Goal: Information Seeking & Learning: Learn about a topic

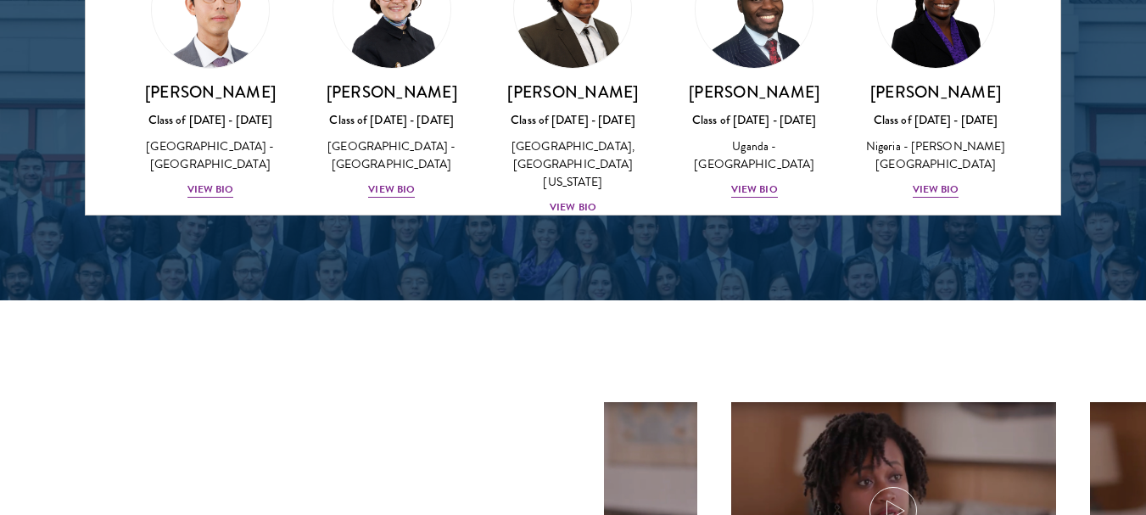
scroll to position [170, 0]
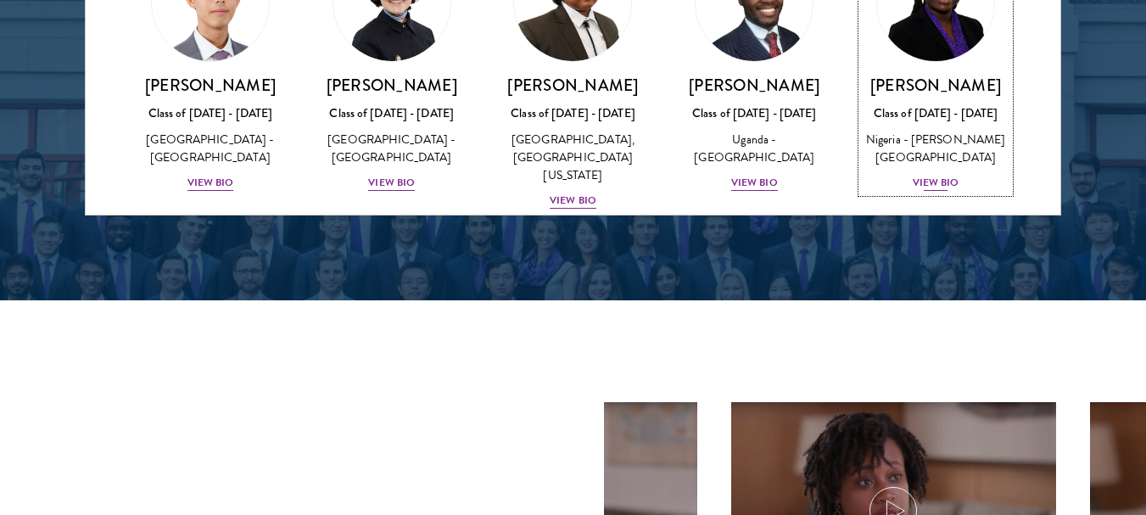
click at [931, 191] on div "View Bio" at bounding box center [936, 183] width 47 height 16
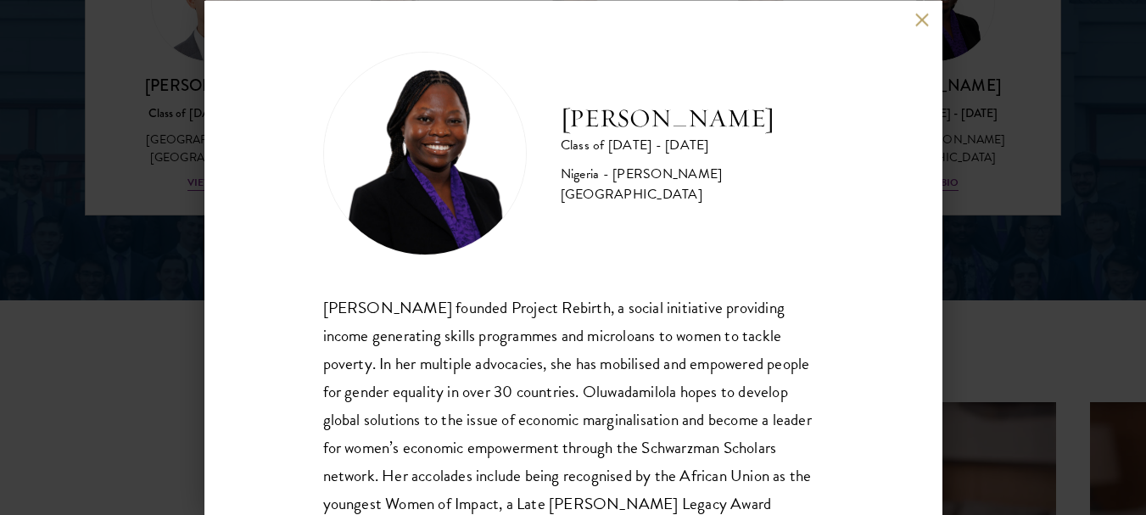
click at [846, 148] on div "[PERSON_NAME] Class of [DATE] - [DATE] [GEOGRAPHIC_DATA] - [PERSON_NAME][GEOGRA…" at bounding box center [573, 257] width 738 height 515
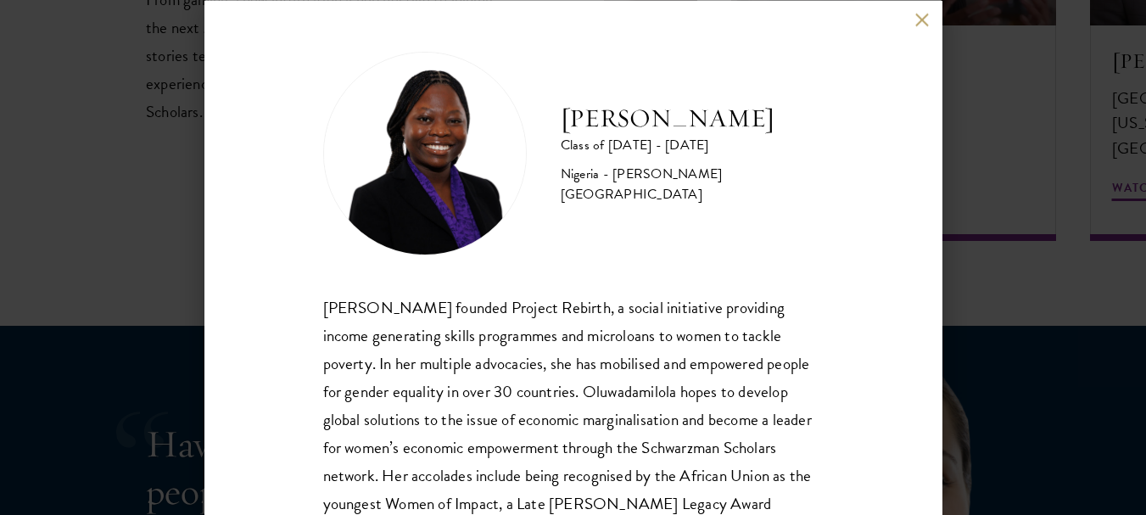
scroll to position [3087, 0]
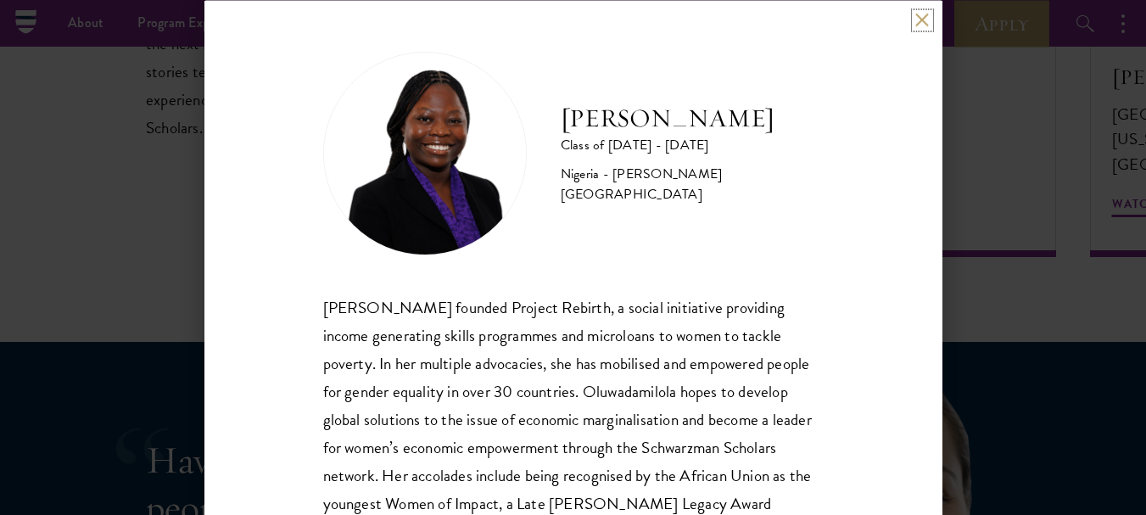
click at [916, 15] on button at bounding box center [922, 20] width 14 height 14
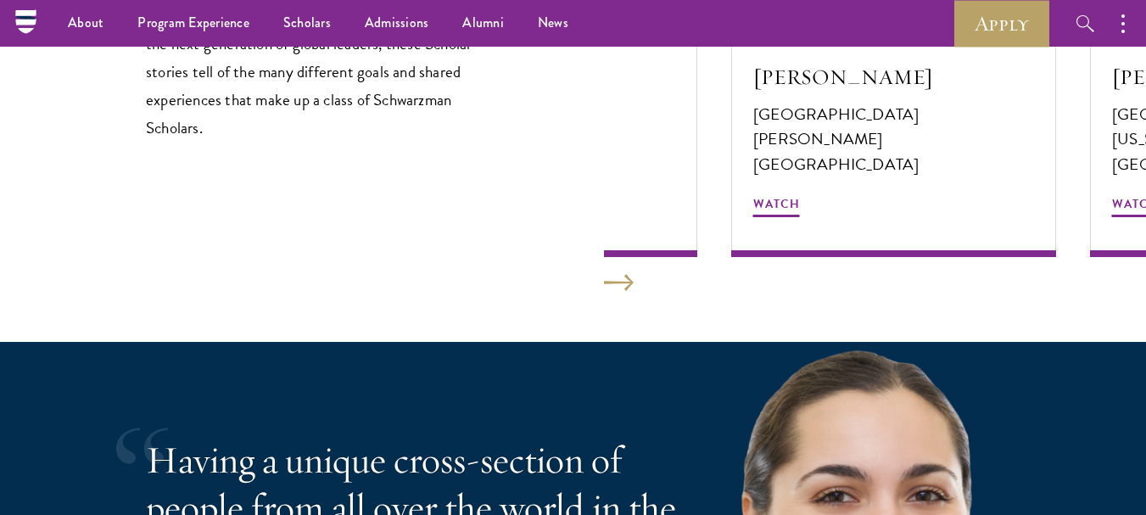
scroll to position [2331, 0]
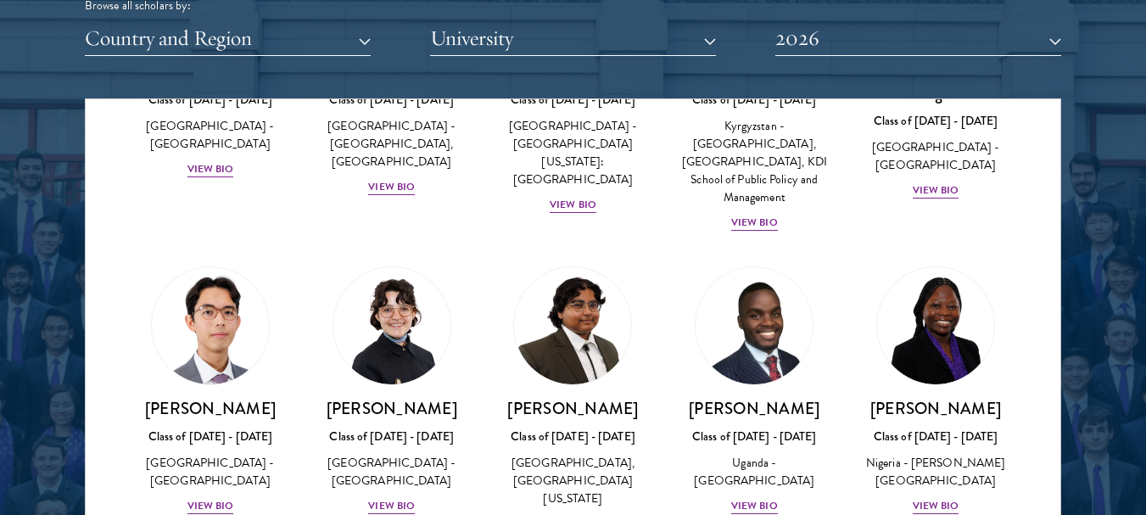
scroll to position [237, 0]
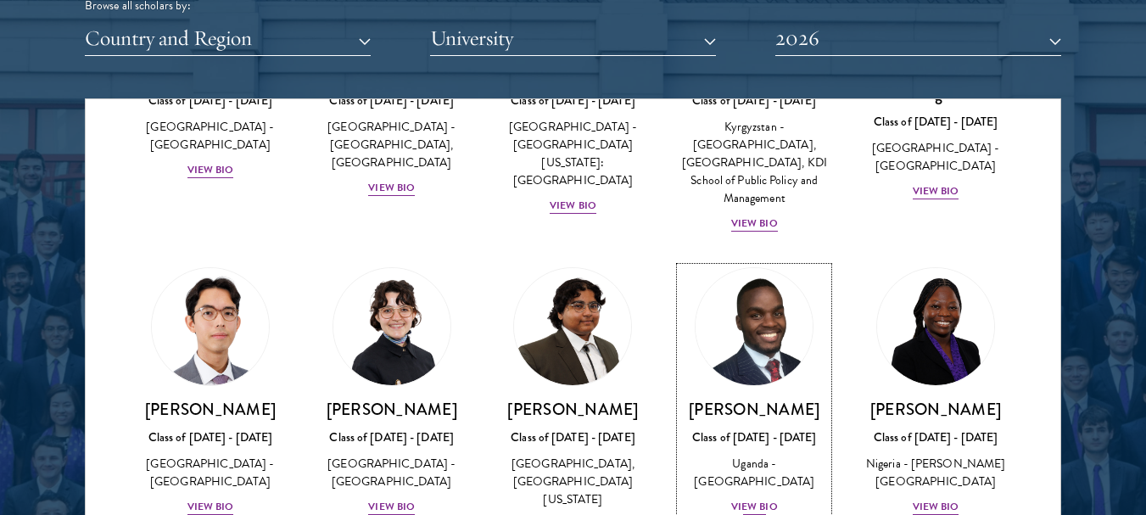
click at [757, 315] on img at bounding box center [754, 326] width 129 height 129
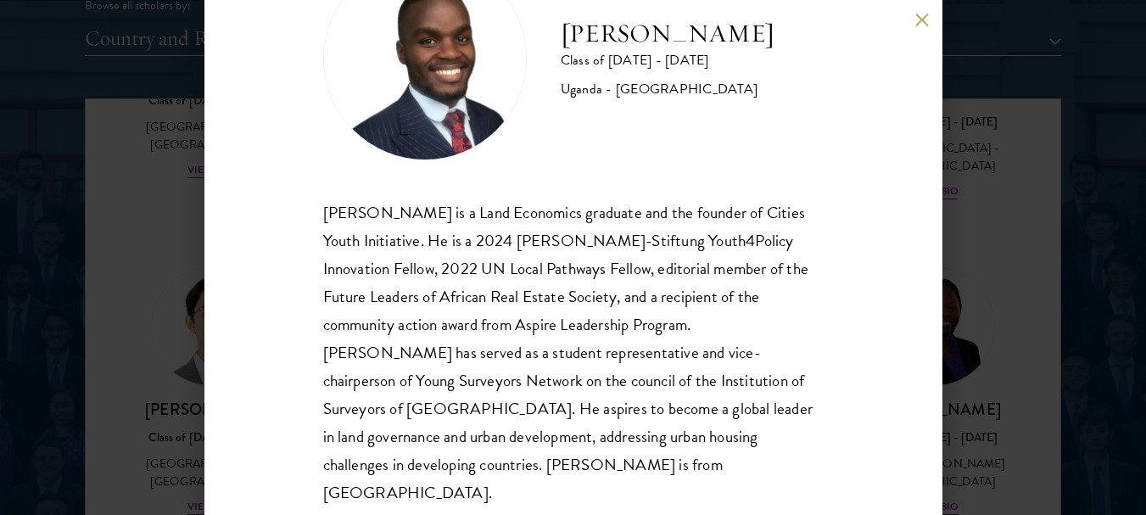
scroll to position [109, 0]
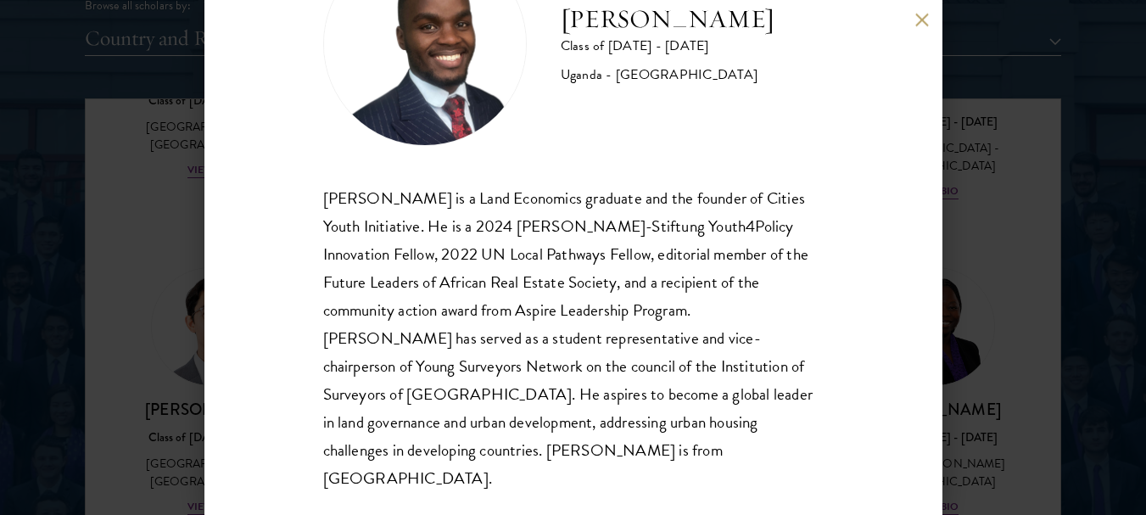
click at [924, 14] on button at bounding box center [922, 20] width 14 height 14
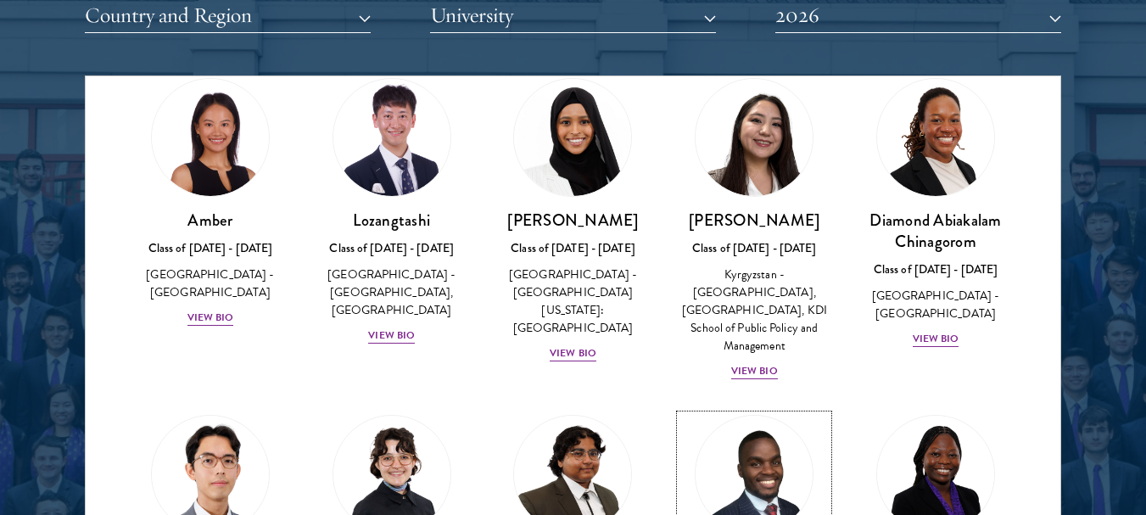
scroll to position [34, 0]
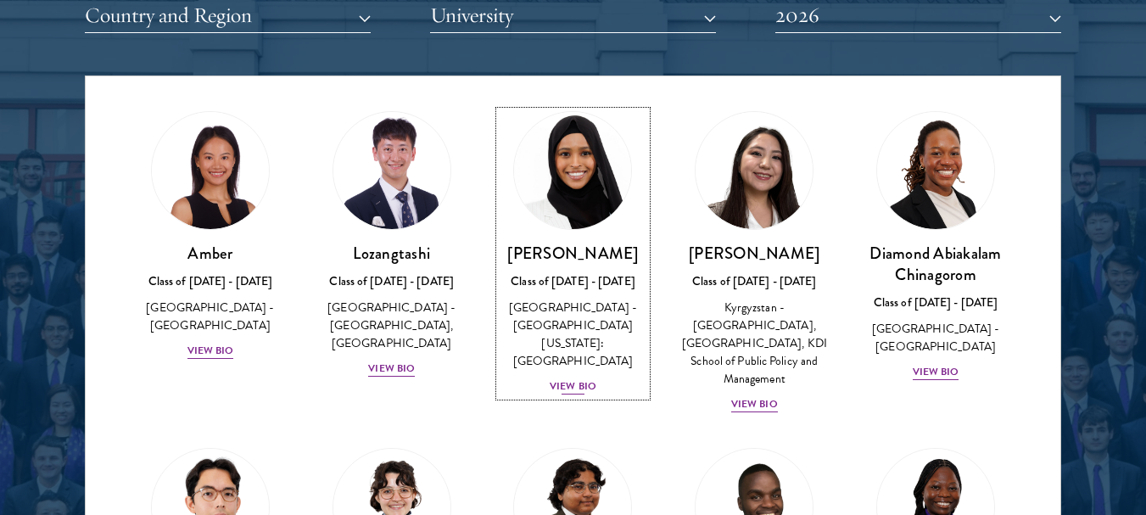
click at [585, 148] on img at bounding box center [573, 170] width 129 height 129
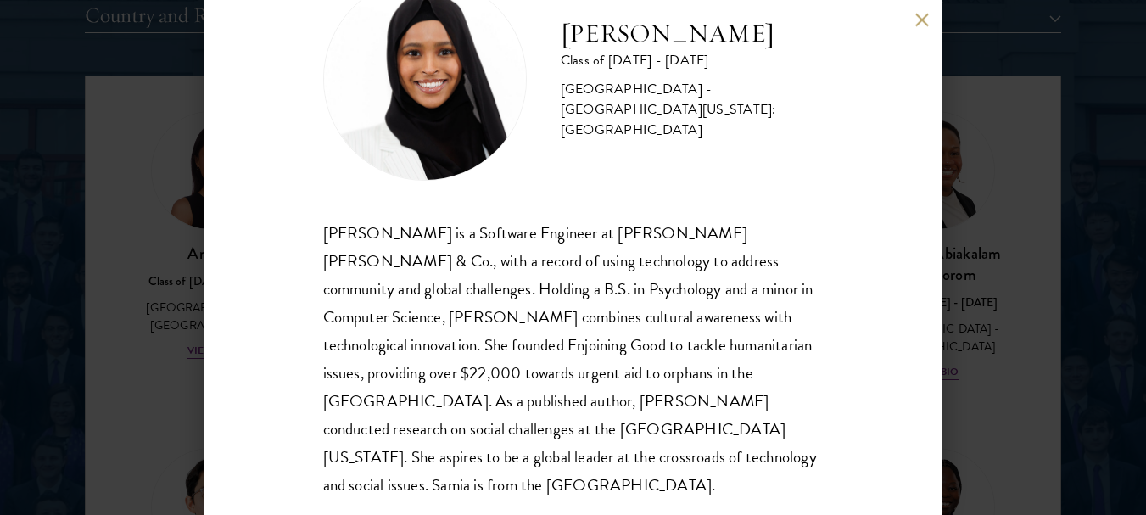
scroll to position [81, 0]
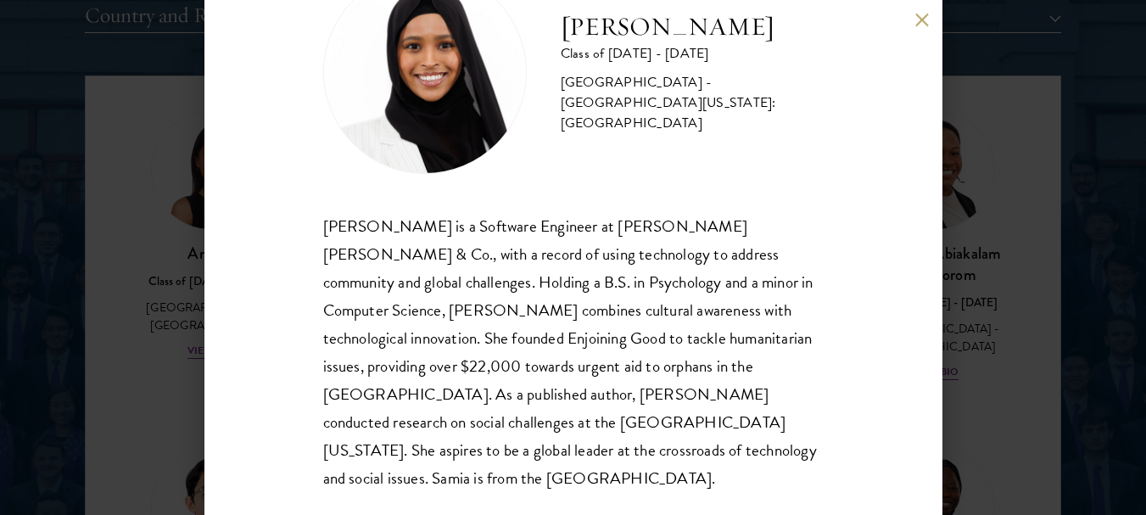
click at [918, 10] on div "[PERSON_NAME] Class of [DATE] - [DATE] [GEOGRAPHIC_DATA] - [GEOGRAPHIC_DATA][US…" at bounding box center [573, 257] width 738 height 515
click at [920, 26] on button at bounding box center [922, 20] width 14 height 14
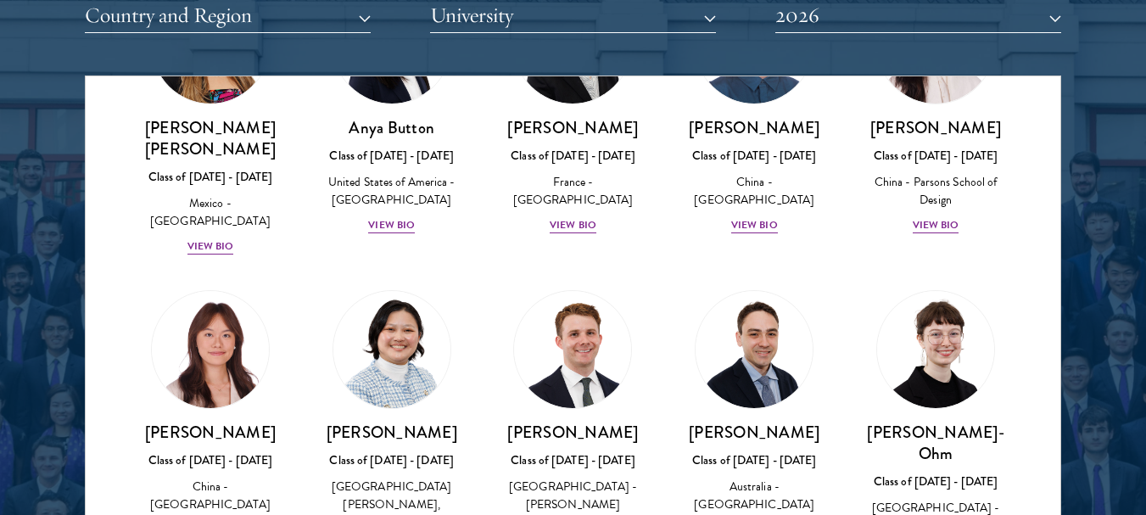
scroll to position [2361, 0]
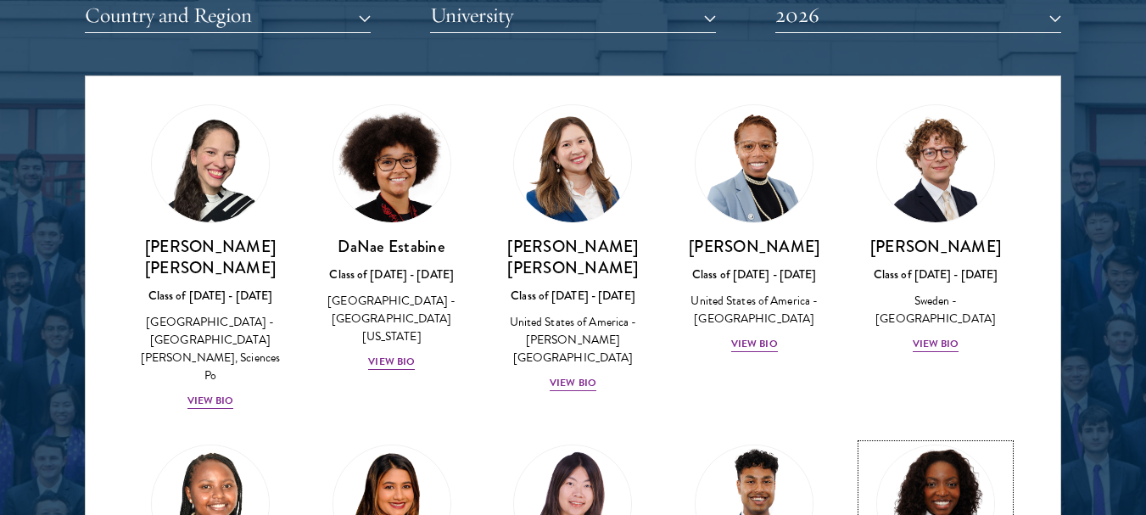
click at [936, 439] on img at bounding box center [935, 503] width 129 height 129
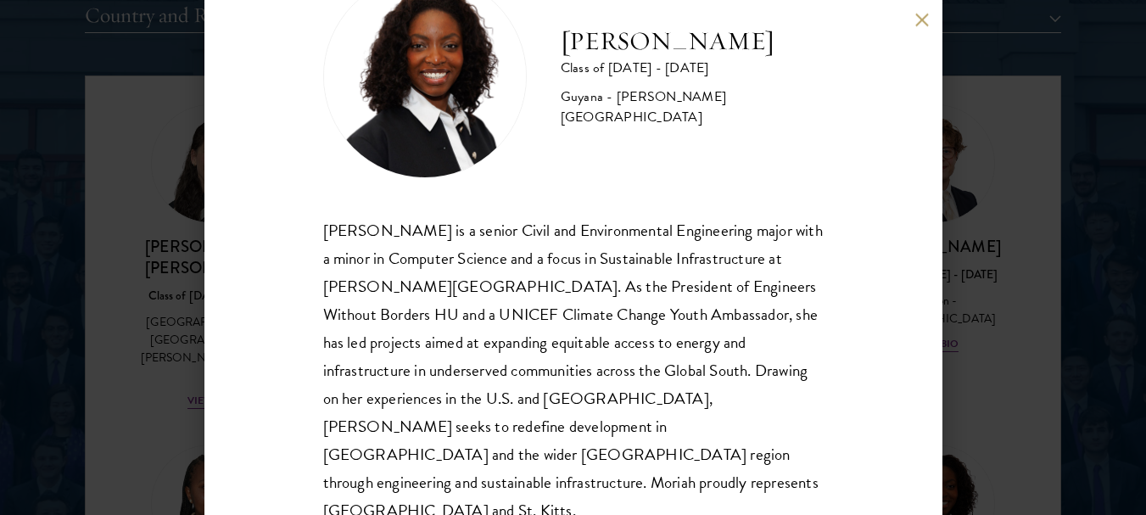
scroll to position [81, 0]
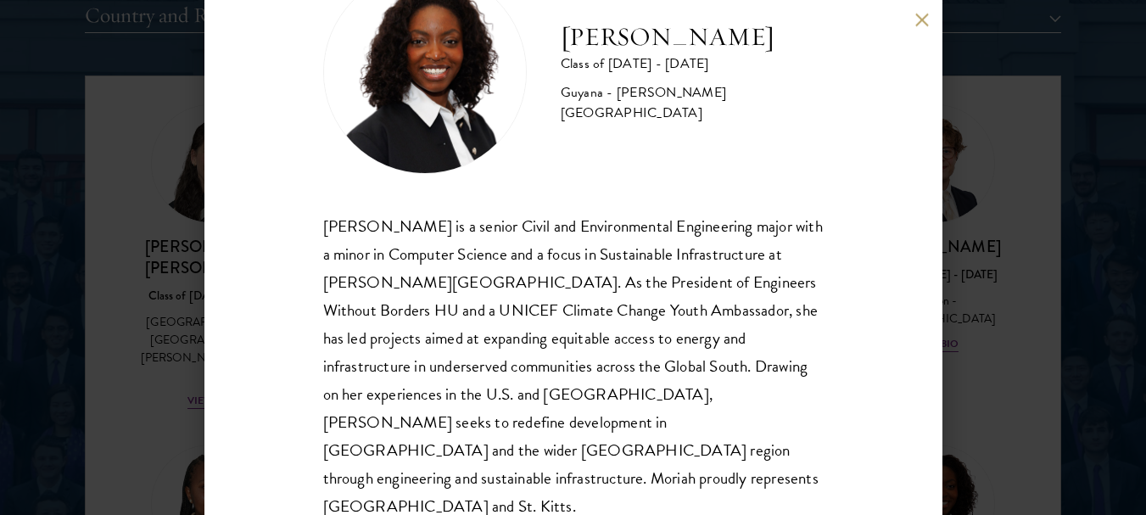
click at [919, 17] on button at bounding box center [922, 20] width 14 height 14
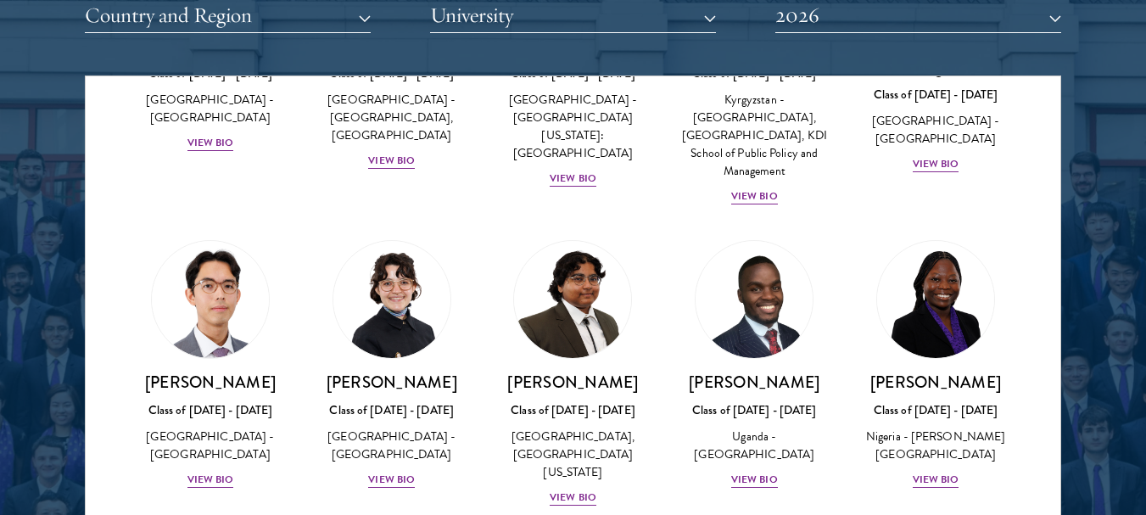
scroll to position [387, 0]
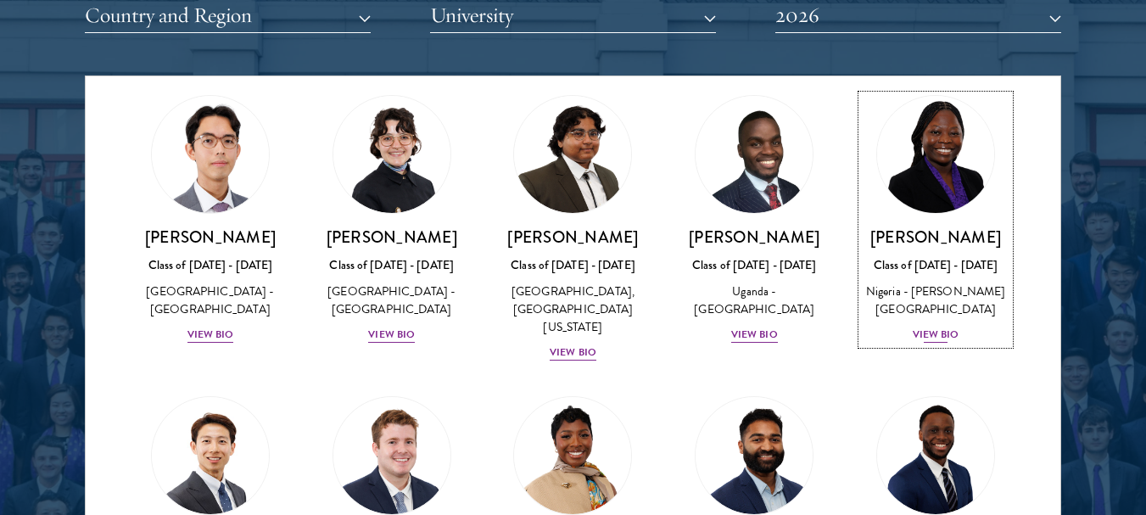
click at [943, 159] on img at bounding box center [935, 154] width 129 height 129
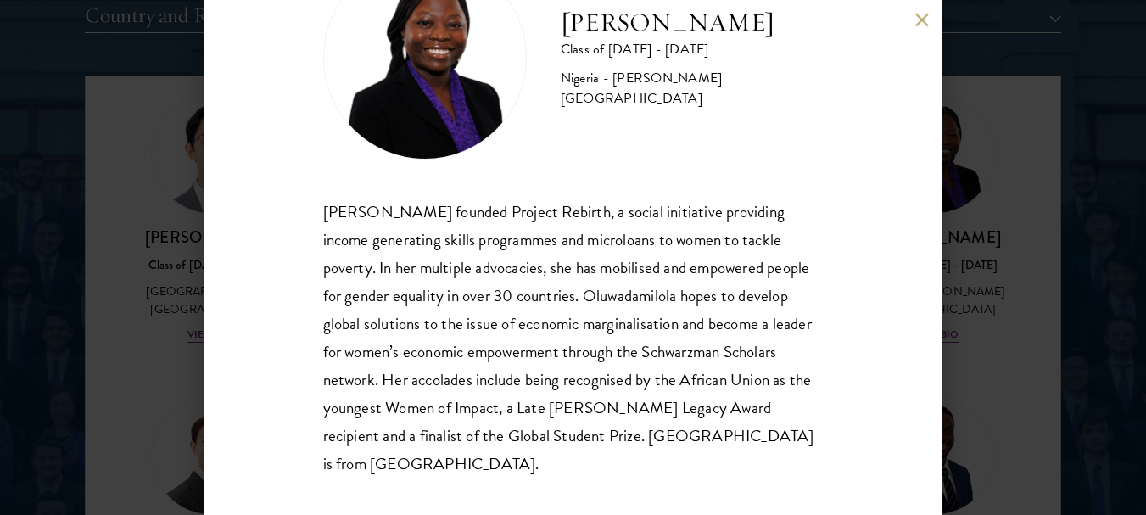
scroll to position [109, 0]
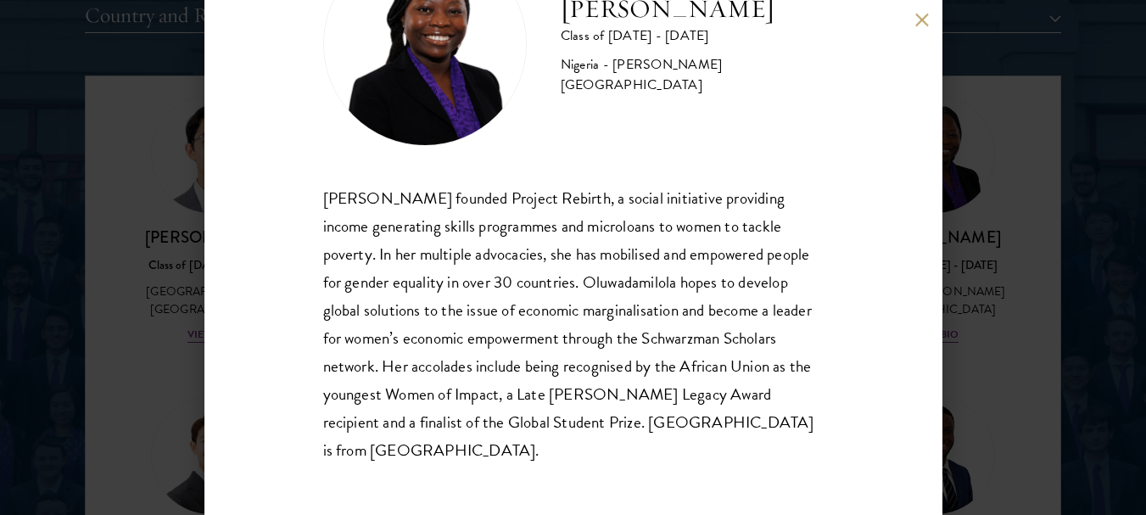
click at [926, 14] on button at bounding box center [922, 20] width 14 height 14
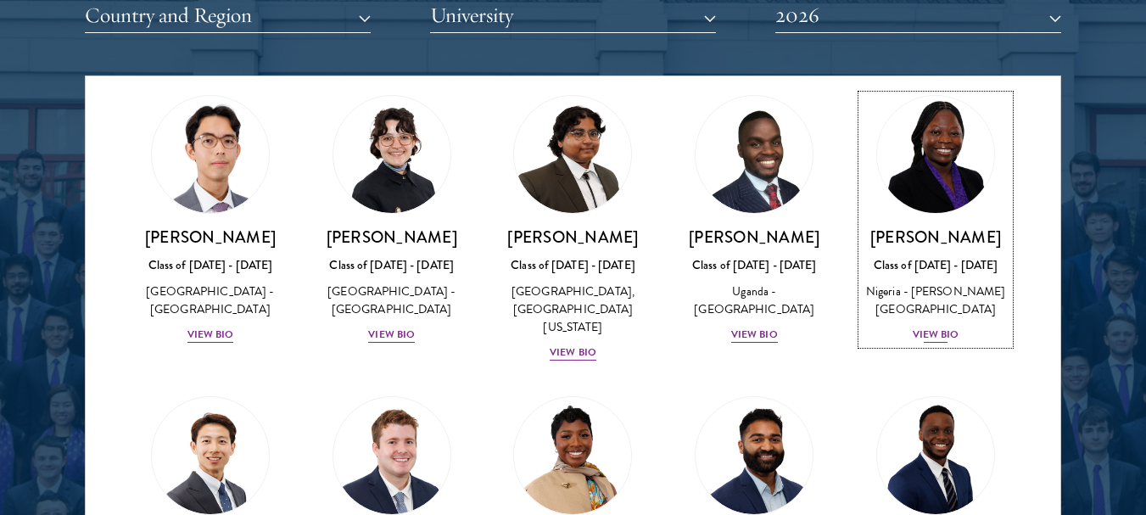
click at [954, 171] on img at bounding box center [935, 154] width 129 height 129
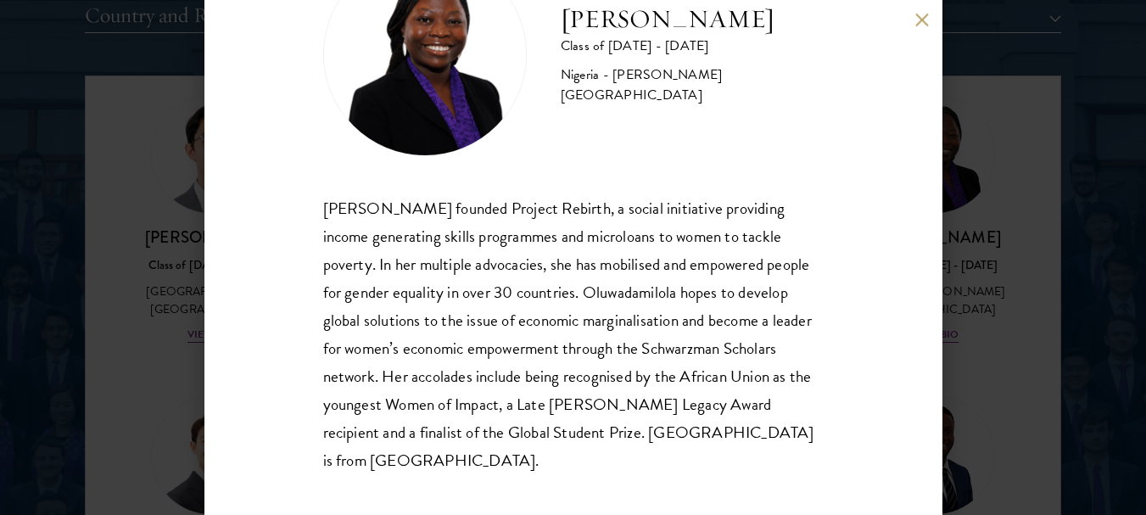
scroll to position [109, 0]
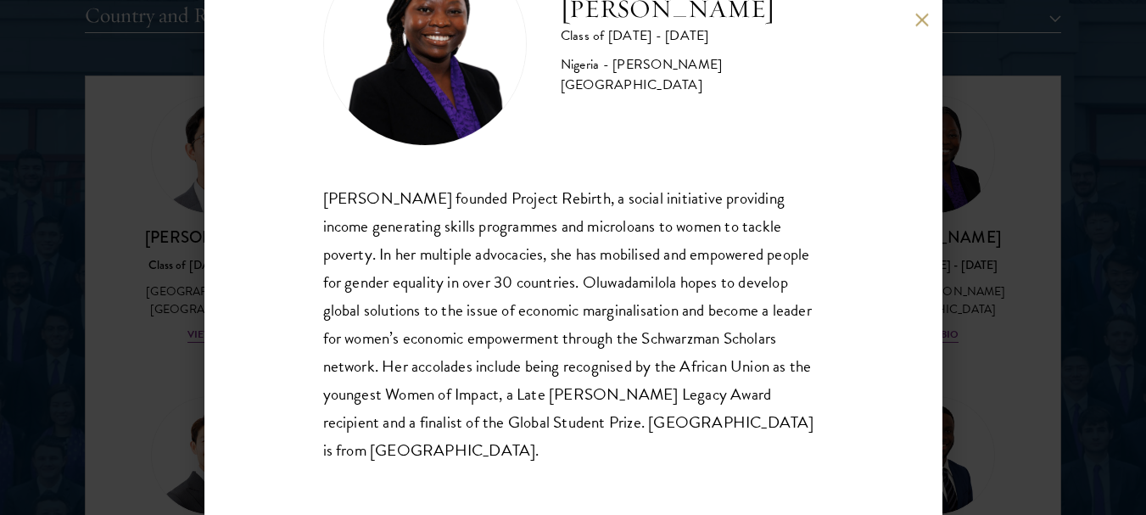
click at [919, 23] on button at bounding box center [922, 20] width 14 height 14
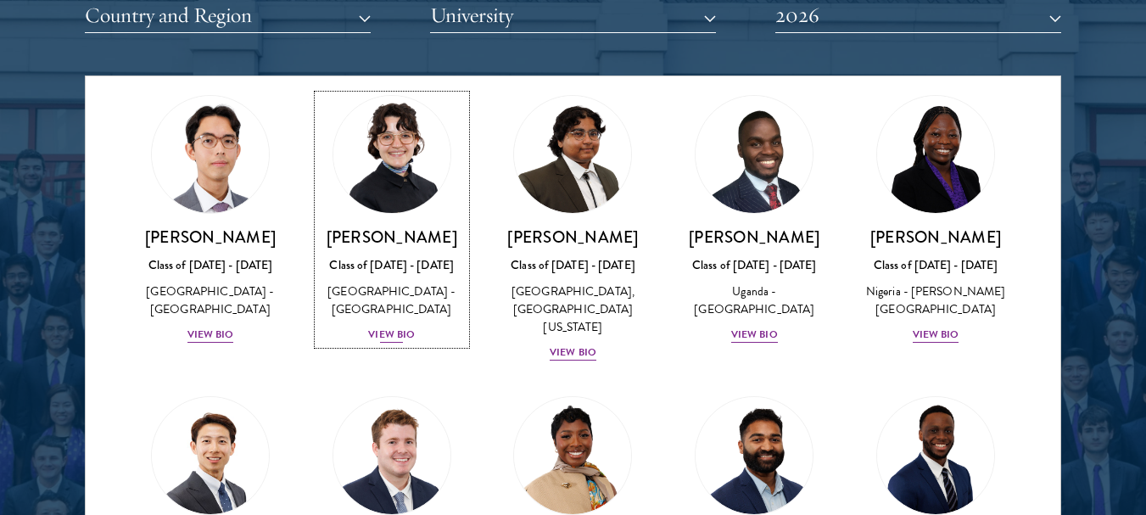
click at [399, 158] on img at bounding box center [391, 154] width 129 height 129
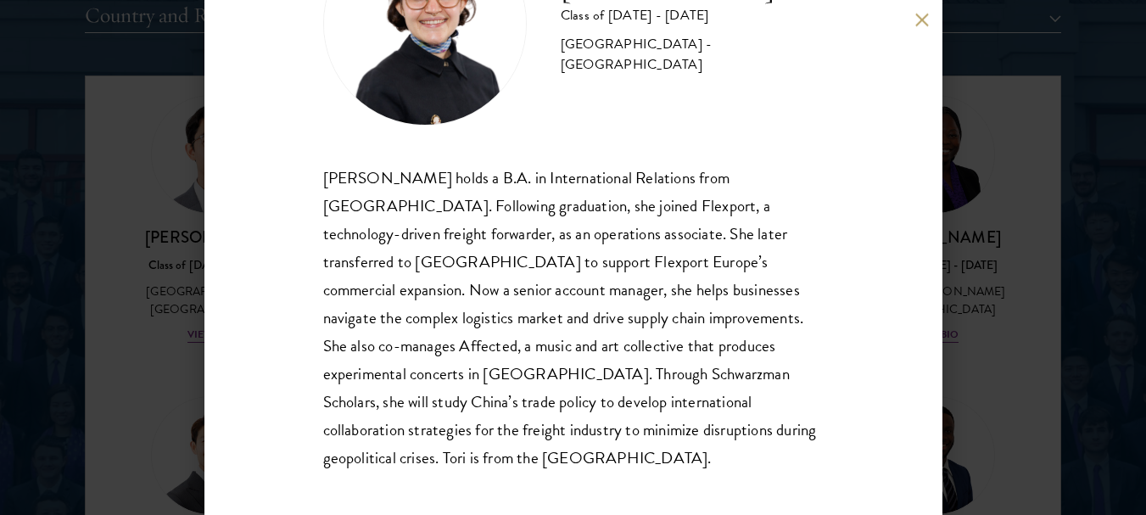
scroll to position [137, 0]
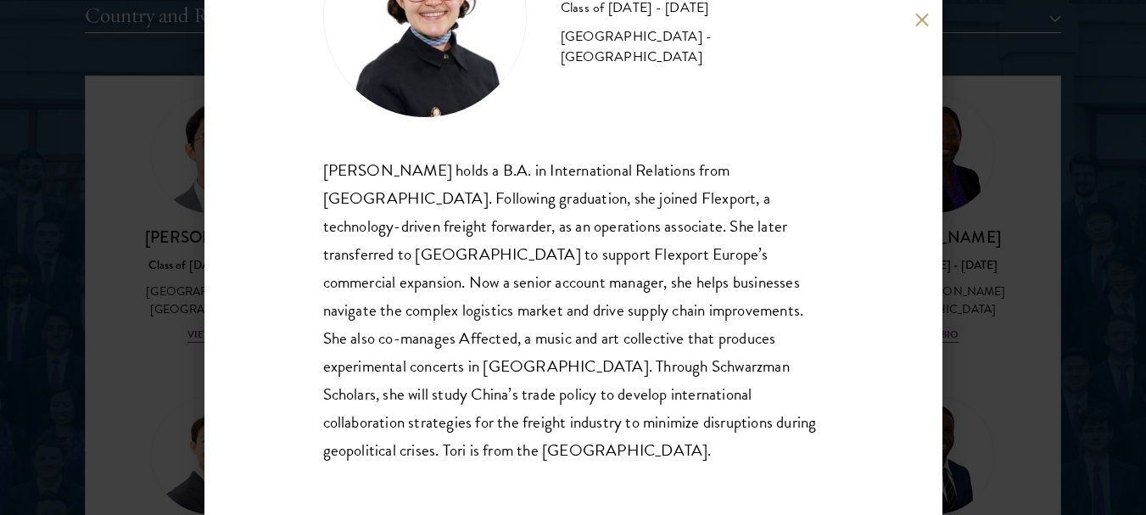
click at [924, 20] on button at bounding box center [922, 20] width 14 height 14
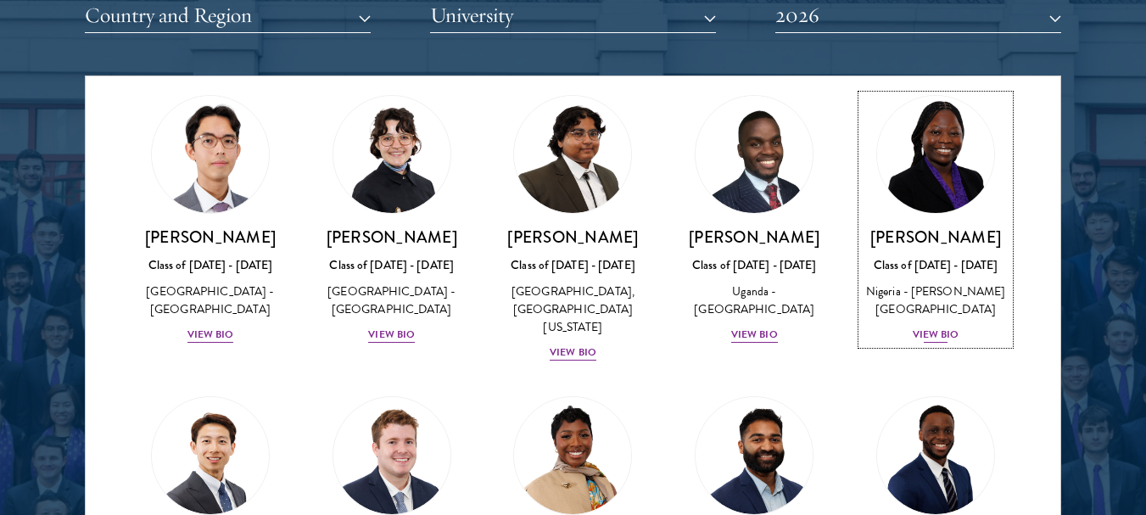
click at [934, 186] on img at bounding box center [935, 154] width 129 height 129
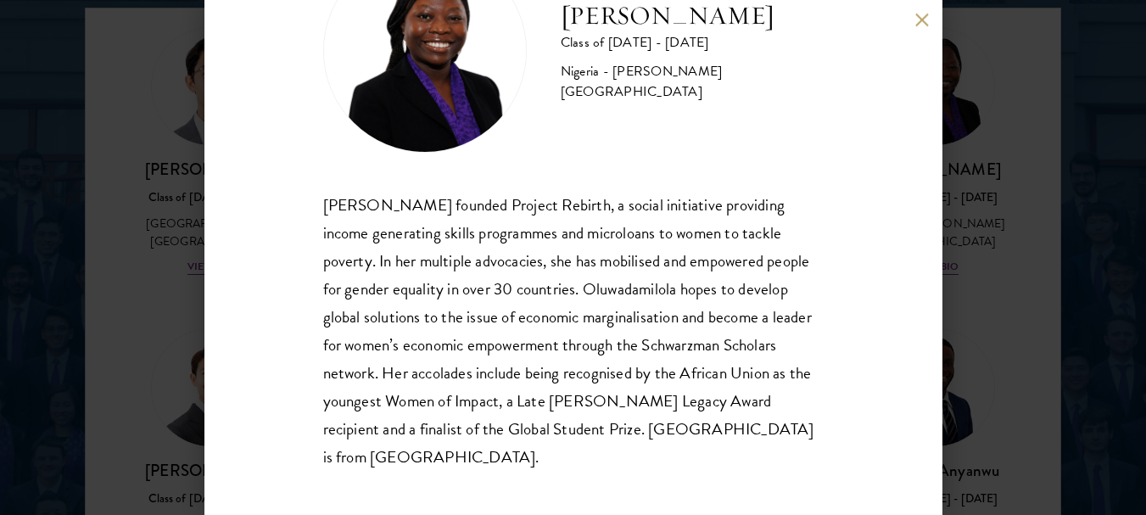
scroll to position [109, 0]
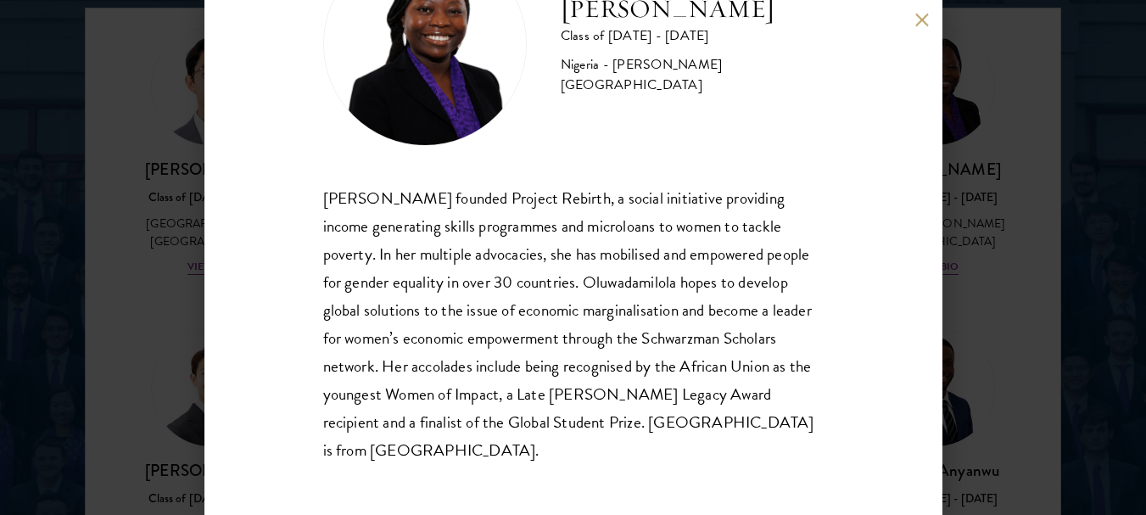
click at [921, 20] on button at bounding box center [922, 20] width 14 height 14
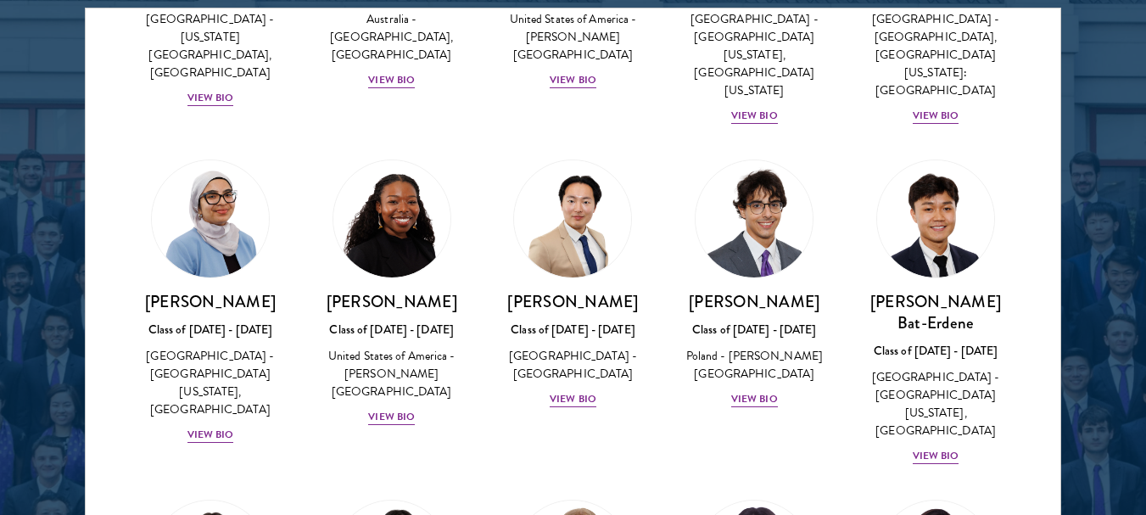
scroll to position [930, 0]
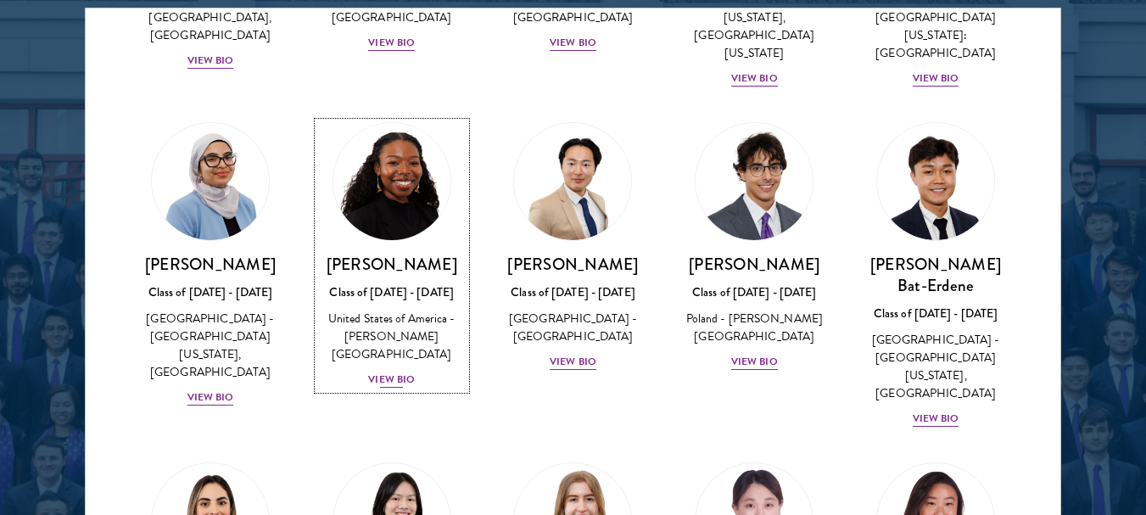
click at [398, 174] on img at bounding box center [391, 181] width 129 height 129
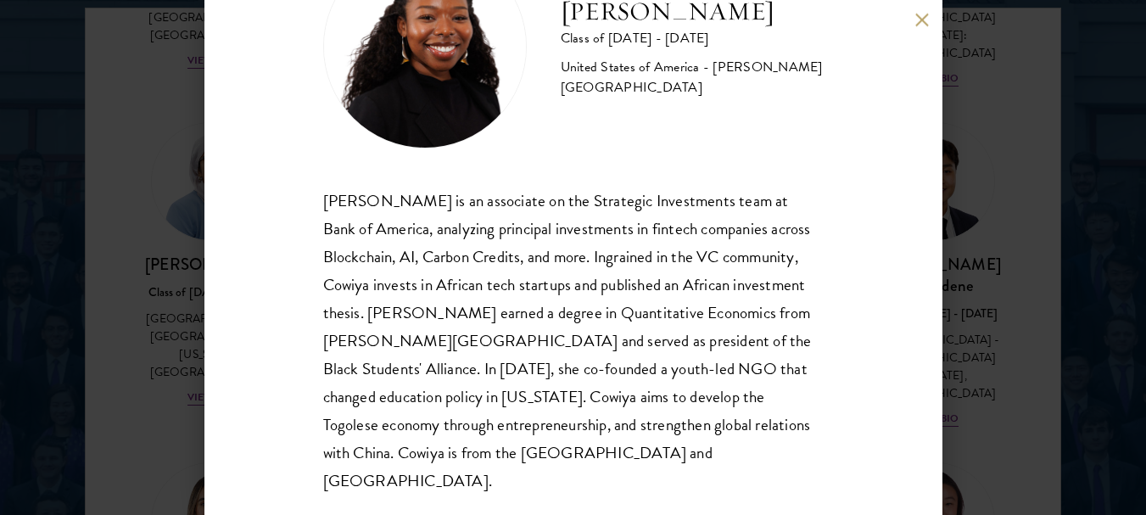
scroll to position [109, 0]
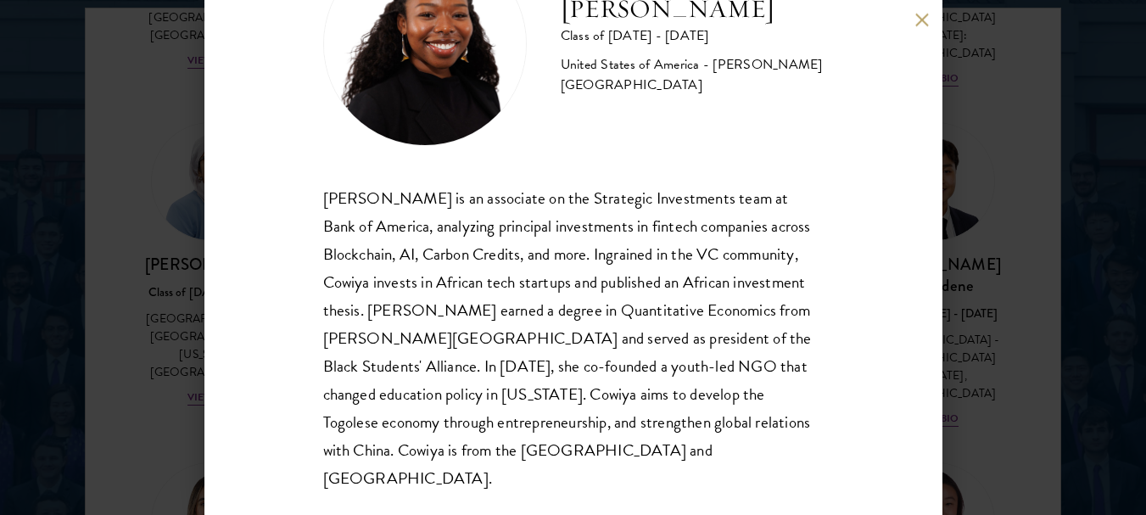
click at [924, 25] on button at bounding box center [922, 20] width 14 height 14
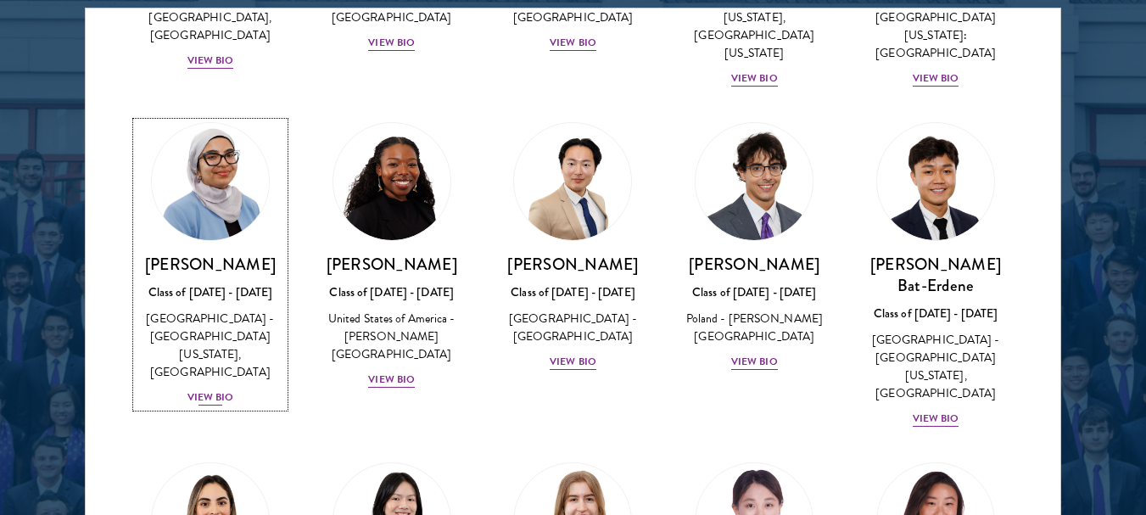
click at [232, 195] on img at bounding box center [210, 181] width 129 height 129
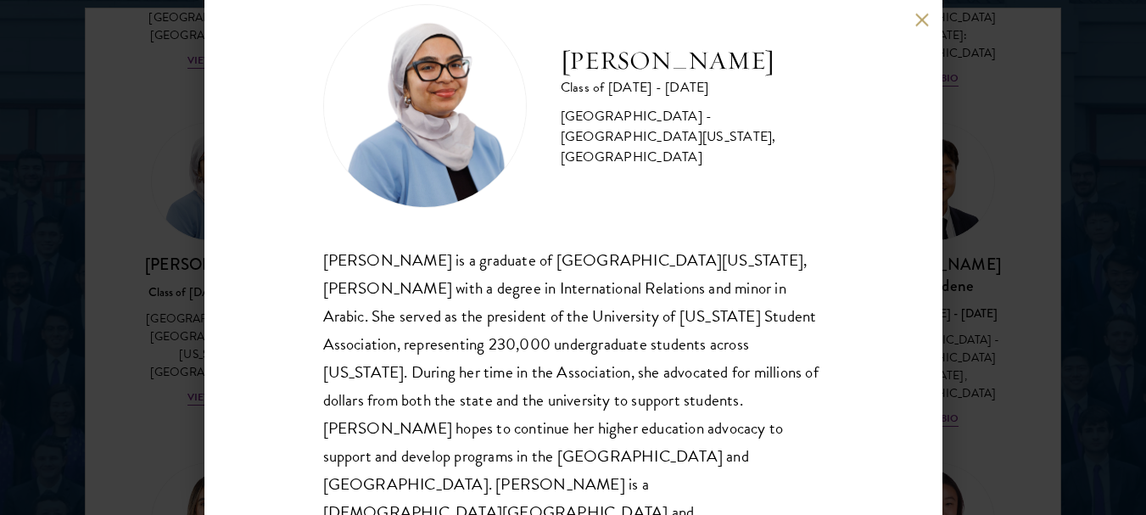
scroll to position [53, 0]
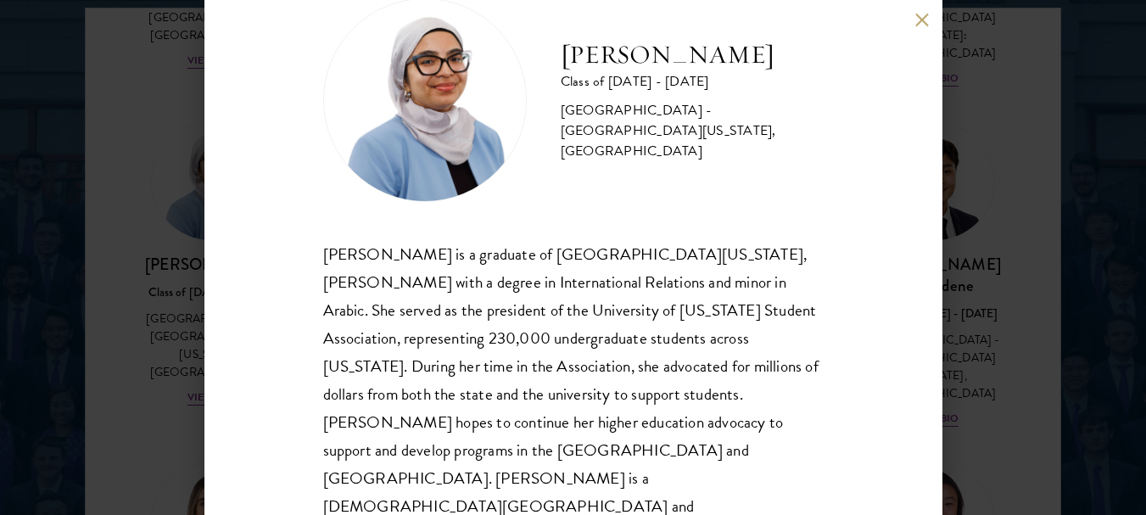
click at [919, 17] on button at bounding box center [922, 20] width 14 height 14
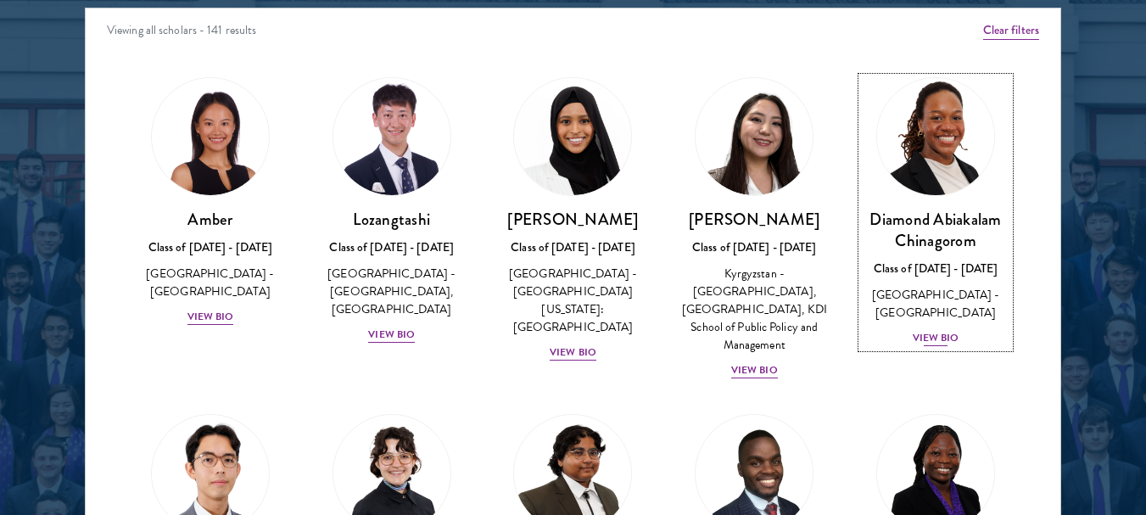
click at [941, 124] on img at bounding box center [935, 136] width 129 height 129
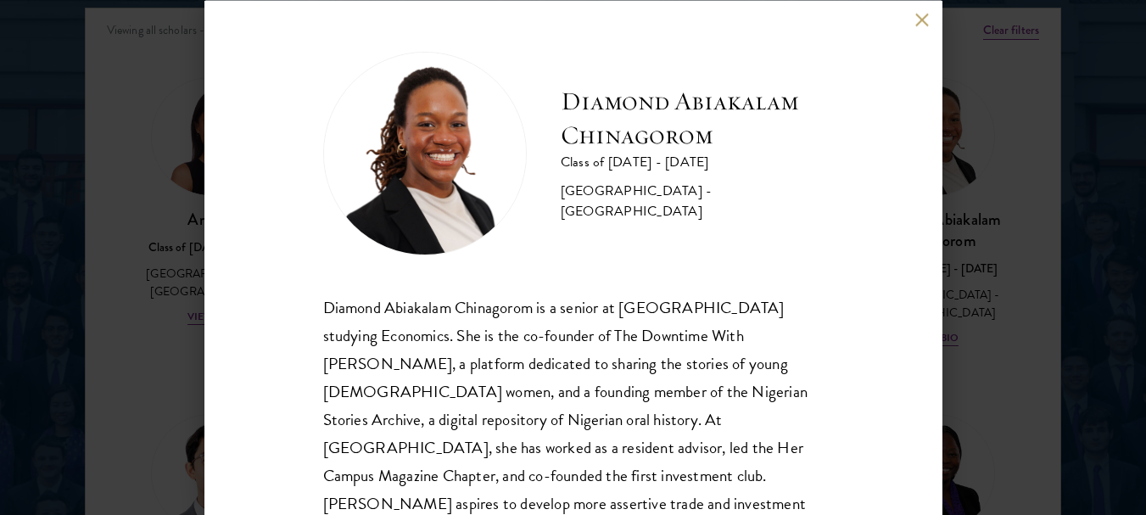
click at [916, 20] on button at bounding box center [922, 20] width 14 height 14
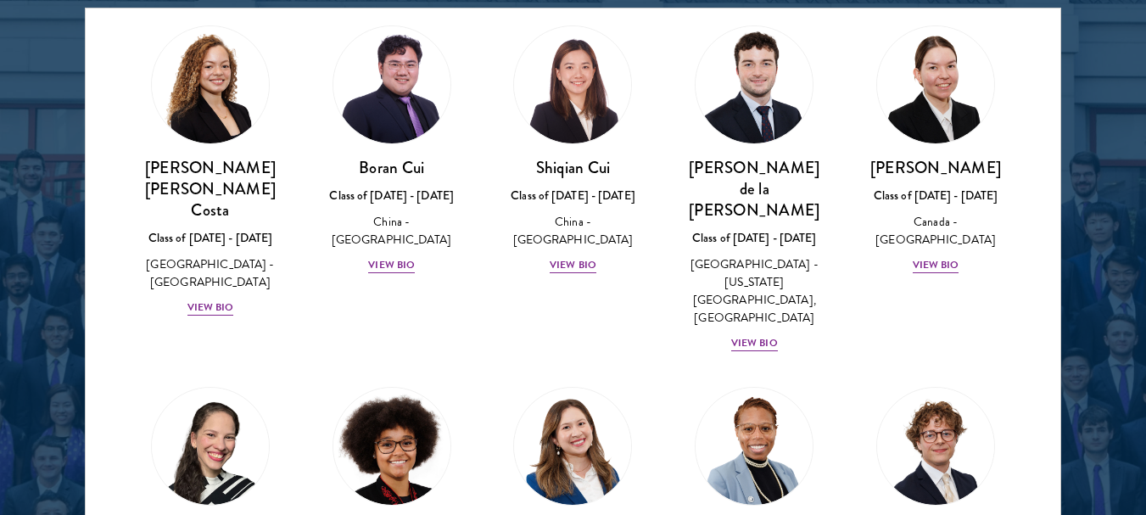
scroll to position [2022, 0]
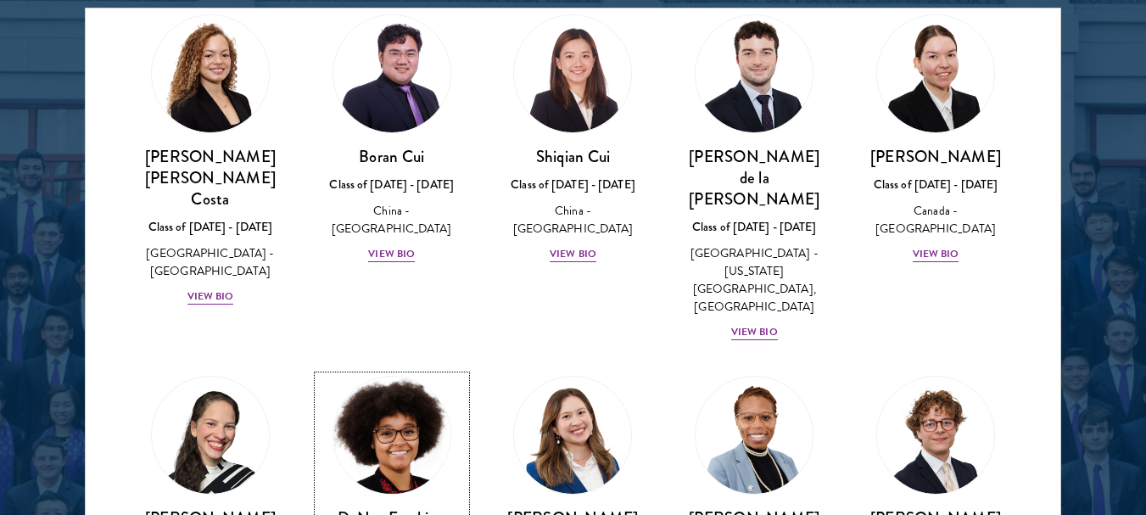
click at [378, 371] on img at bounding box center [391, 435] width 129 height 129
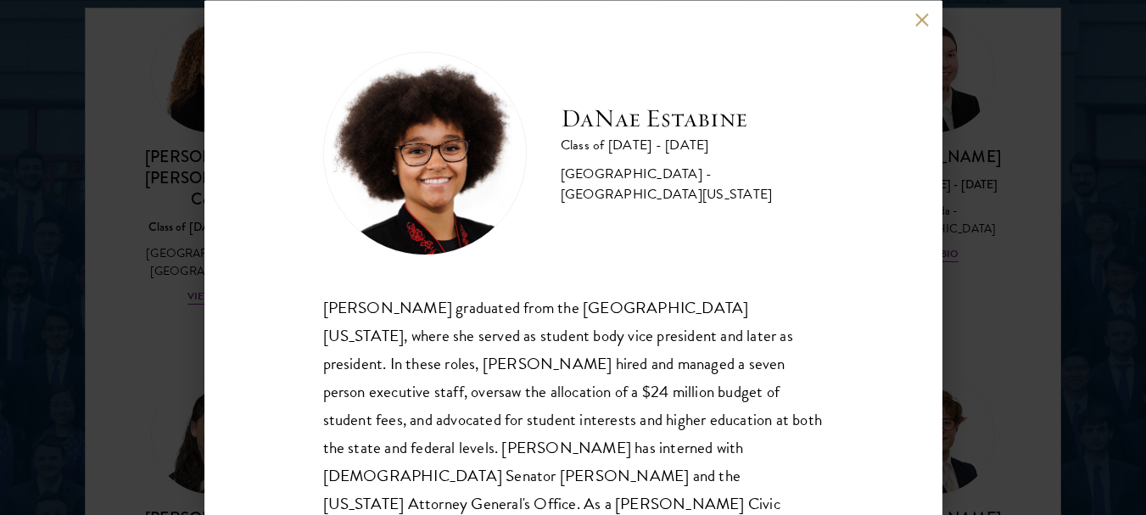
click at [929, 20] on button at bounding box center [922, 20] width 14 height 14
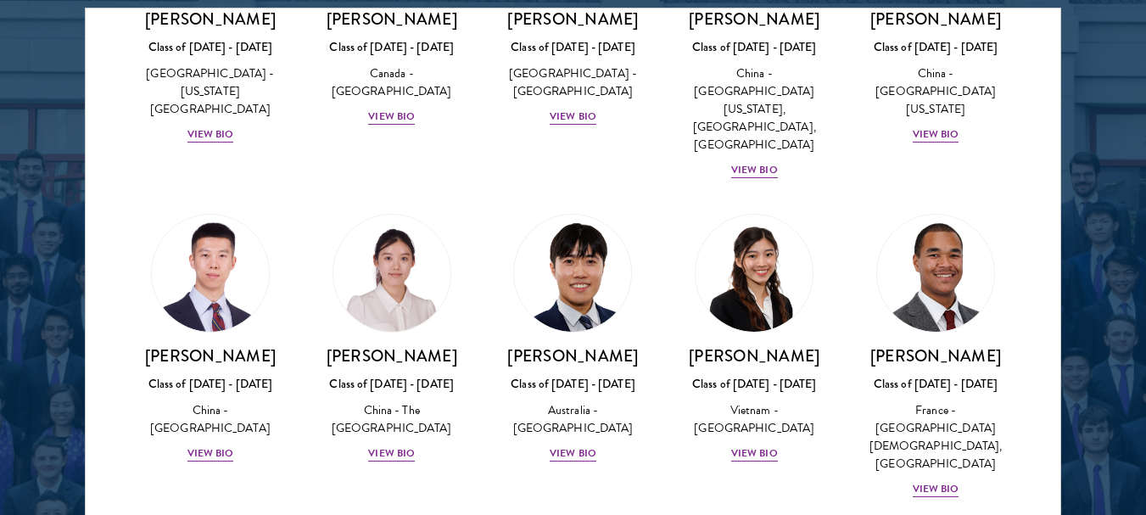
scroll to position [4814, 0]
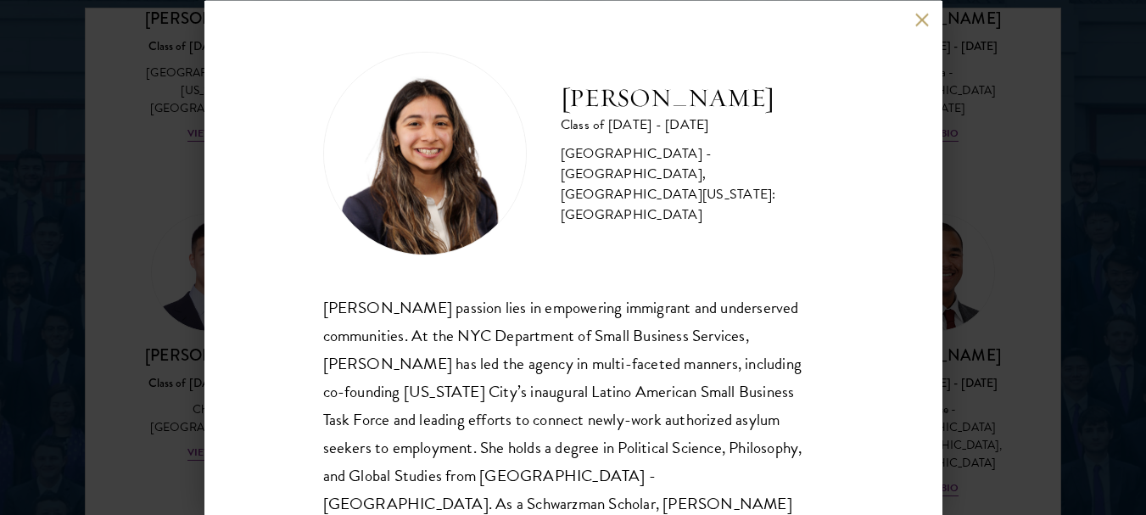
click at [920, 17] on button at bounding box center [922, 20] width 14 height 14
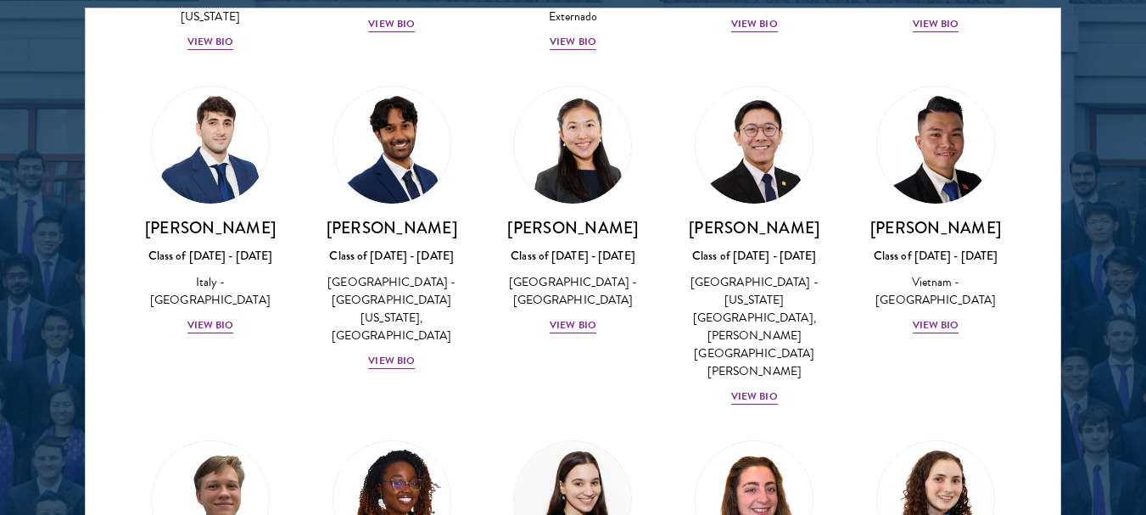
scroll to position [6218, 0]
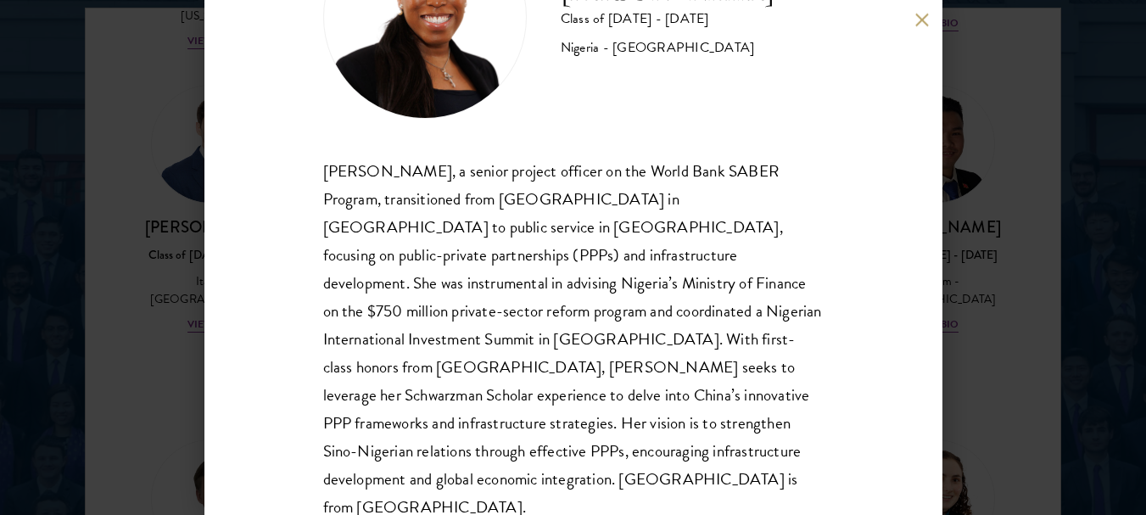
scroll to position [137, 0]
click at [913, 27] on div "[PERSON_NAME] Class of [DATE] - [DATE] [GEOGRAPHIC_DATA] - [GEOGRAPHIC_DATA][PE…" at bounding box center [573, 257] width 738 height 515
click at [915, 18] on button at bounding box center [922, 20] width 14 height 14
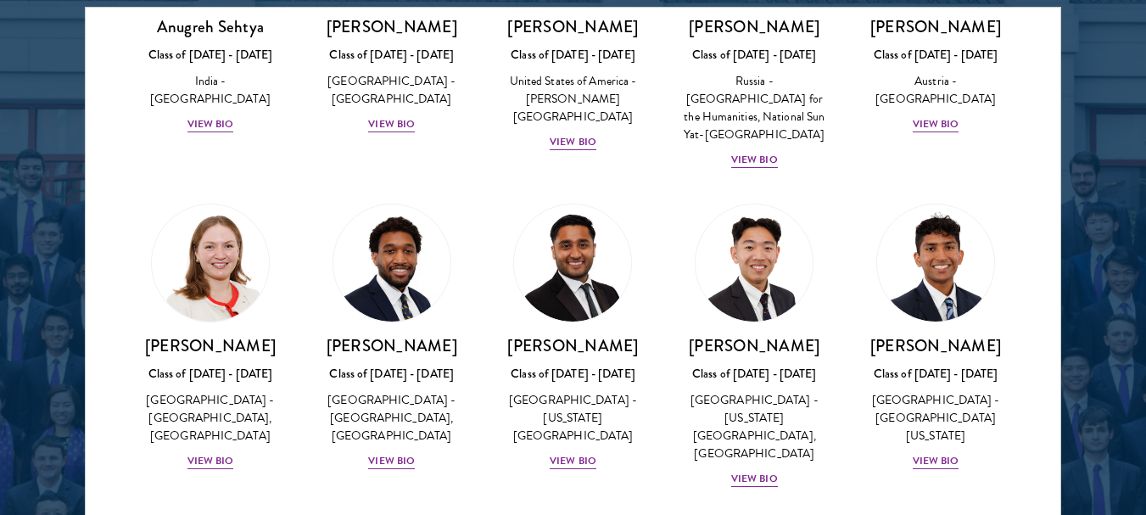
scroll to position [7497, 0]
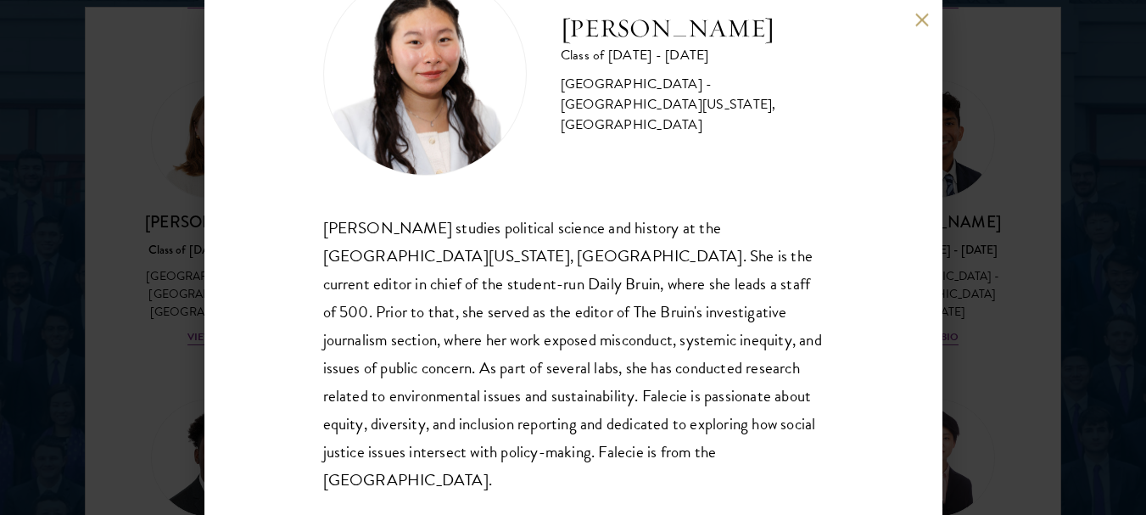
scroll to position [81, 0]
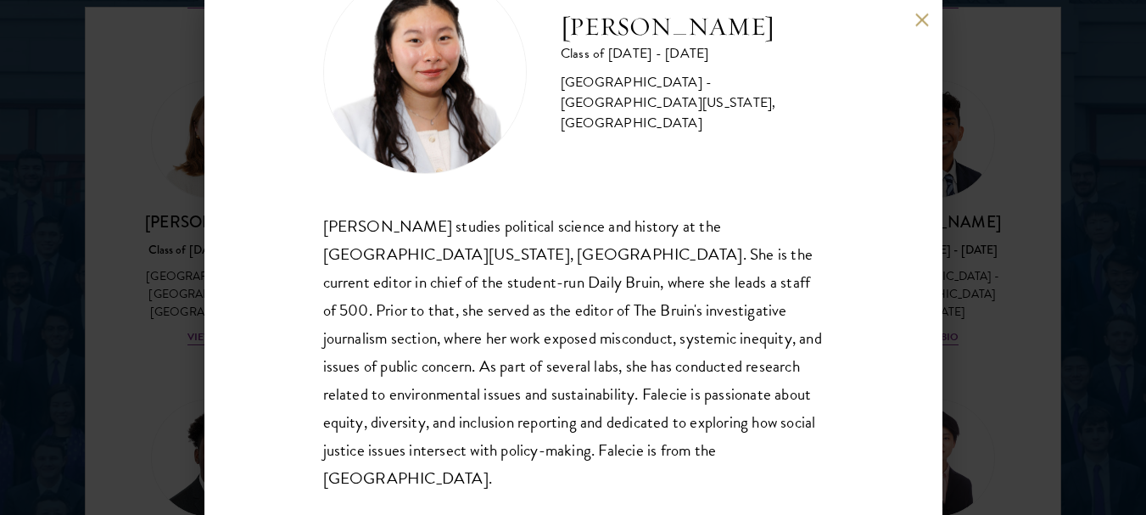
click at [924, 31] on div "[PERSON_NAME] Class of [DATE] - [DATE] [GEOGRAPHIC_DATA] - [GEOGRAPHIC_DATA][US…" at bounding box center [573, 257] width 738 height 515
click at [920, 14] on button at bounding box center [922, 20] width 14 height 14
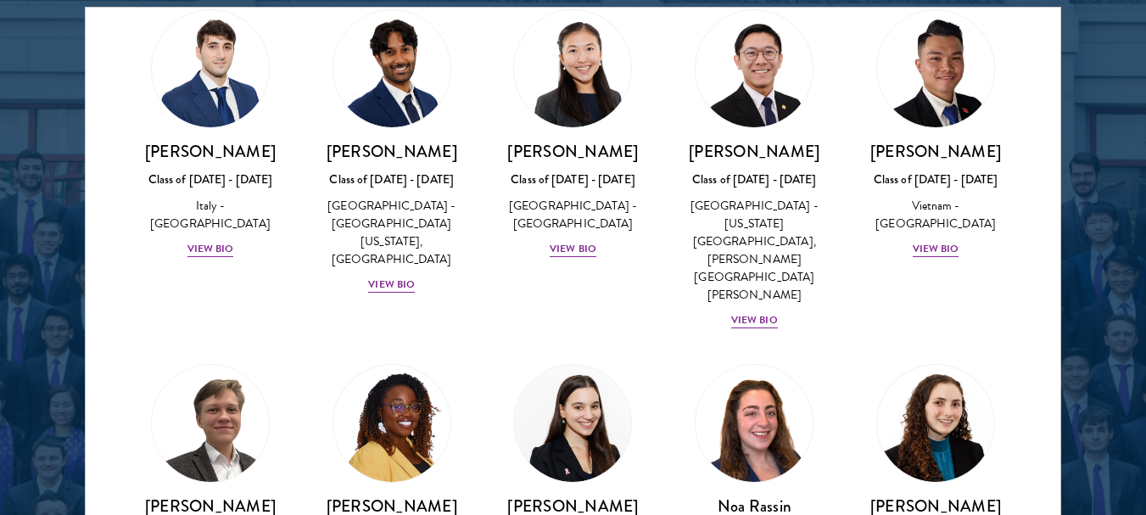
scroll to position [6202, 0]
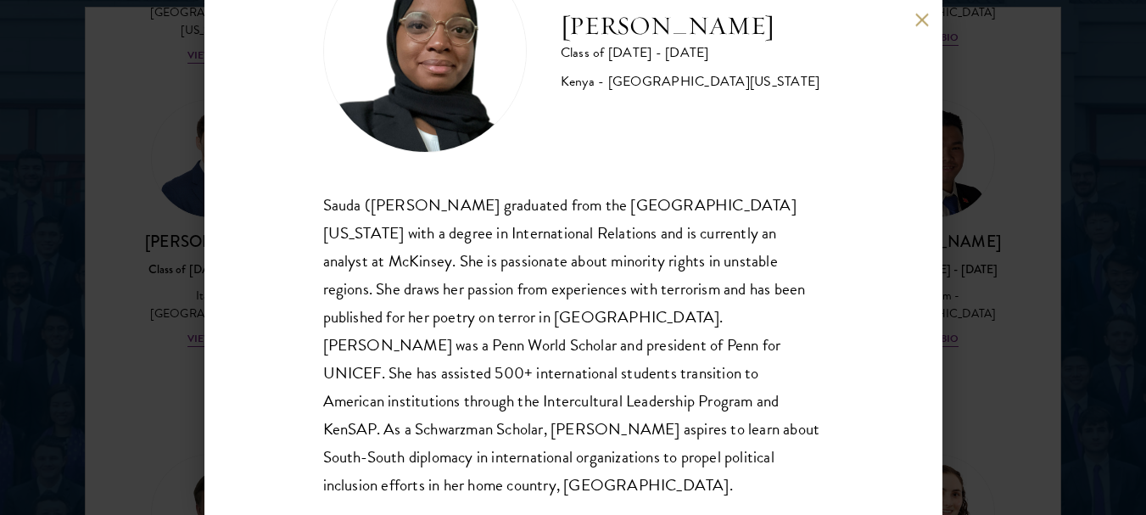
scroll to position [109, 0]
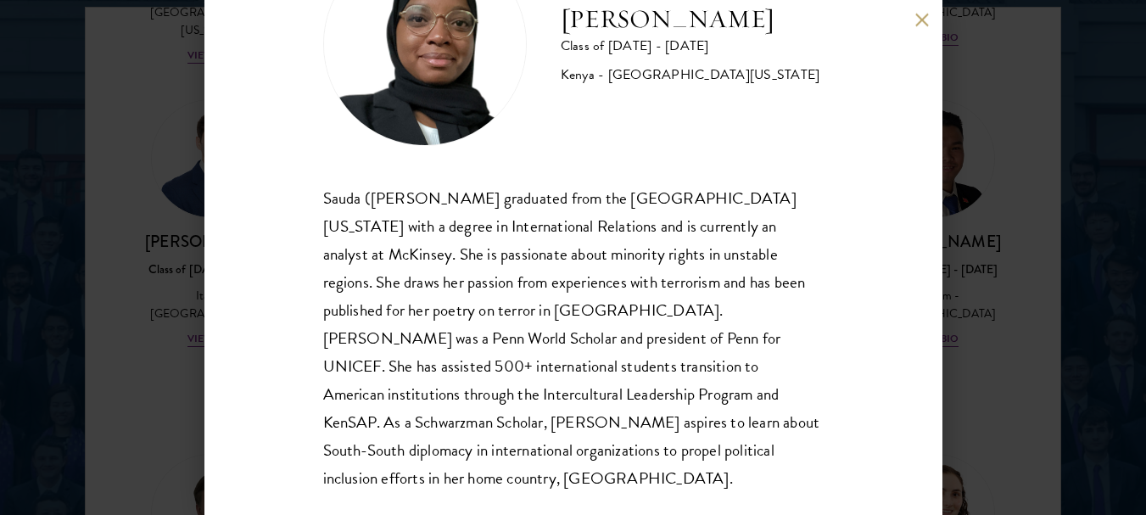
click at [924, 18] on button at bounding box center [922, 20] width 14 height 14
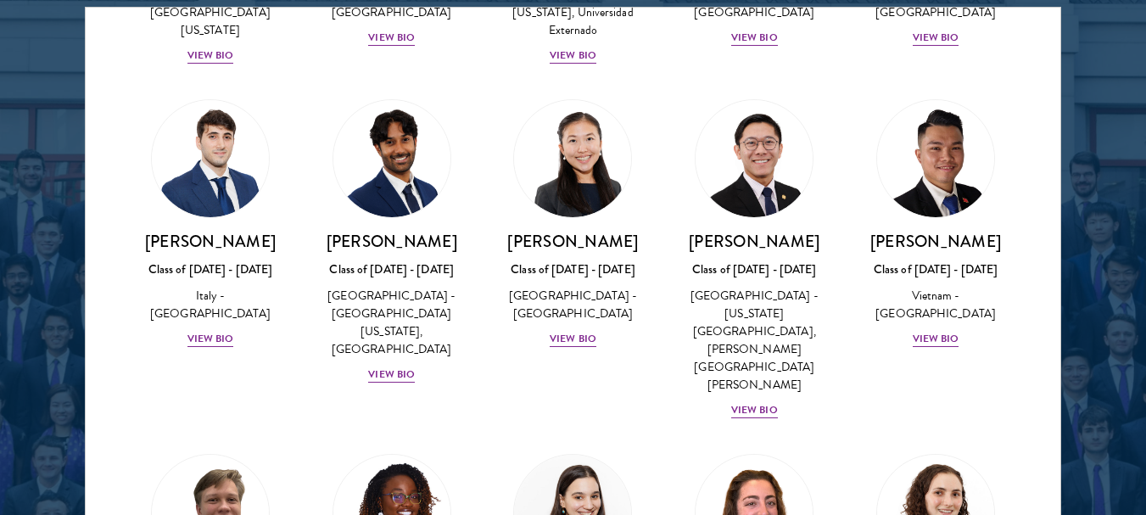
scroll to position [6254, 0]
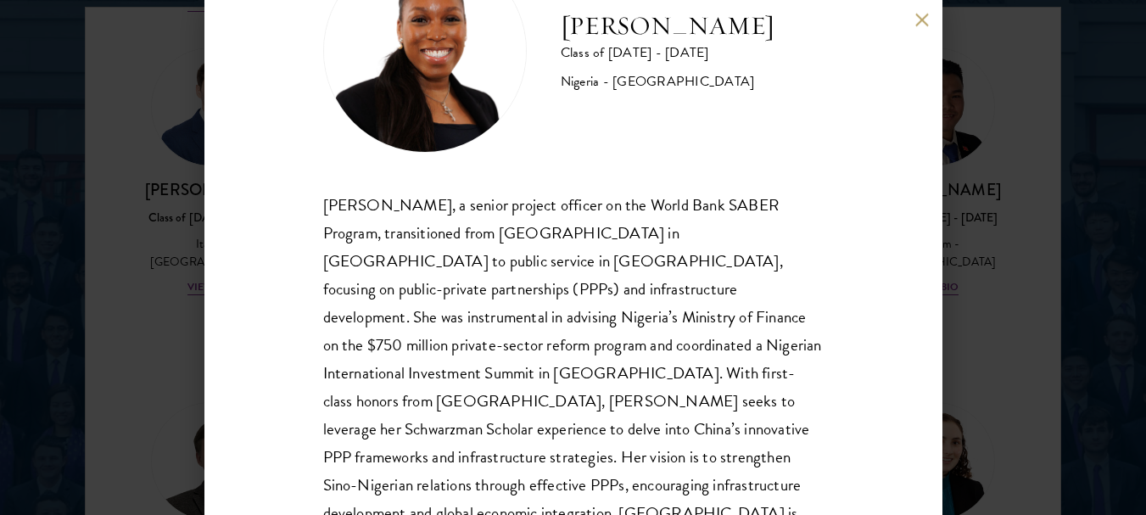
scroll to position [136, 0]
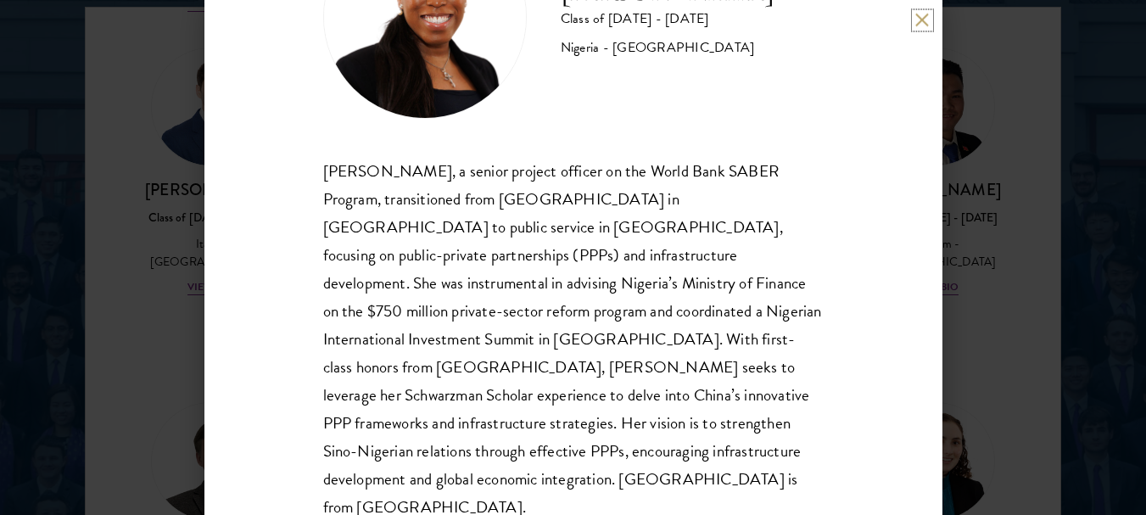
click at [924, 18] on button at bounding box center [922, 20] width 14 height 14
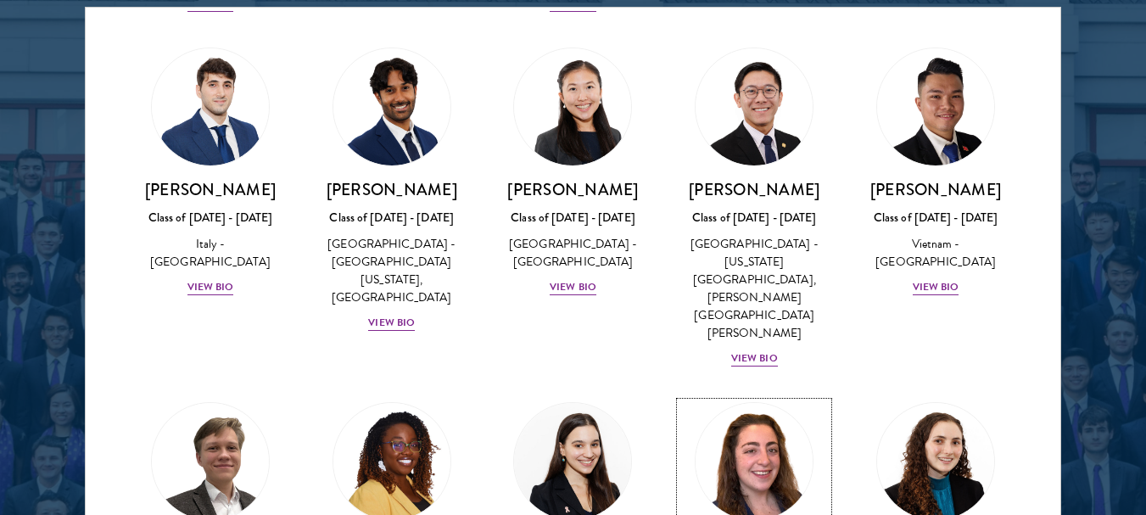
click at [731, 397] on img at bounding box center [754, 461] width 129 height 129
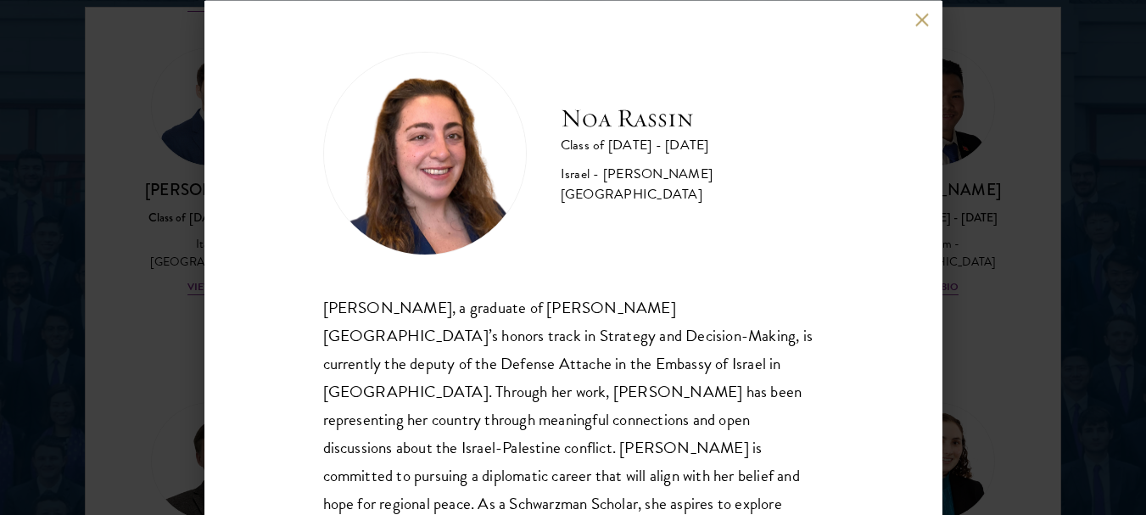
click at [927, 24] on button at bounding box center [922, 20] width 14 height 14
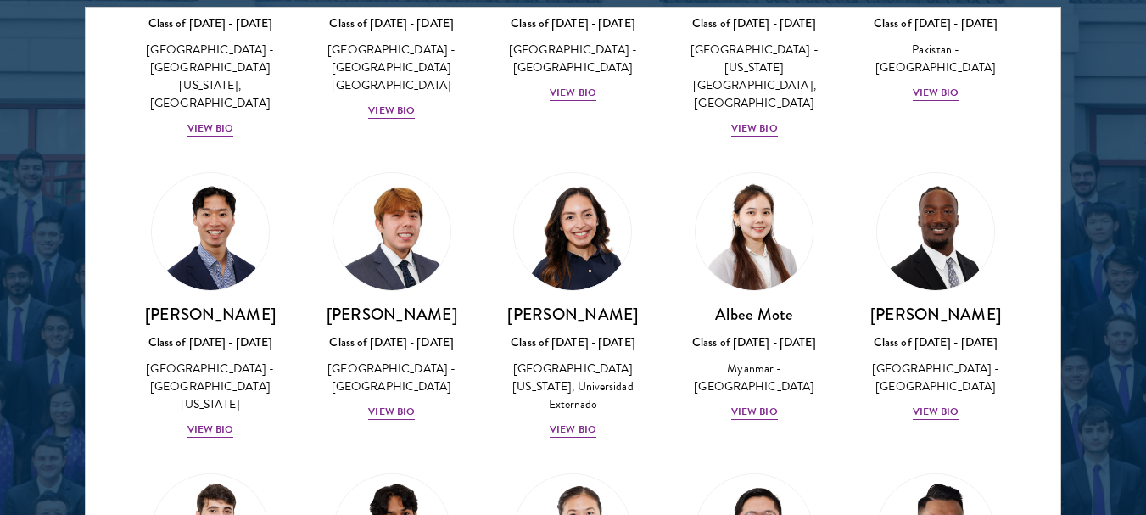
scroll to position [5821, 0]
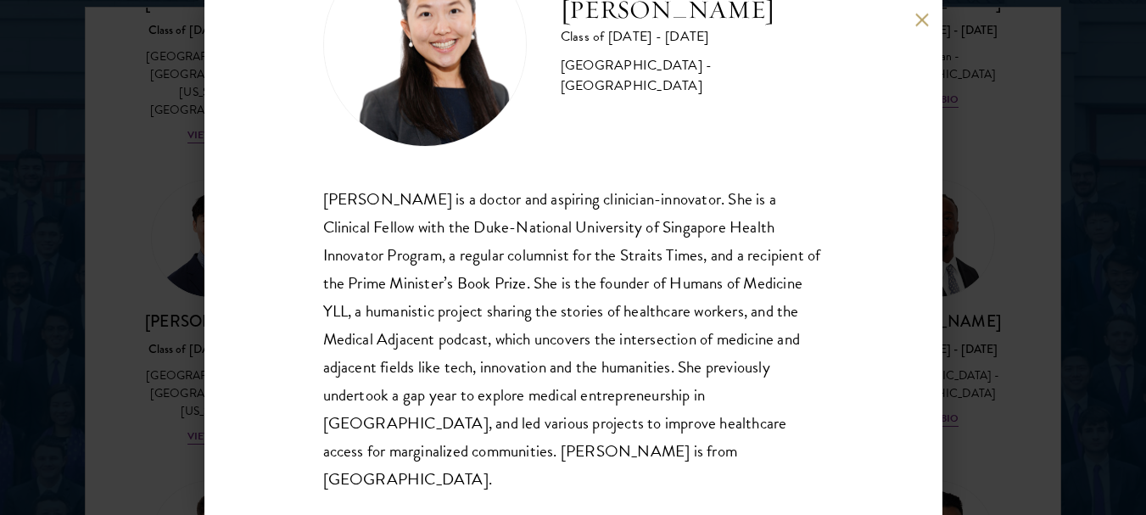
scroll to position [109, 0]
click at [919, 18] on button at bounding box center [922, 20] width 14 height 14
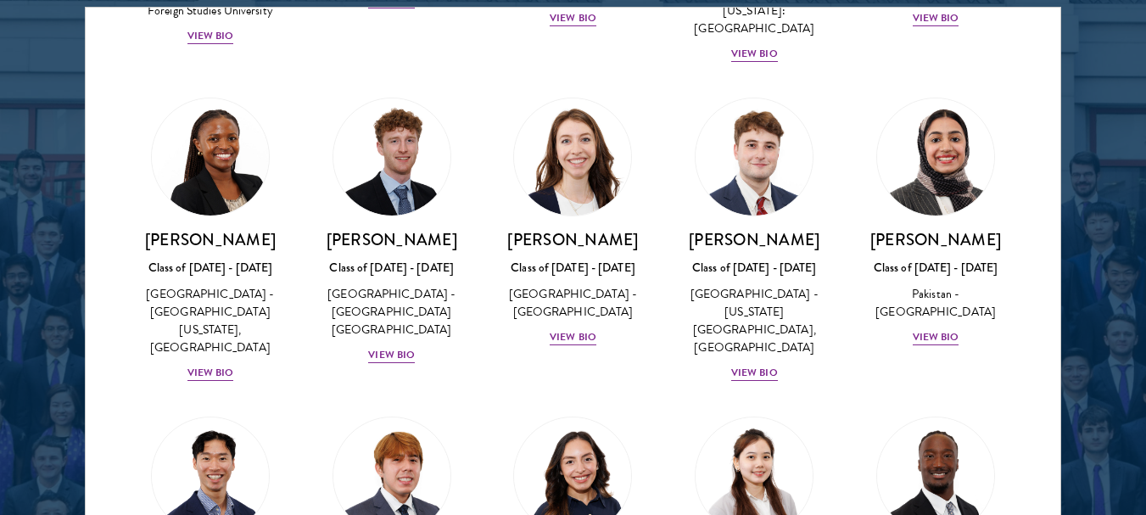
scroll to position [5550, 0]
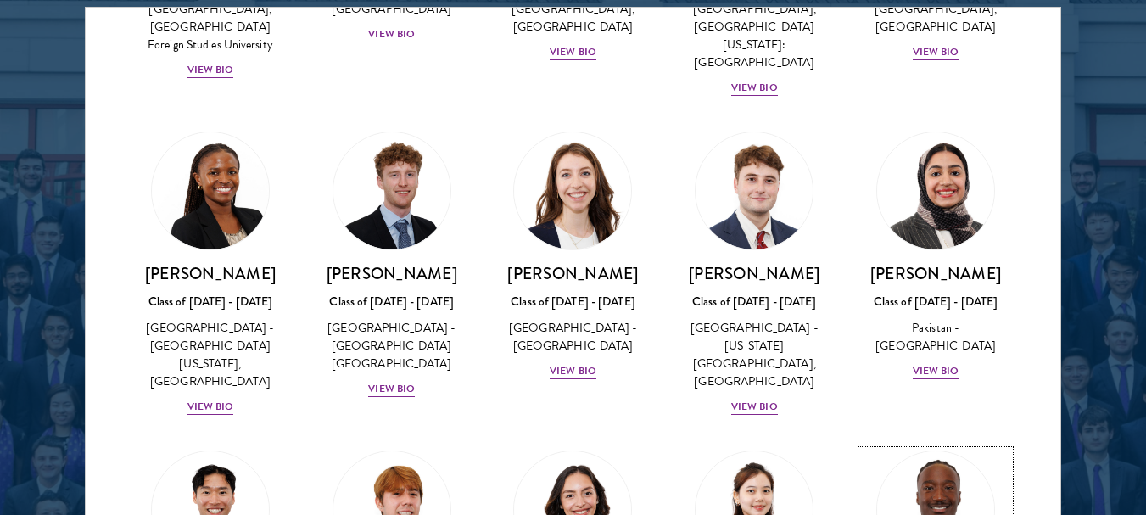
click at [939, 445] on img at bounding box center [935, 509] width 129 height 129
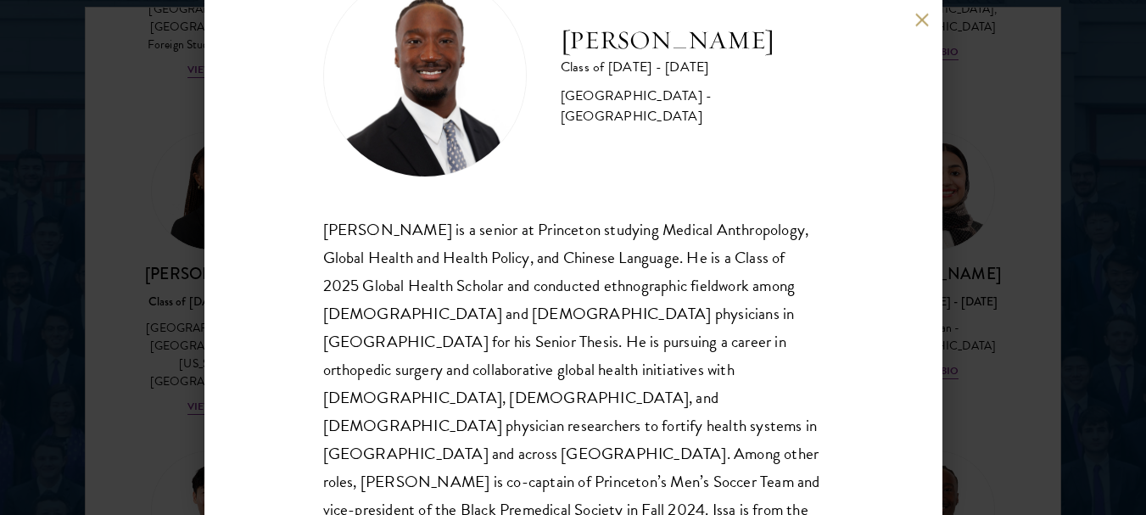
scroll to position [81, 0]
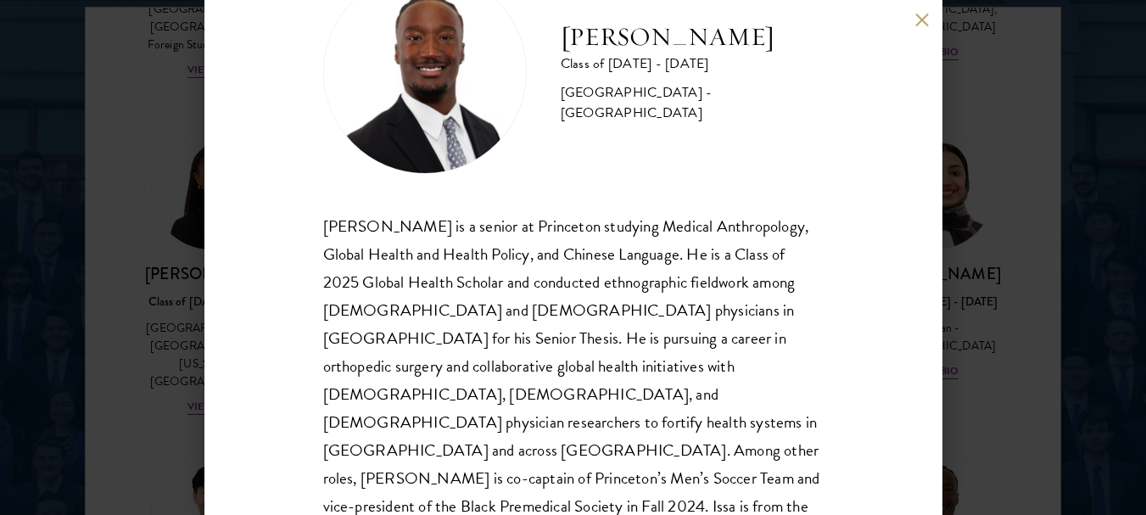
click at [924, 10] on div "[PERSON_NAME] Class of [DATE] - [DATE] [GEOGRAPHIC_DATA] - [GEOGRAPHIC_DATA] [P…" at bounding box center [573, 257] width 738 height 515
click at [920, 18] on button at bounding box center [922, 20] width 14 height 14
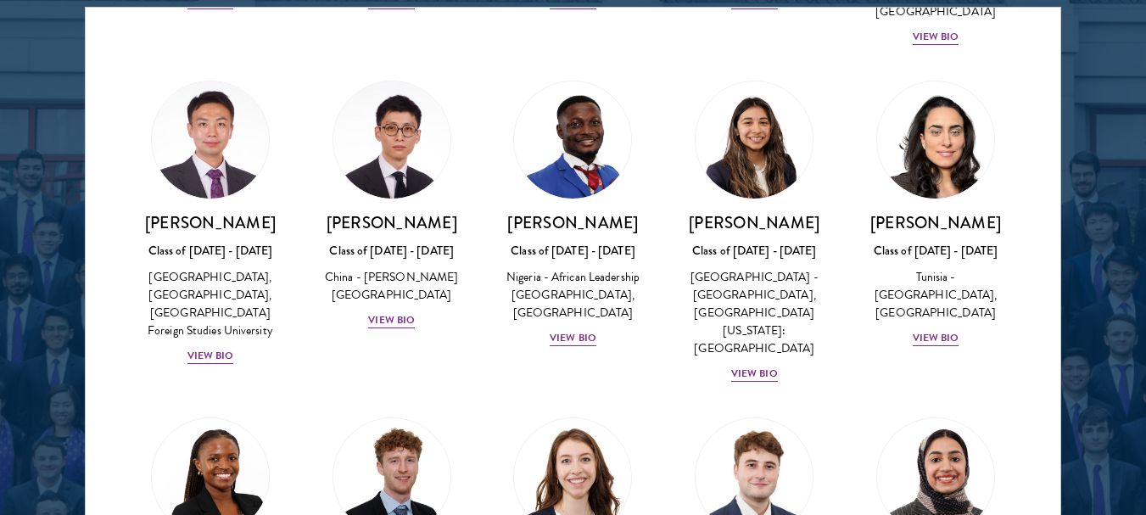
scroll to position [5245, 0]
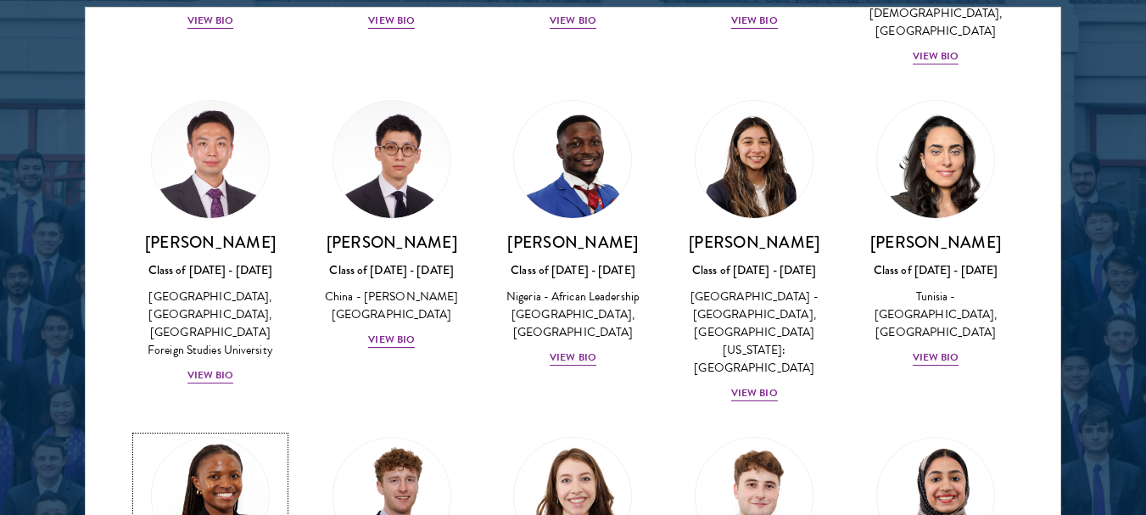
click at [214, 432] on img at bounding box center [210, 496] width 129 height 129
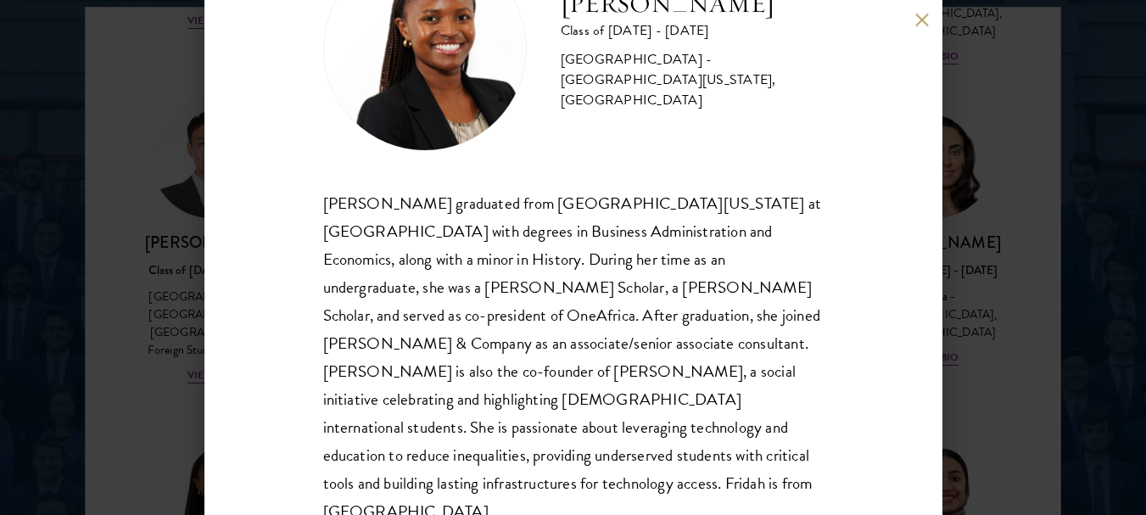
scroll to position [109, 0]
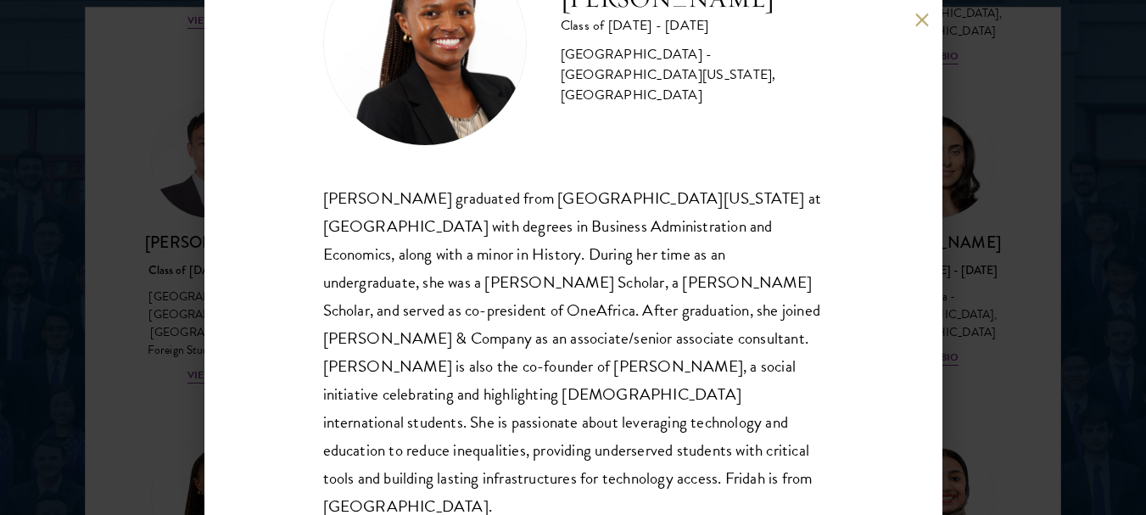
click at [924, 11] on div "[PERSON_NAME] Class of [DATE] - [DATE] [GEOGRAPHIC_DATA] - [GEOGRAPHIC_DATA][US…" at bounding box center [573, 257] width 738 height 515
click at [919, 14] on button at bounding box center [922, 20] width 14 height 14
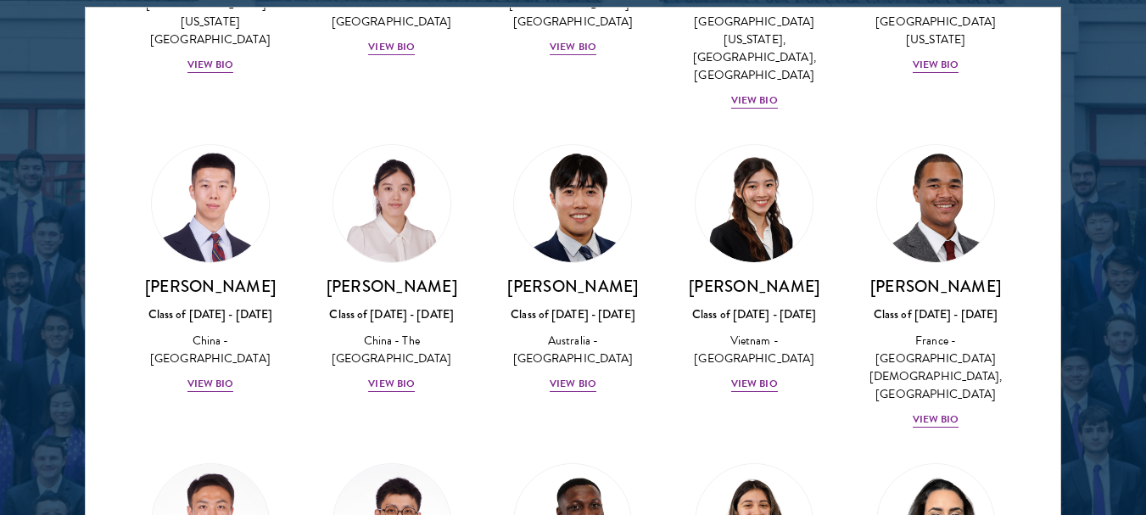
scroll to position [4872, 0]
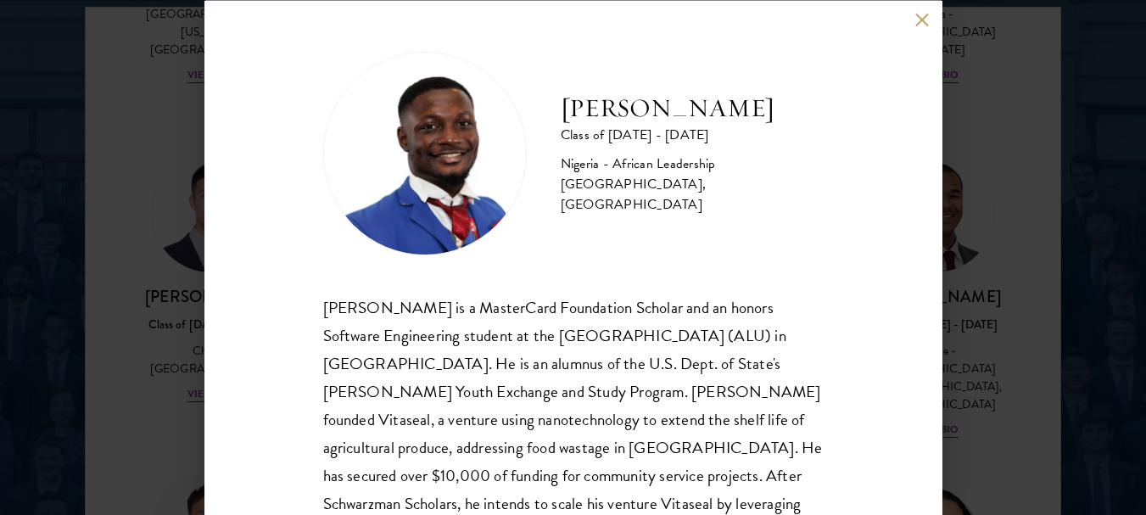
click at [918, 14] on button at bounding box center [922, 20] width 14 height 14
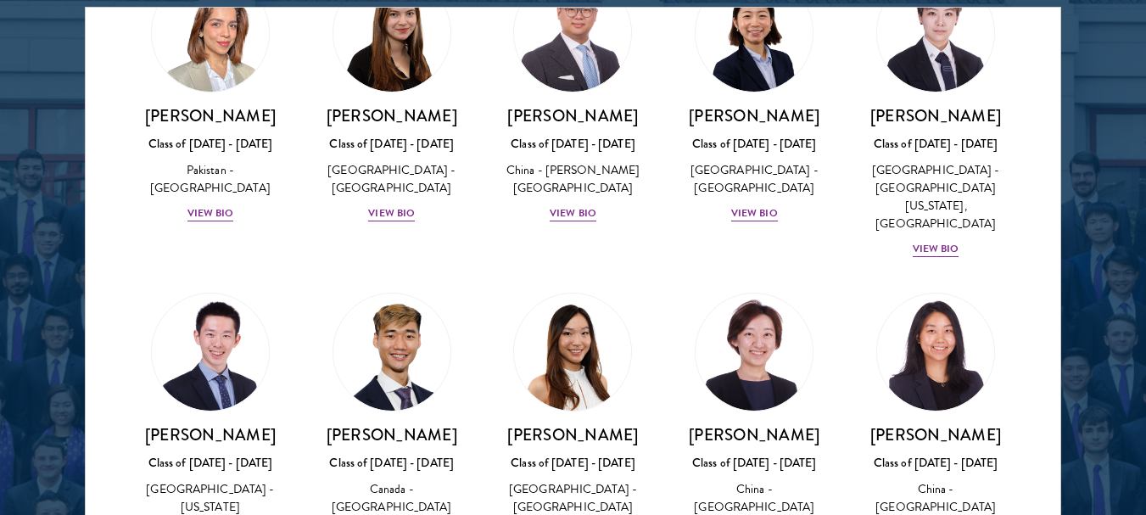
scroll to position [4363, 0]
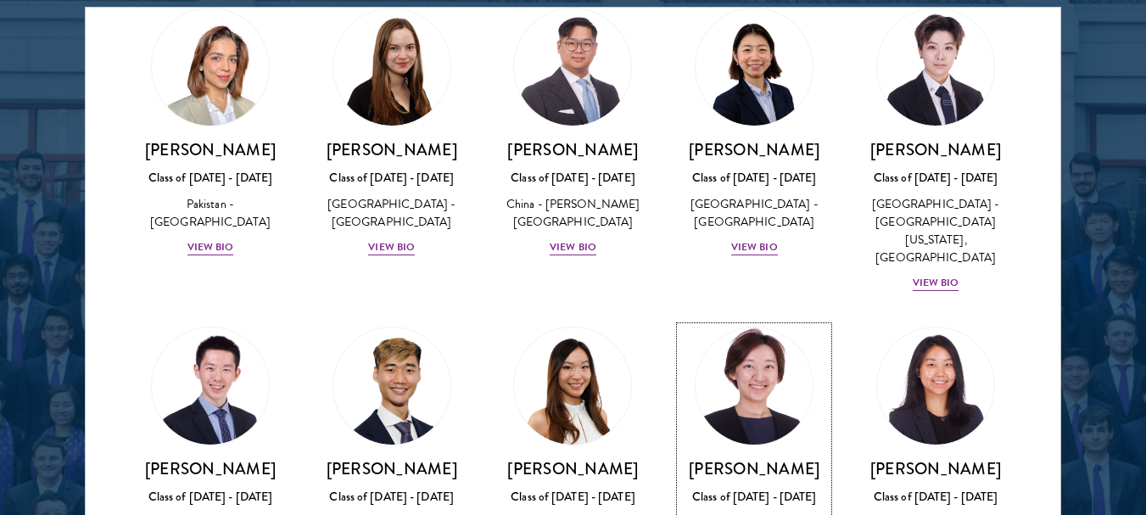
click at [753, 321] on img at bounding box center [754, 385] width 129 height 129
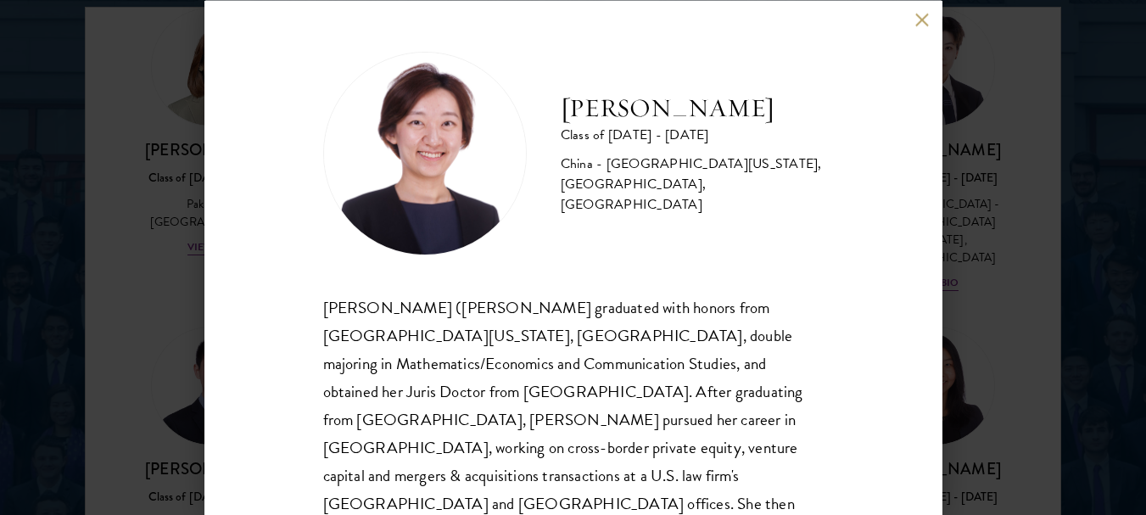
click at [923, 13] on button at bounding box center [922, 20] width 14 height 14
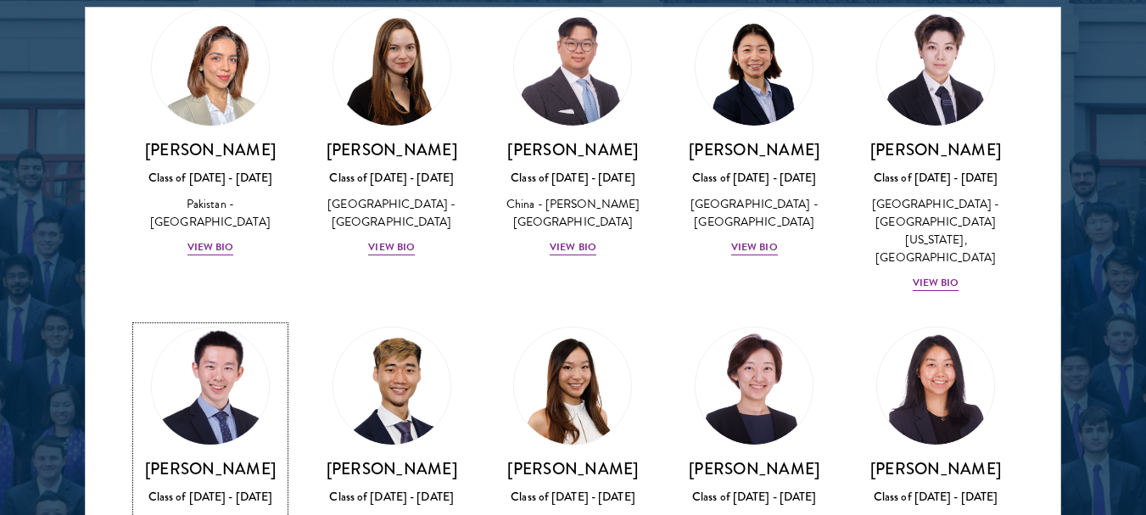
click at [223, 321] on img at bounding box center [210, 385] width 129 height 129
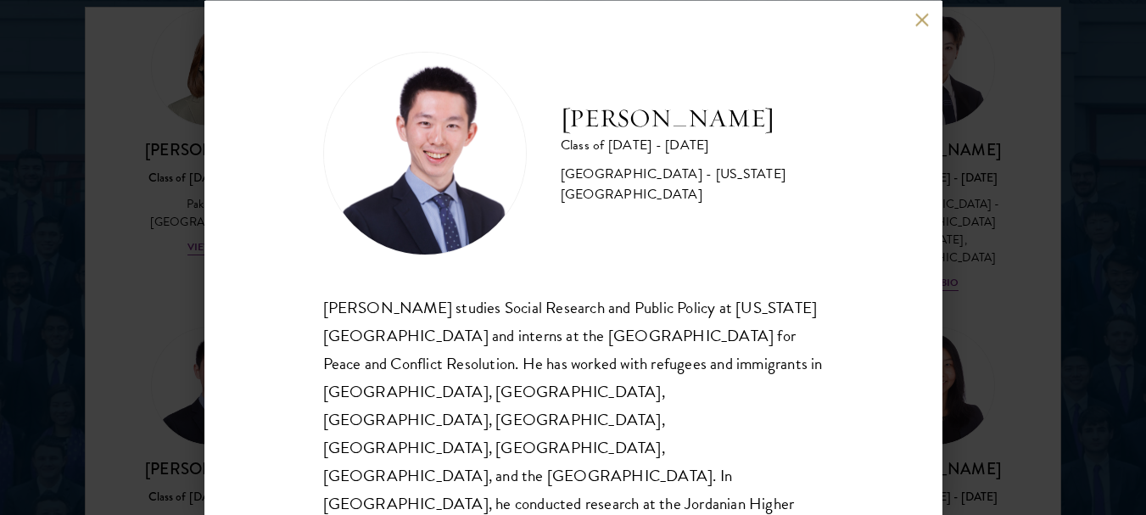
click at [924, 19] on button at bounding box center [922, 20] width 14 height 14
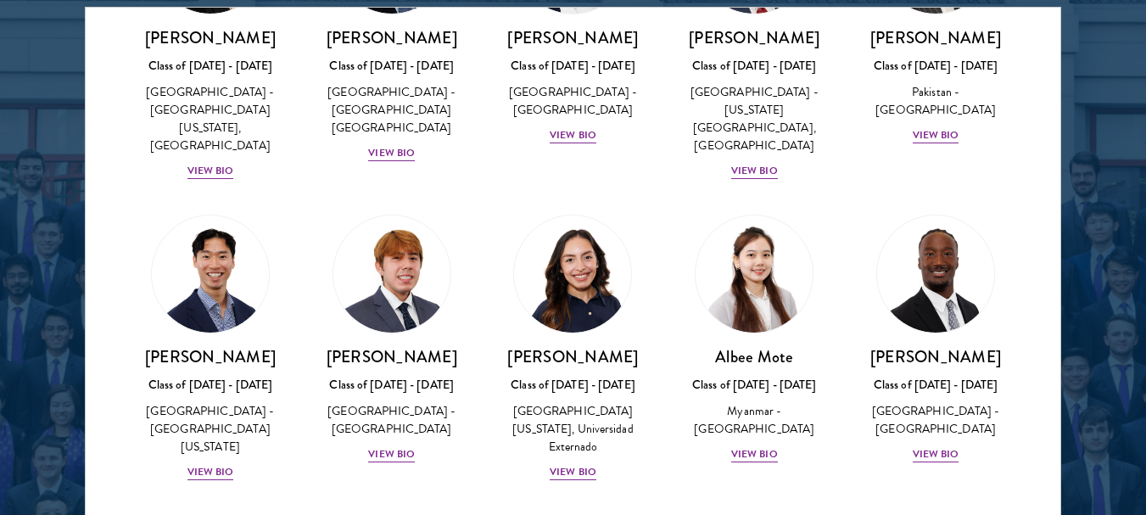
scroll to position [5787, 0]
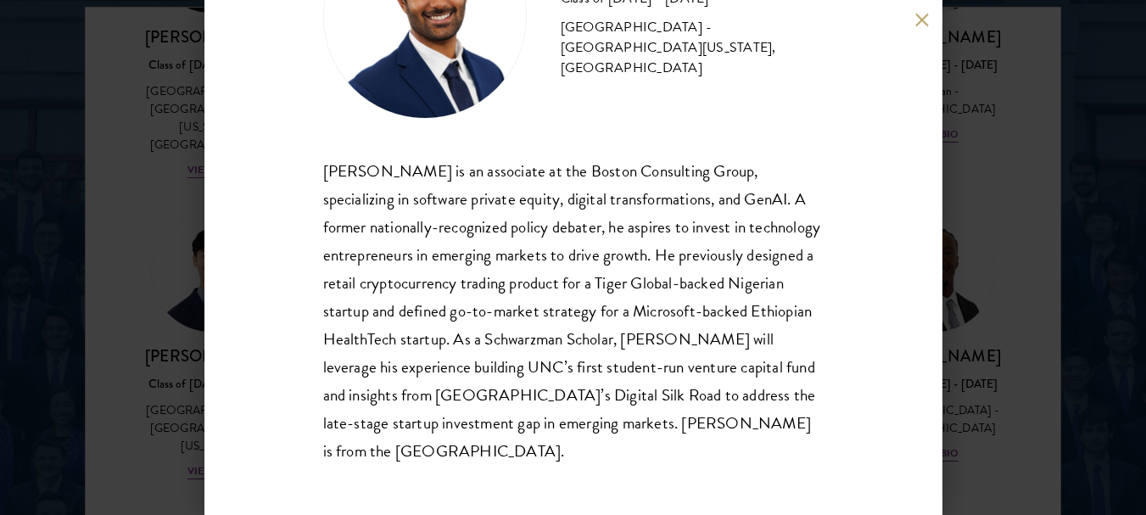
scroll to position [137, 0]
click at [919, 19] on button at bounding box center [922, 20] width 14 height 14
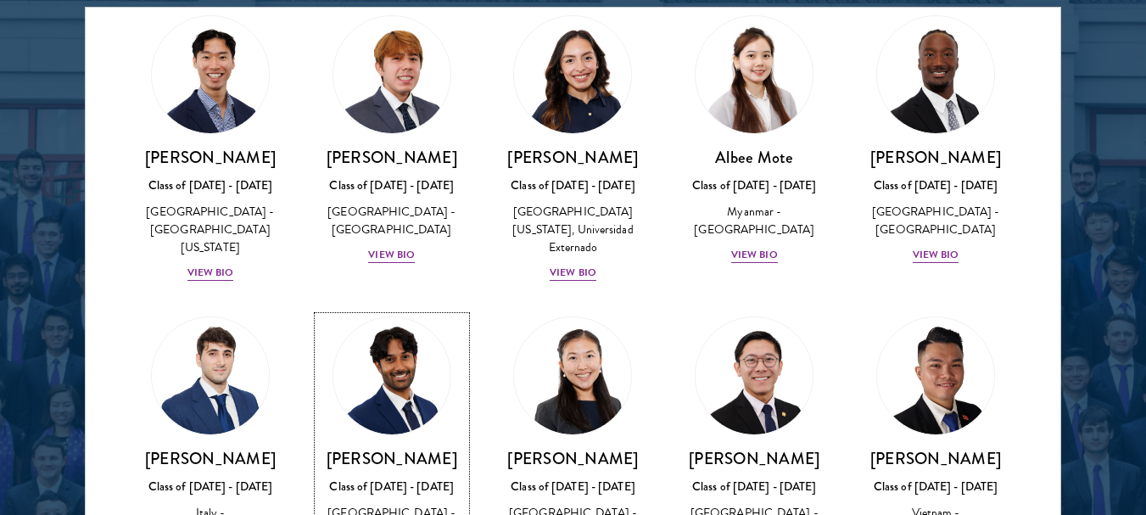
scroll to position [5990, 0]
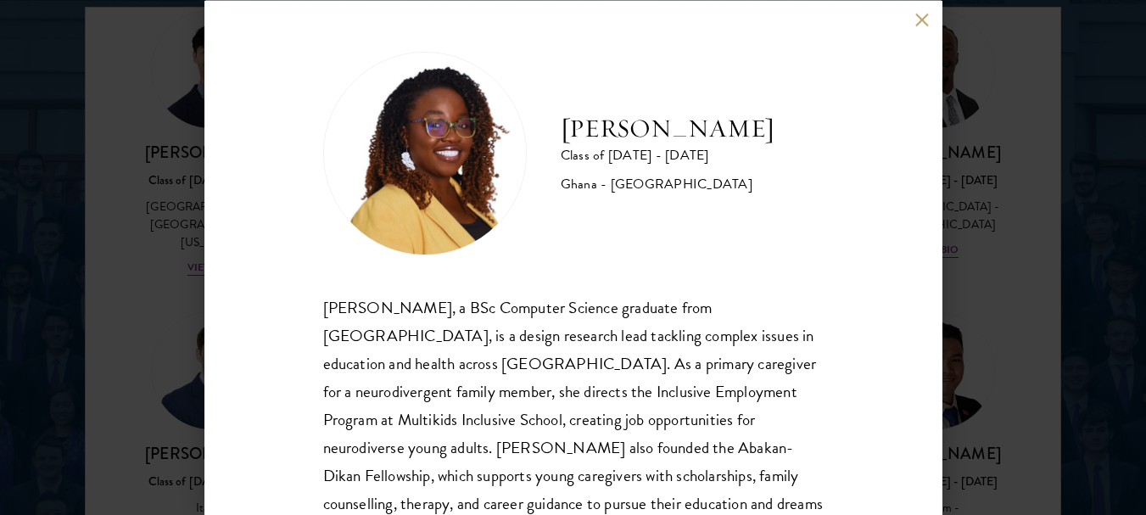
click at [903, 301] on div "[PERSON_NAME] Class of [DATE] - [DATE] Ghana - [GEOGRAPHIC_DATA] [PERSON_NAME],…" at bounding box center [573, 257] width 738 height 515
click at [918, 14] on button at bounding box center [922, 20] width 14 height 14
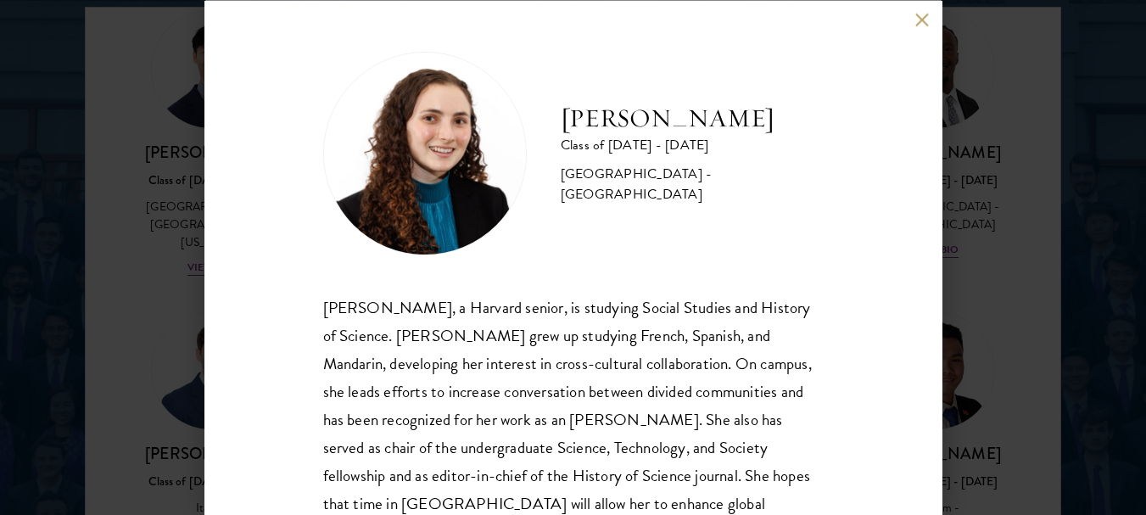
click at [919, 20] on button at bounding box center [922, 20] width 14 height 14
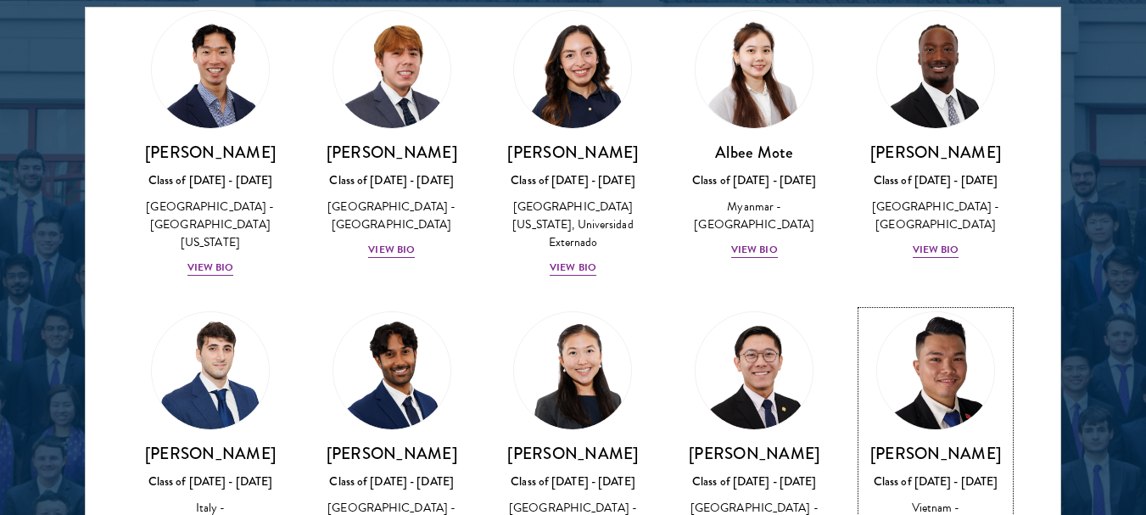
click at [940, 306] on img at bounding box center [935, 370] width 129 height 129
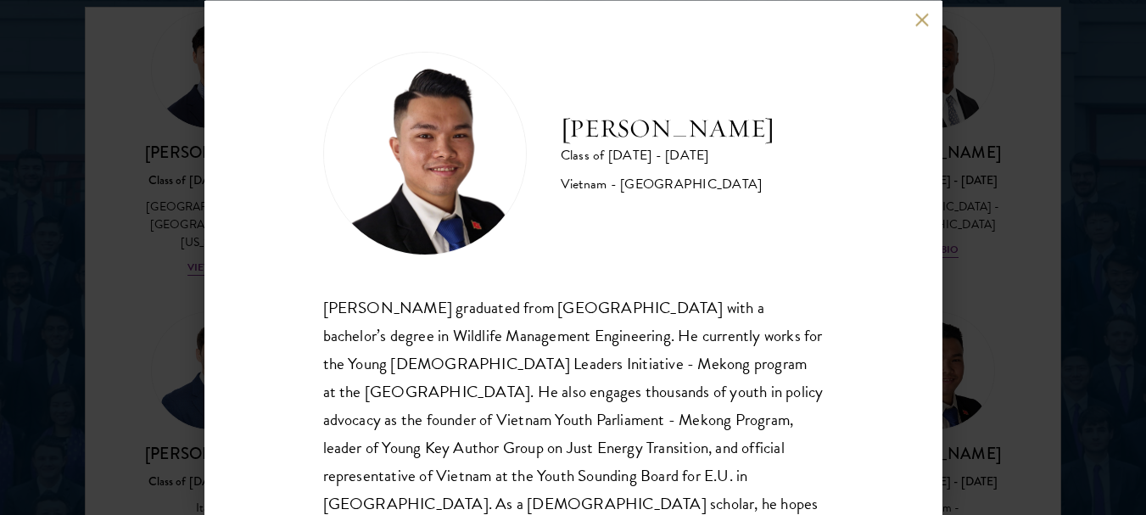
click at [925, 25] on button at bounding box center [922, 20] width 14 height 14
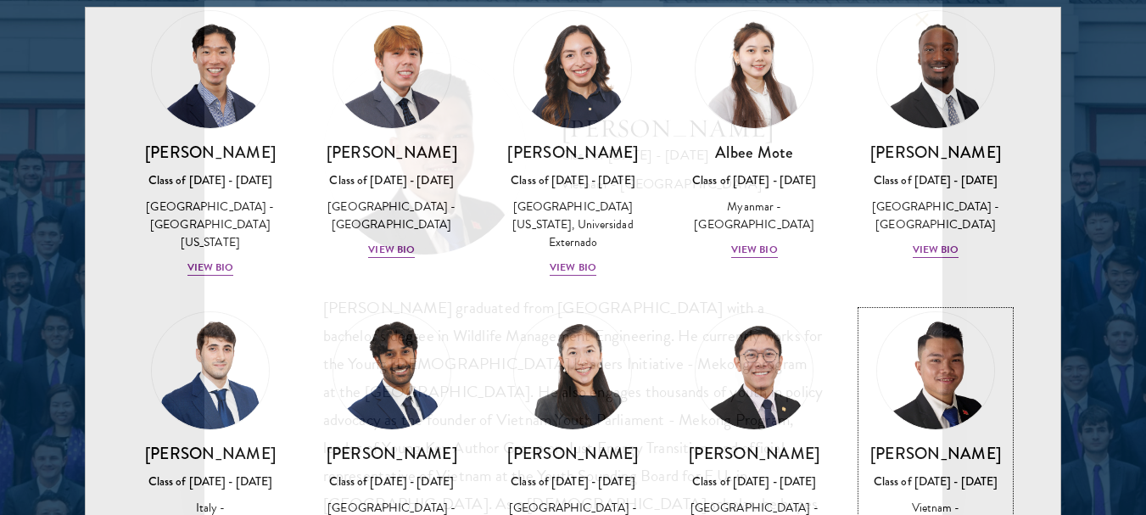
scroll to position [5927, 0]
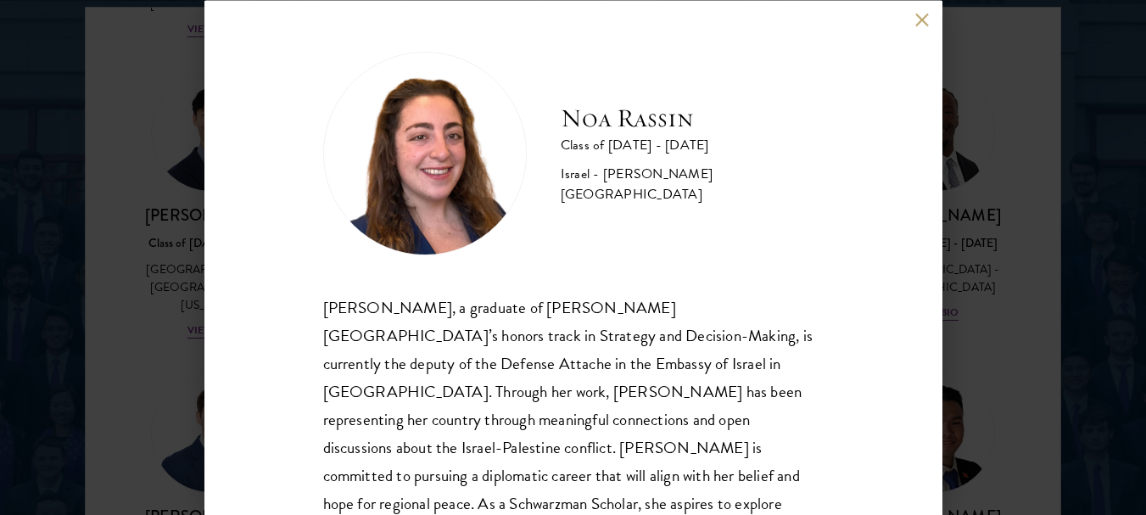
click at [913, 27] on div "[PERSON_NAME] Class of [DATE] - [DATE] Israel - [PERSON_NAME][GEOGRAPHIC_DATA] …" at bounding box center [573, 257] width 738 height 515
click at [921, 20] on button at bounding box center [922, 20] width 14 height 14
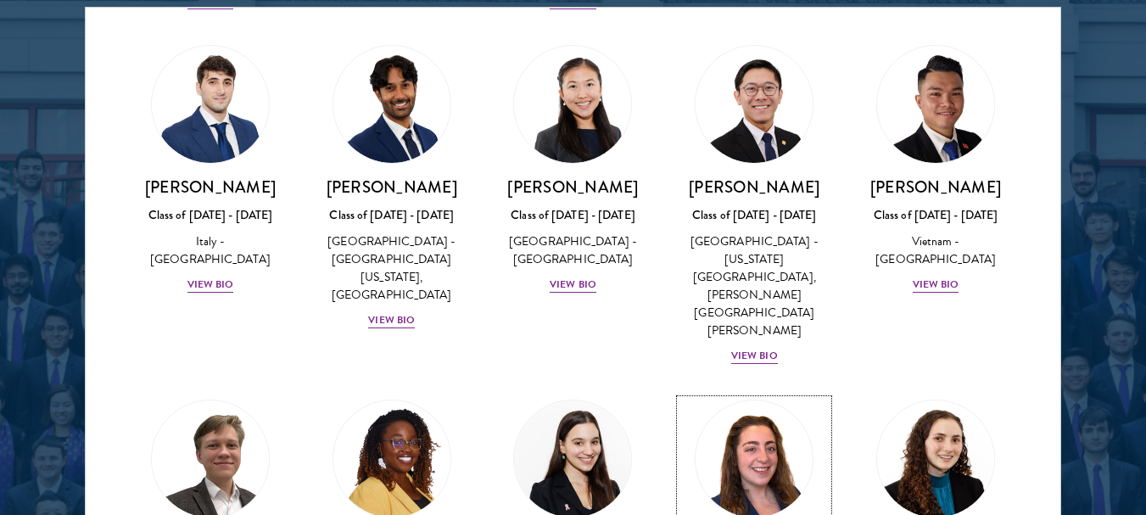
scroll to position [6258, 0]
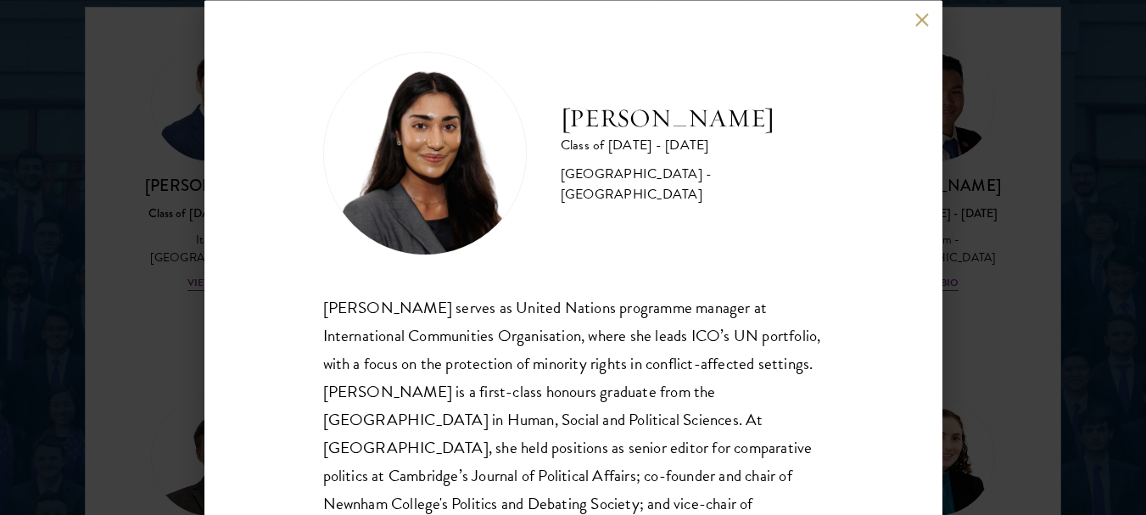
scroll to position [34, 0]
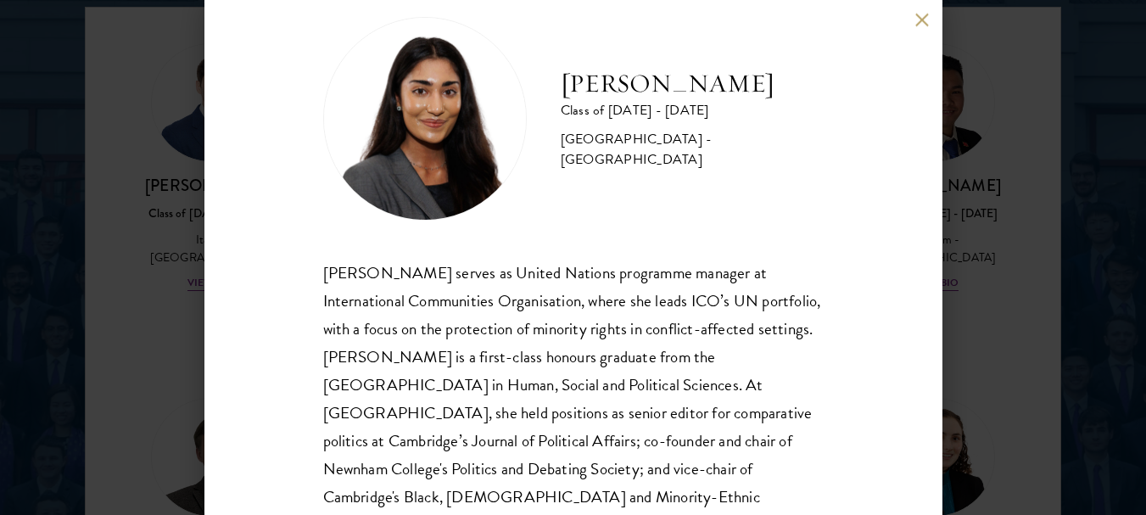
click at [927, 14] on button at bounding box center [922, 20] width 14 height 14
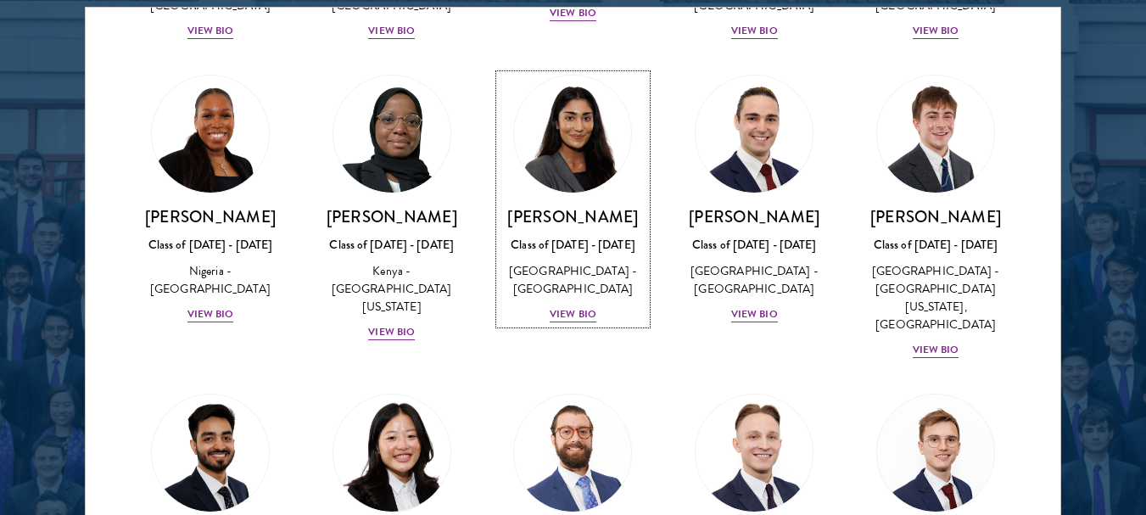
scroll to position [6869, 0]
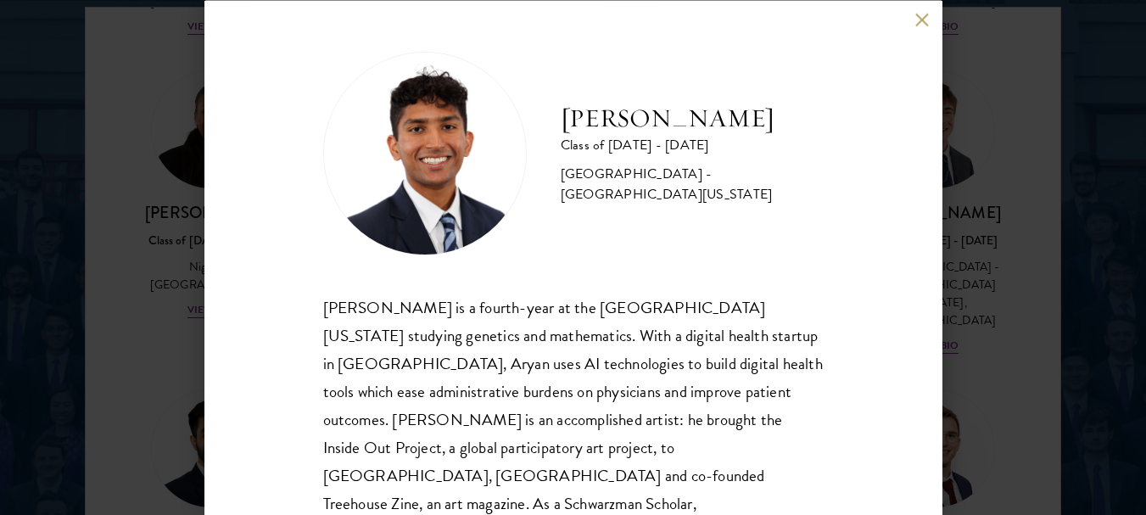
scroll to position [34, 0]
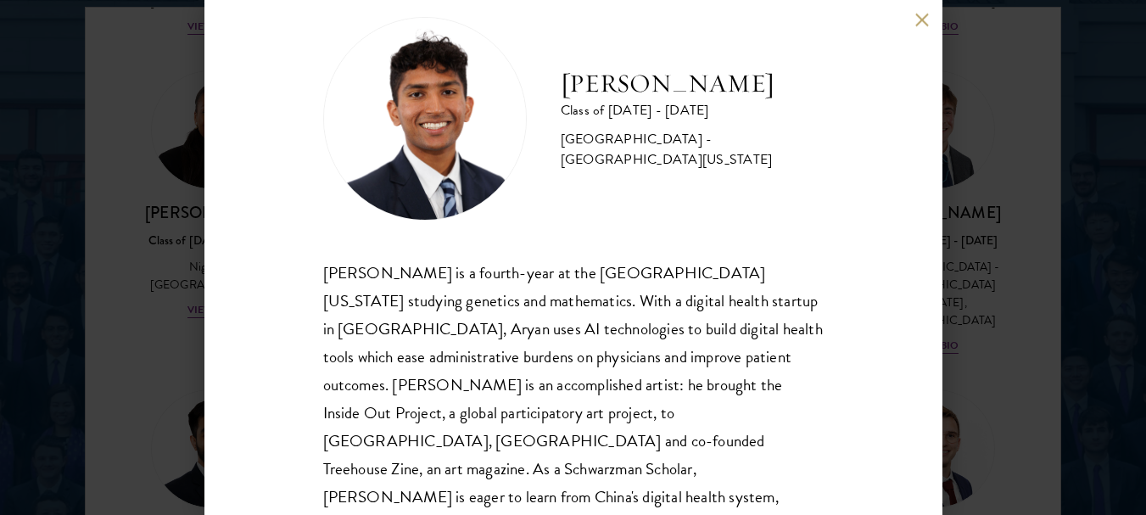
click at [929, 25] on button at bounding box center [922, 20] width 14 height 14
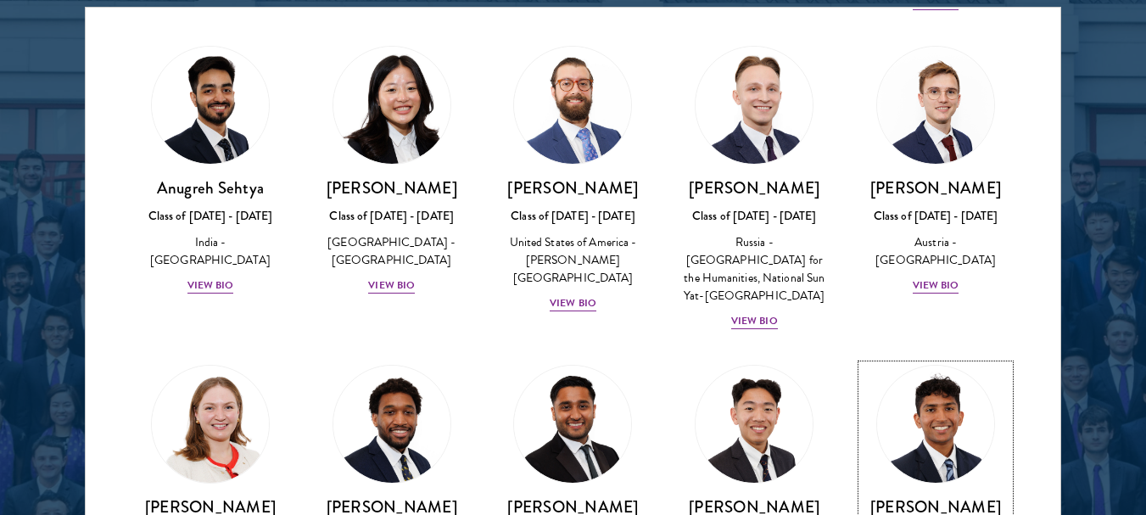
scroll to position [7213, 0]
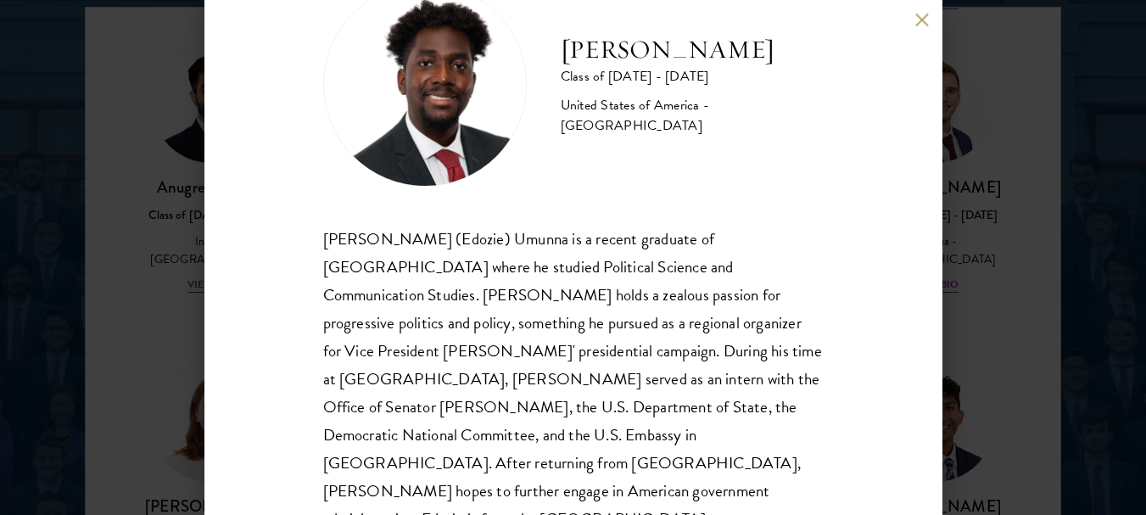
scroll to position [109, 0]
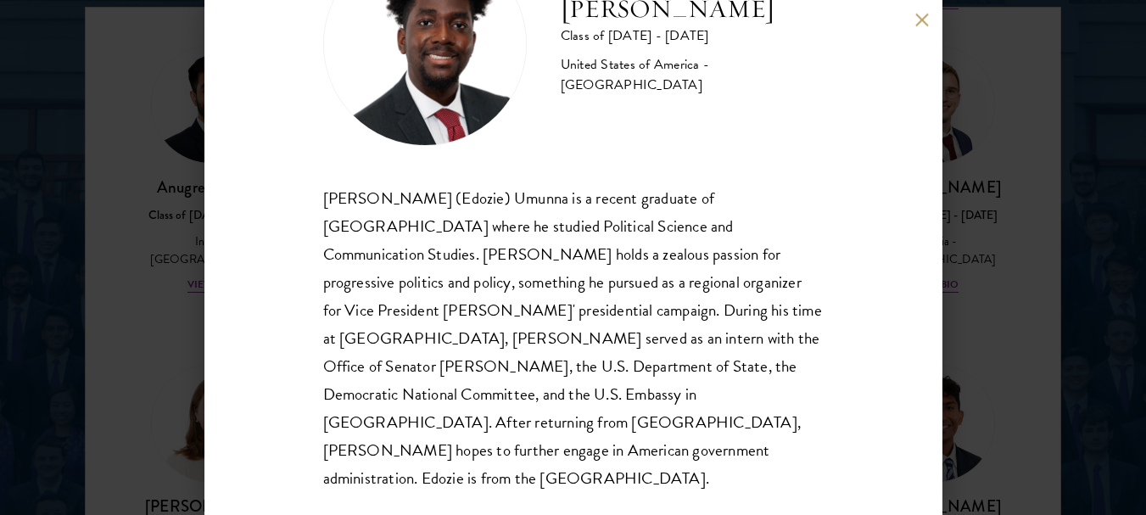
click at [922, 19] on button at bounding box center [922, 20] width 14 height 14
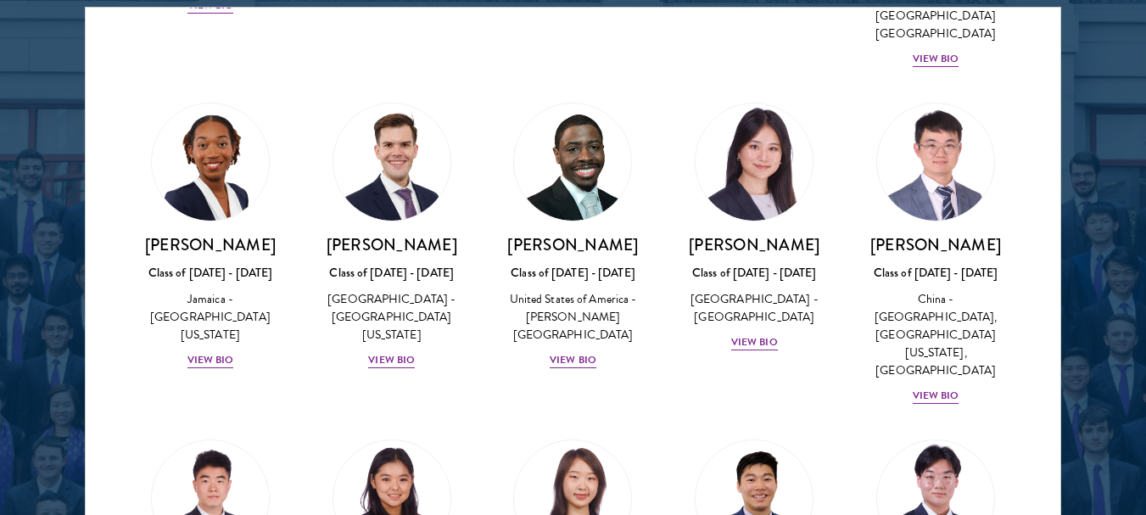
scroll to position [8541, 0]
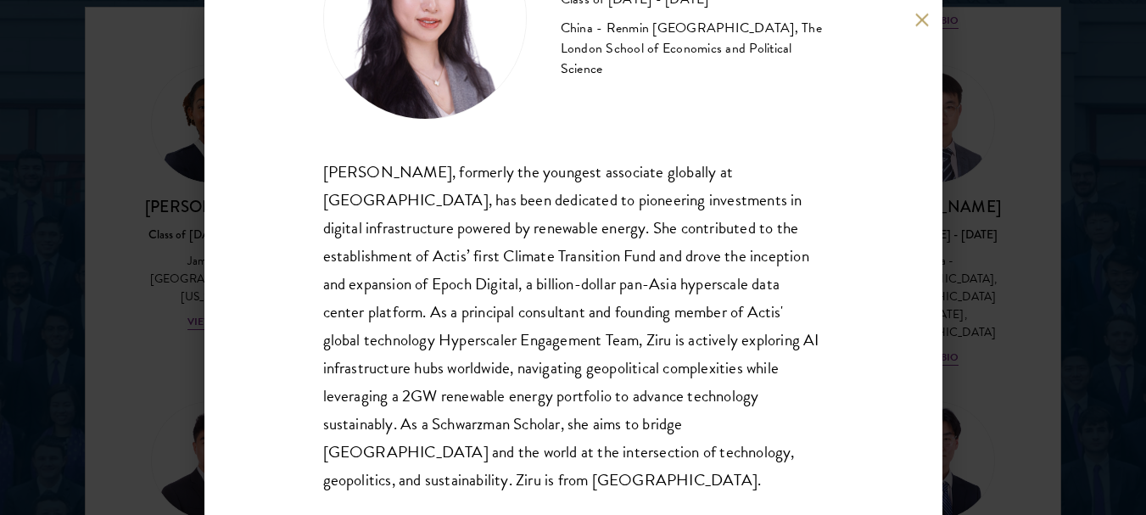
scroll to position [136, 0]
click at [923, 26] on button at bounding box center [922, 20] width 14 height 14
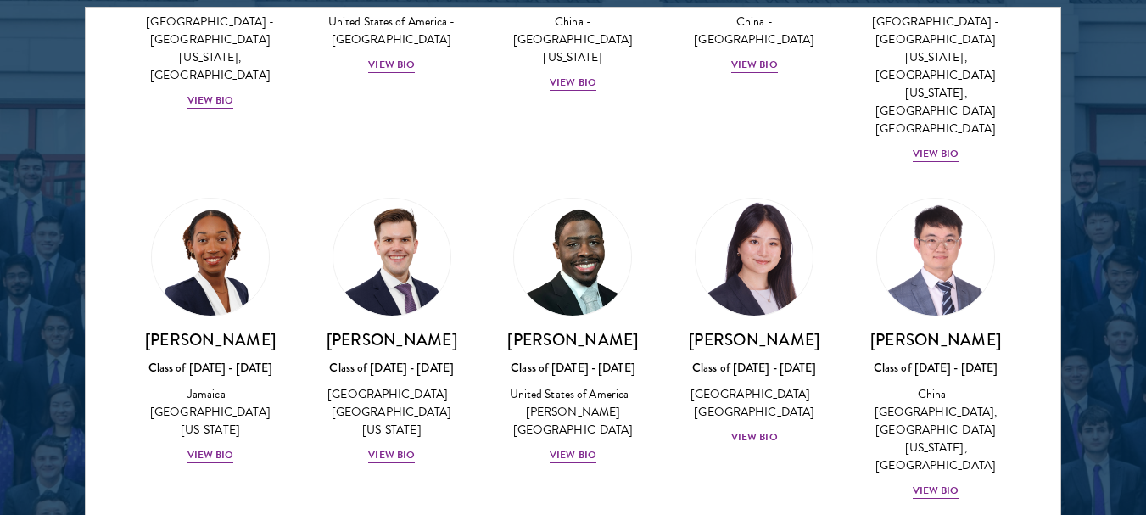
scroll to position [8405, 0]
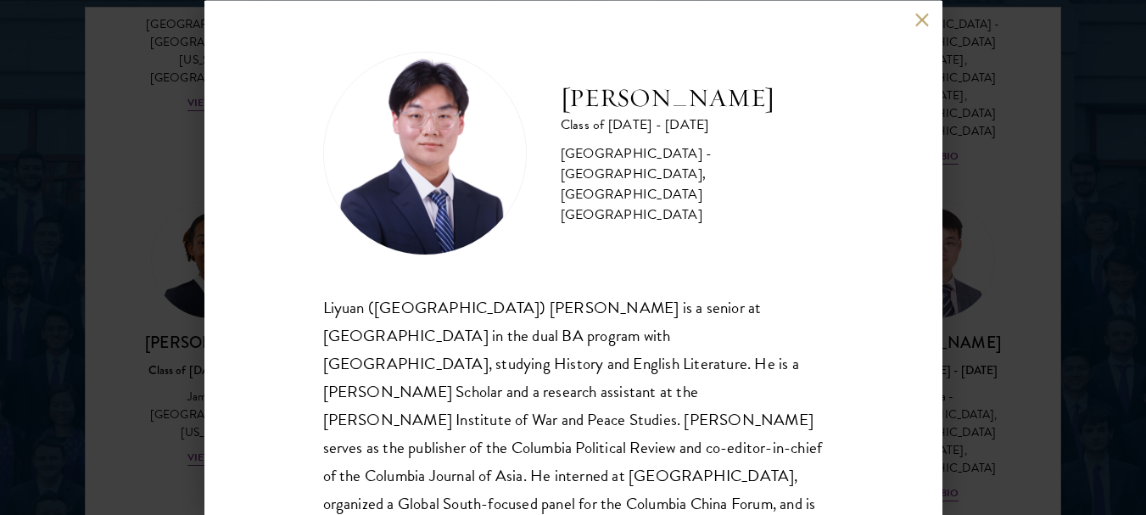
click at [918, 23] on button at bounding box center [922, 20] width 14 height 14
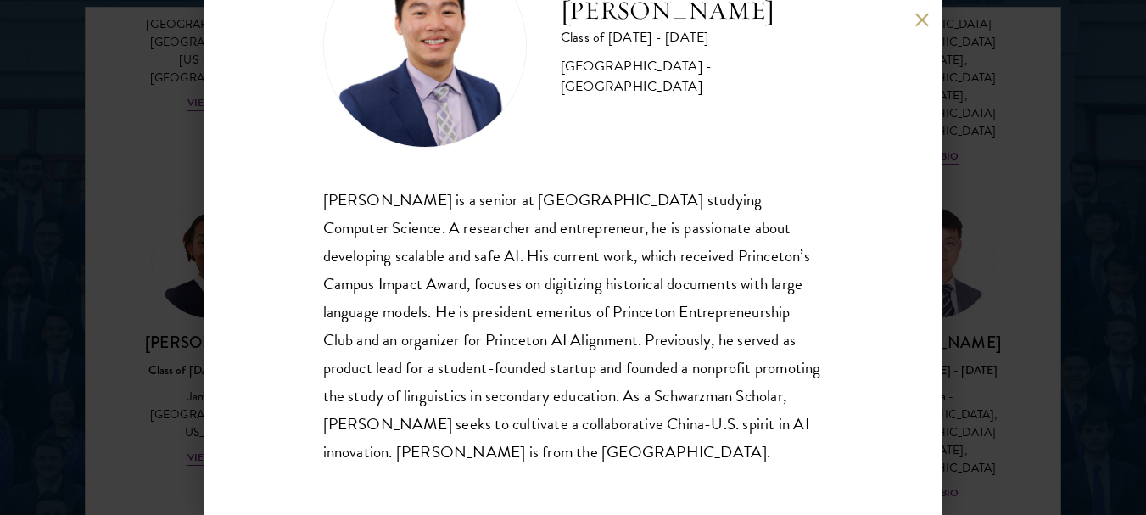
scroll to position [109, 0]
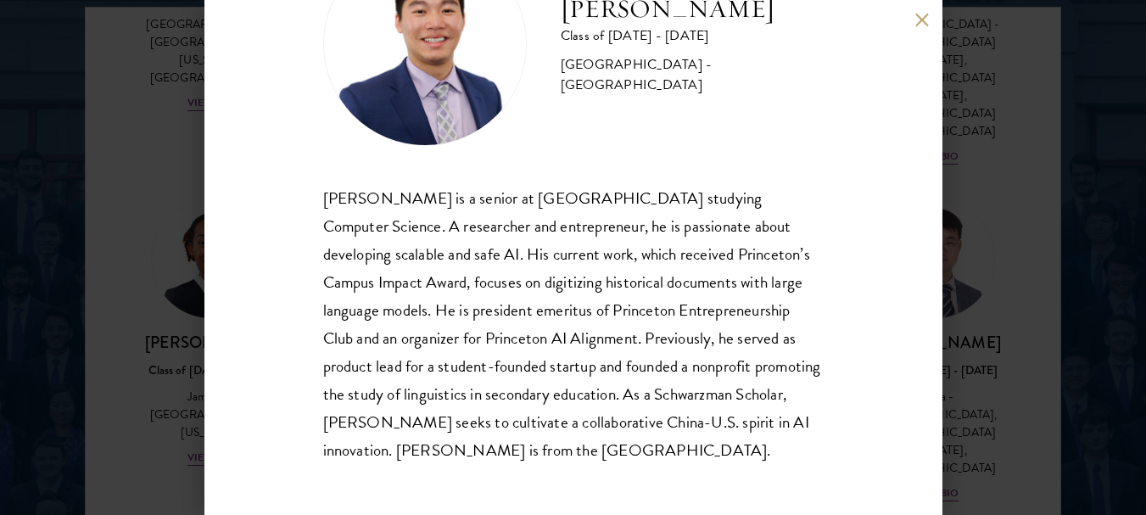
click at [918, 33] on div "[PERSON_NAME] Class of [DATE] - [DATE] [GEOGRAPHIC_DATA] - [GEOGRAPHIC_DATA] [P…" at bounding box center [573, 257] width 738 height 515
click at [919, 22] on button at bounding box center [922, 20] width 14 height 14
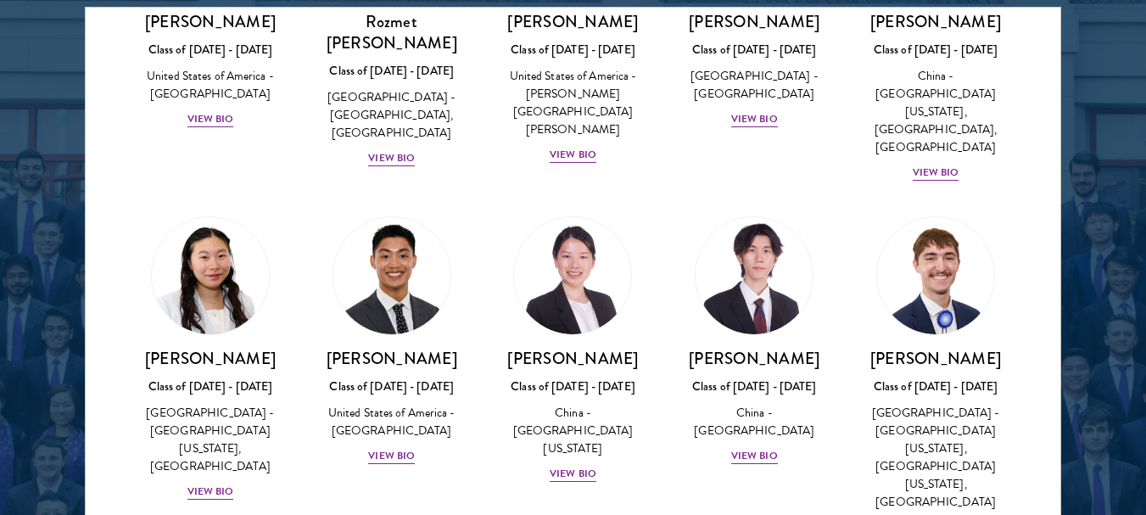
scroll to position [7998, 0]
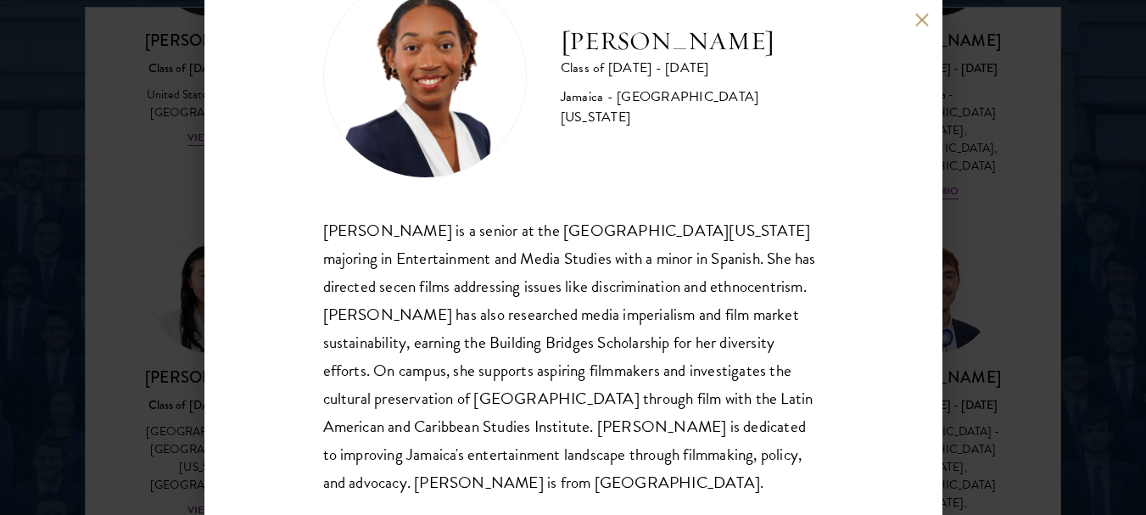
scroll to position [102, 0]
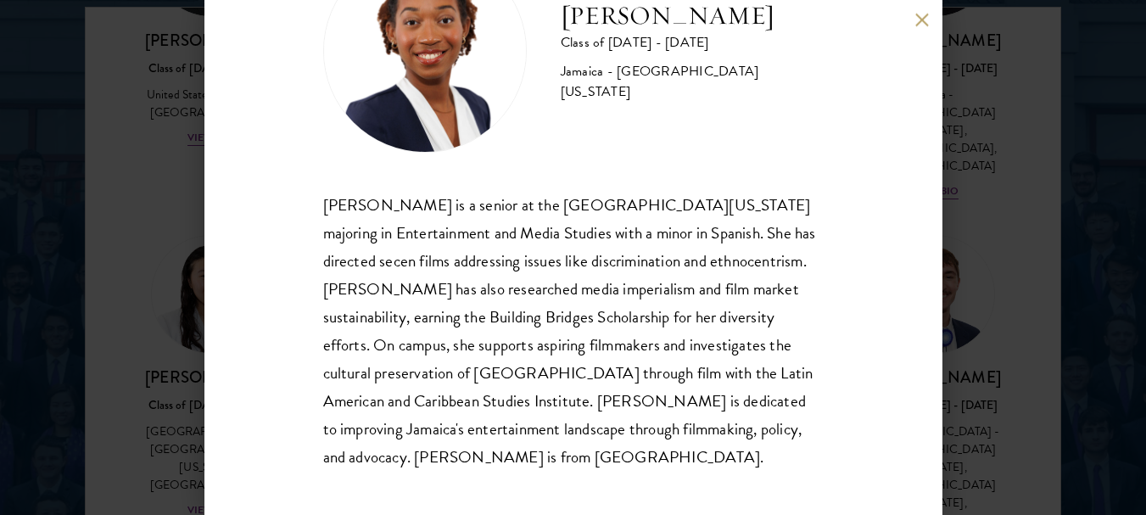
click at [919, 6] on div "[PERSON_NAME] Class of [DATE] - [DATE] [GEOGRAPHIC_DATA] - [GEOGRAPHIC_DATA][US…" at bounding box center [573, 257] width 738 height 515
click at [919, 23] on button at bounding box center [922, 20] width 14 height 14
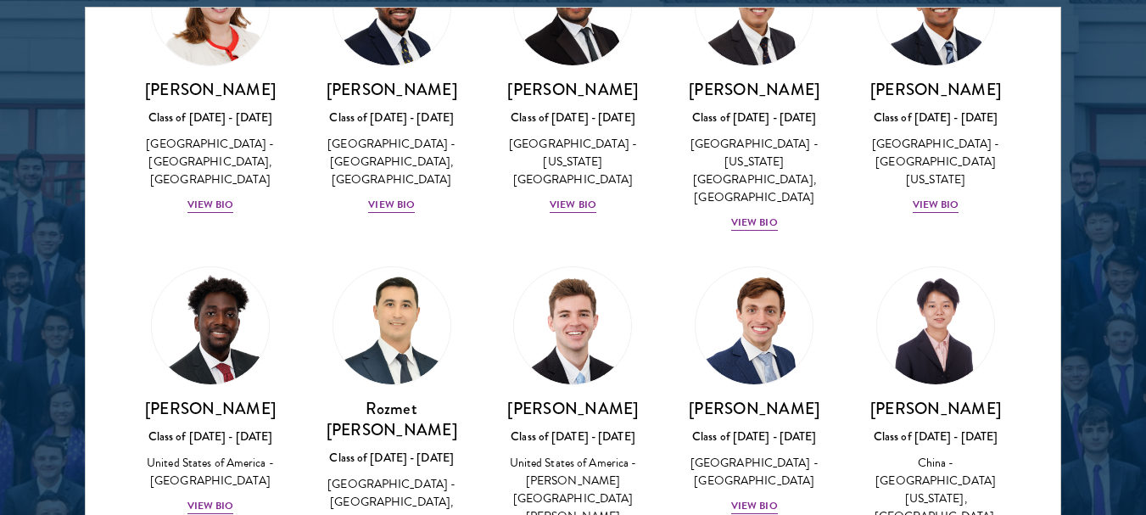
scroll to position [7625, 0]
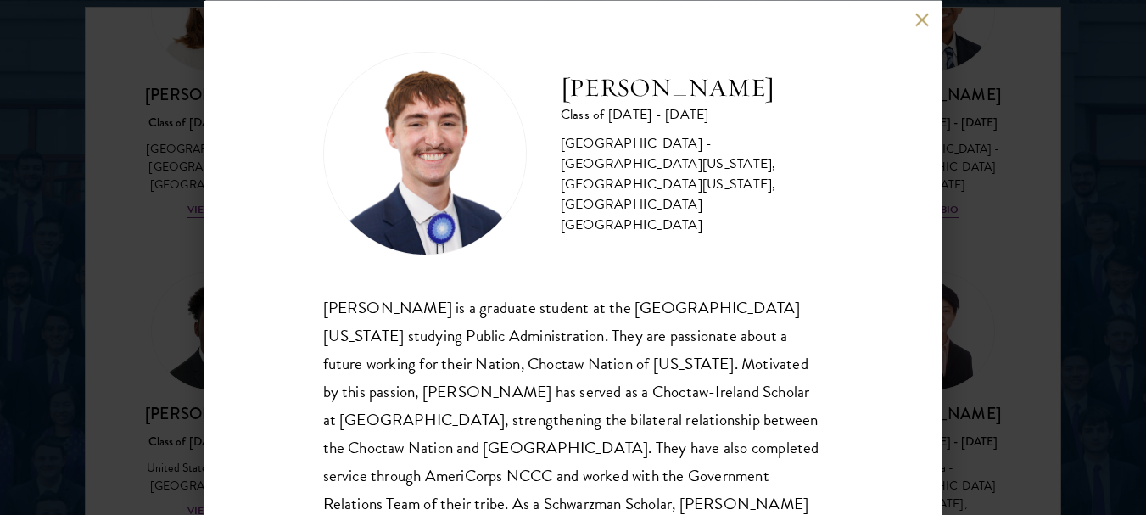
click at [926, 20] on button at bounding box center [922, 20] width 14 height 14
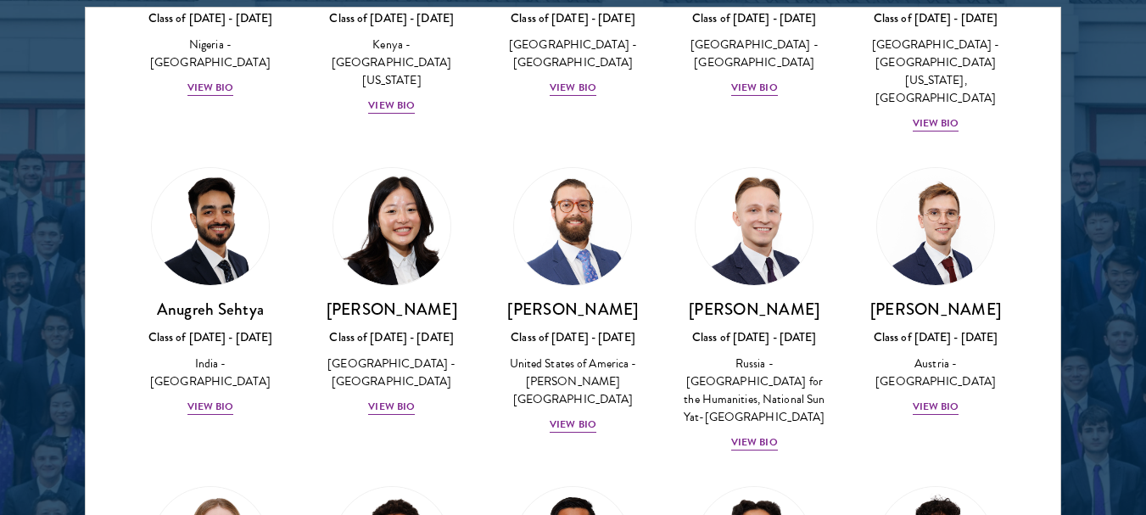
scroll to position [7082, 0]
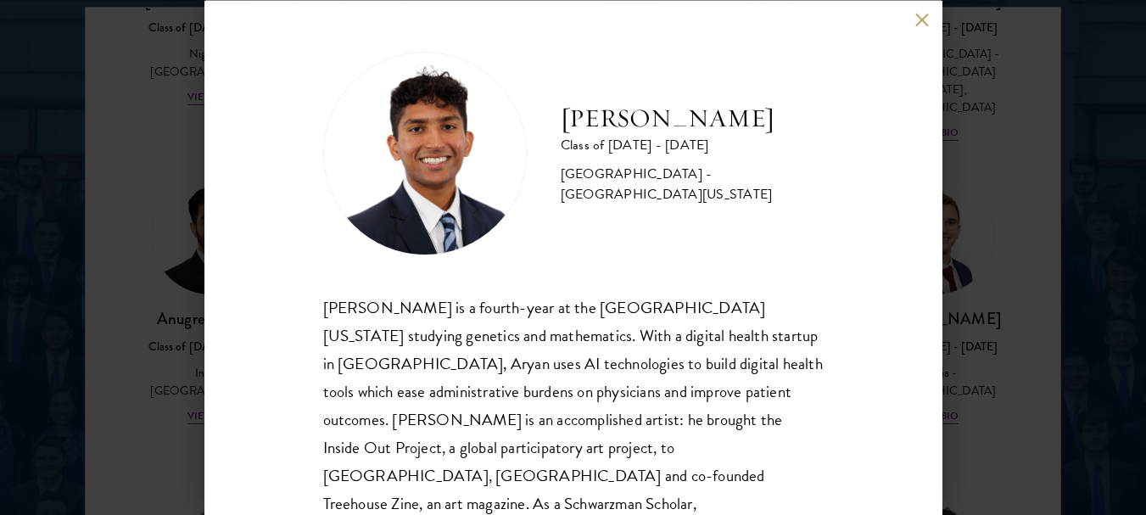
click at [920, 15] on button at bounding box center [922, 20] width 14 height 14
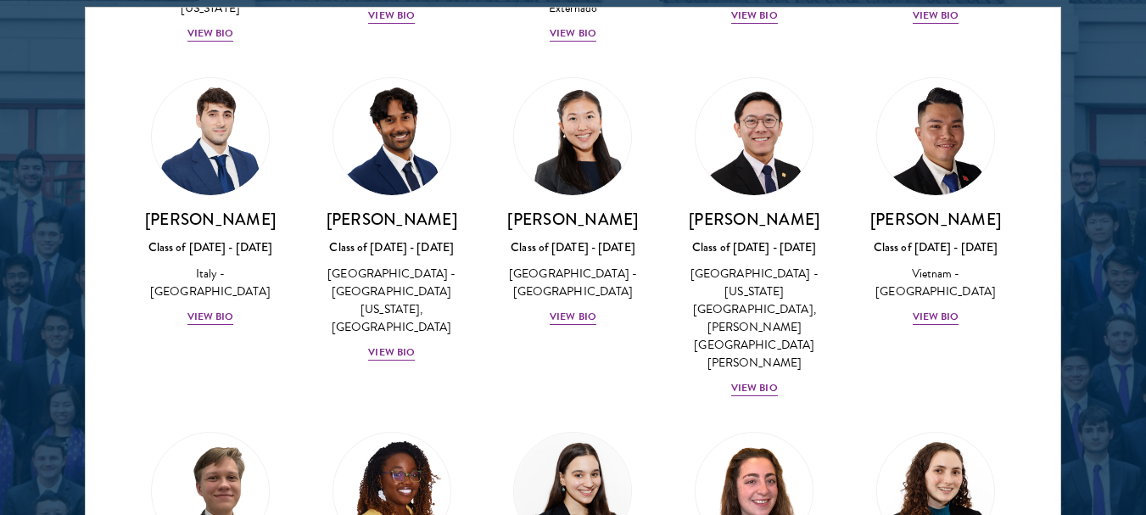
scroll to position [6200, 0]
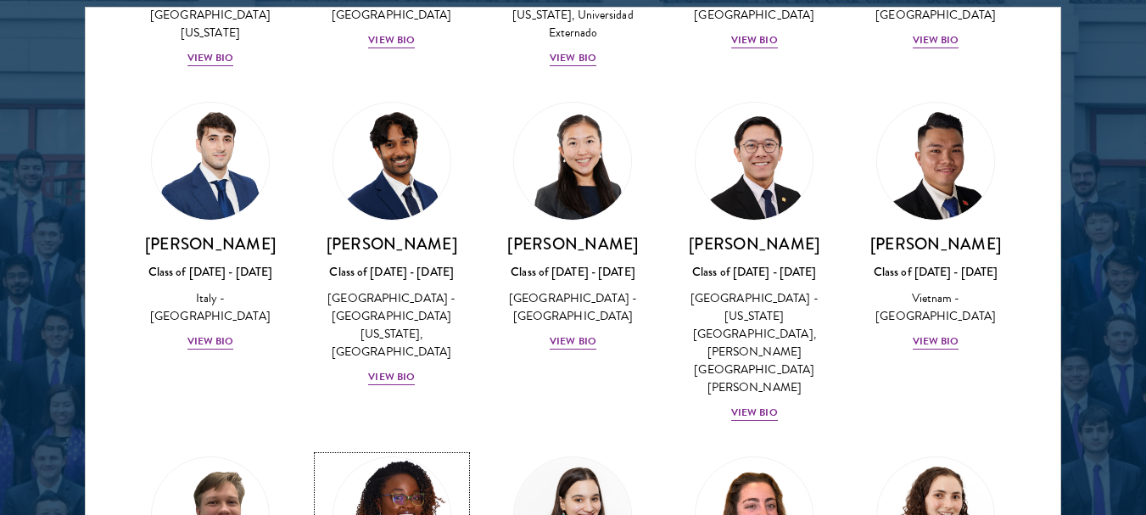
click at [410, 451] on img at bounding box center [391, 515] width 129 height 129
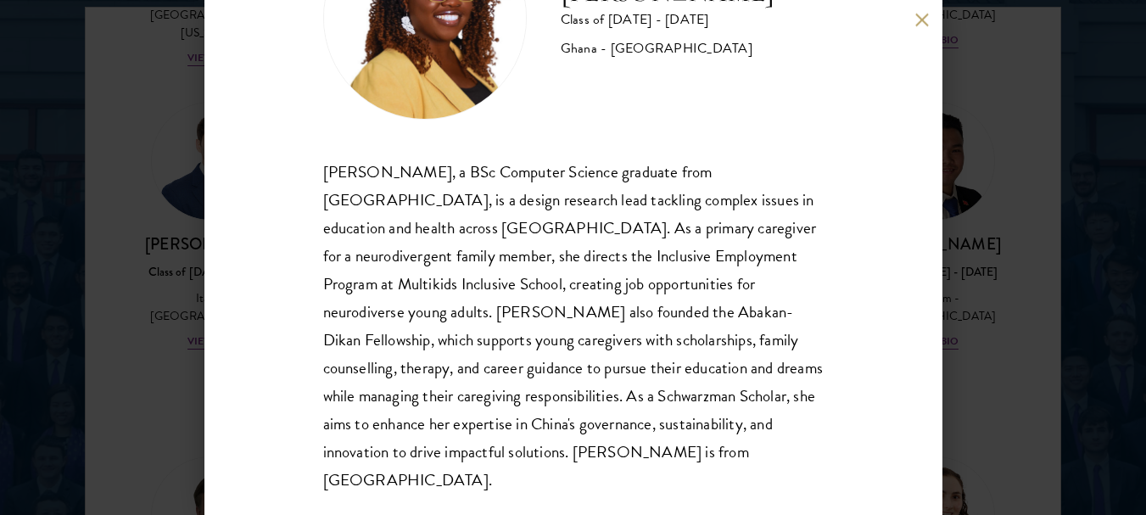
scroll to position [137, 0]
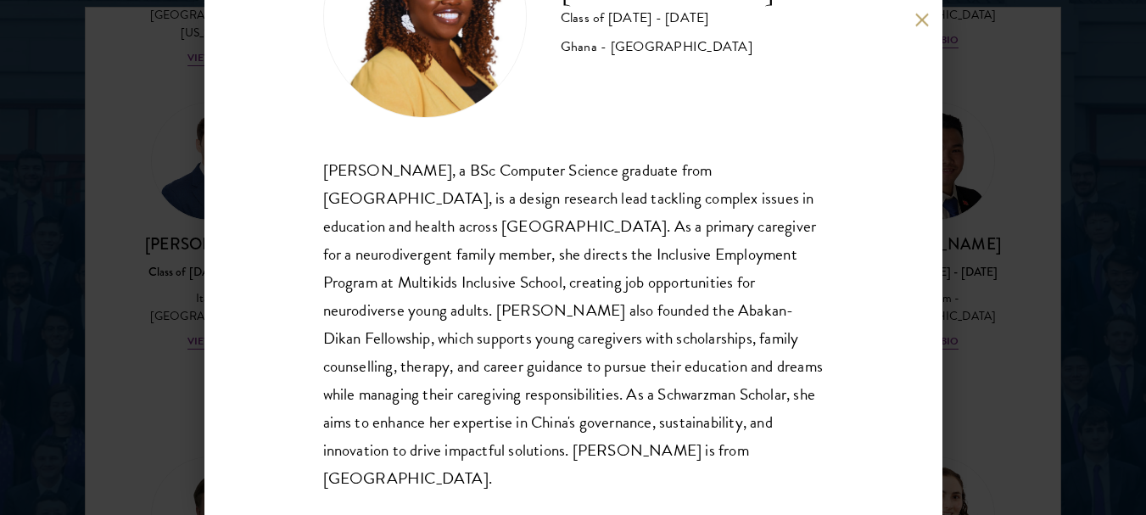
click at [648, 136] on div "[PERSON_NAME] Class of [DATE] - [DATE] Ghana - [GEOGRAPHIC_DATA] [PERSON_NAME],…" at bounding box center [573, 203] width 500 height 578
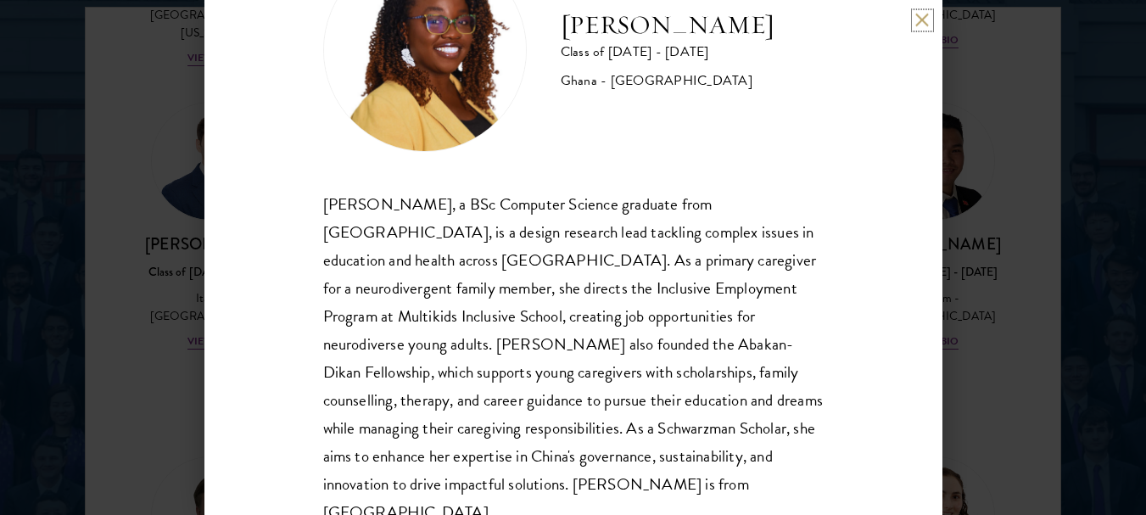
click at [917, 19] on button at bounding box center [922, 20] width 14 height 14
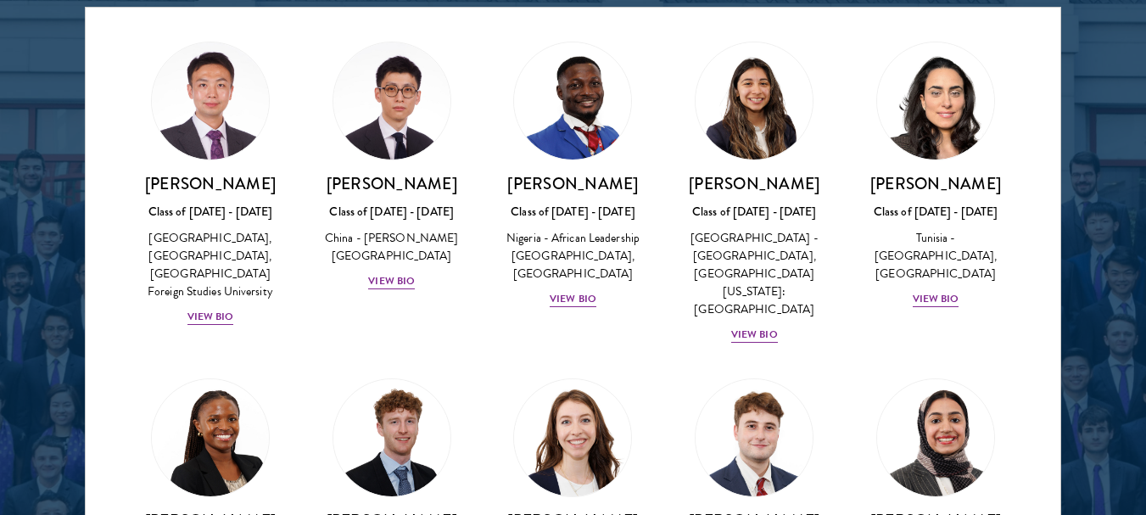
scroll to position [5284, 0]
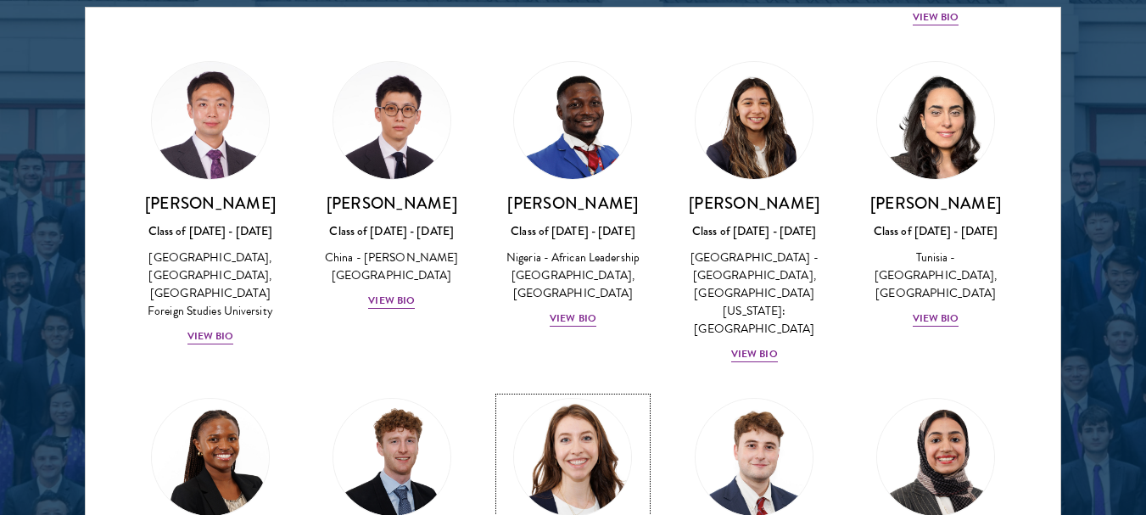
click at [578, 393] on img at bounding box center [573, 457] width 129 height 129
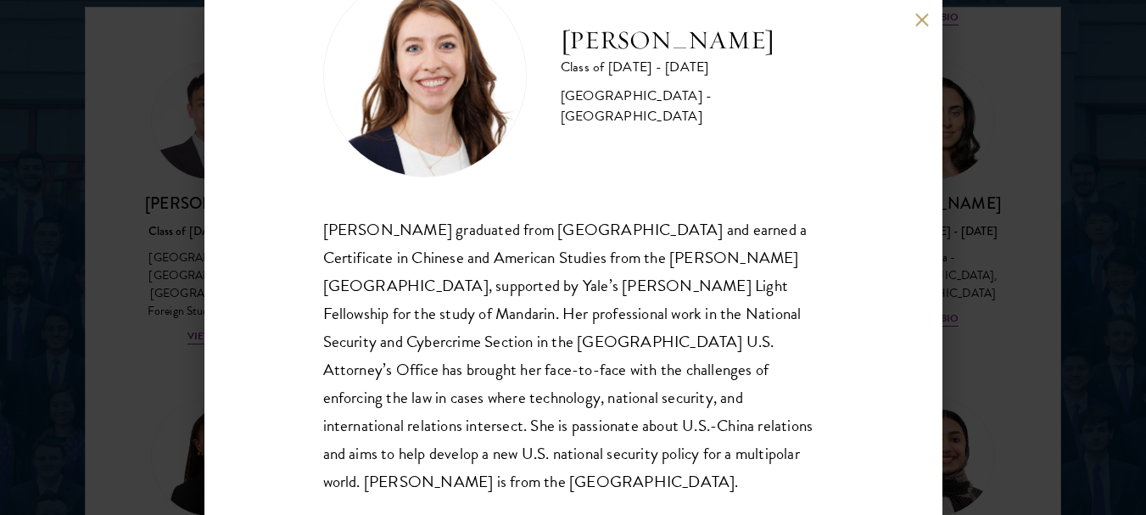
scroll to position [81, 0]
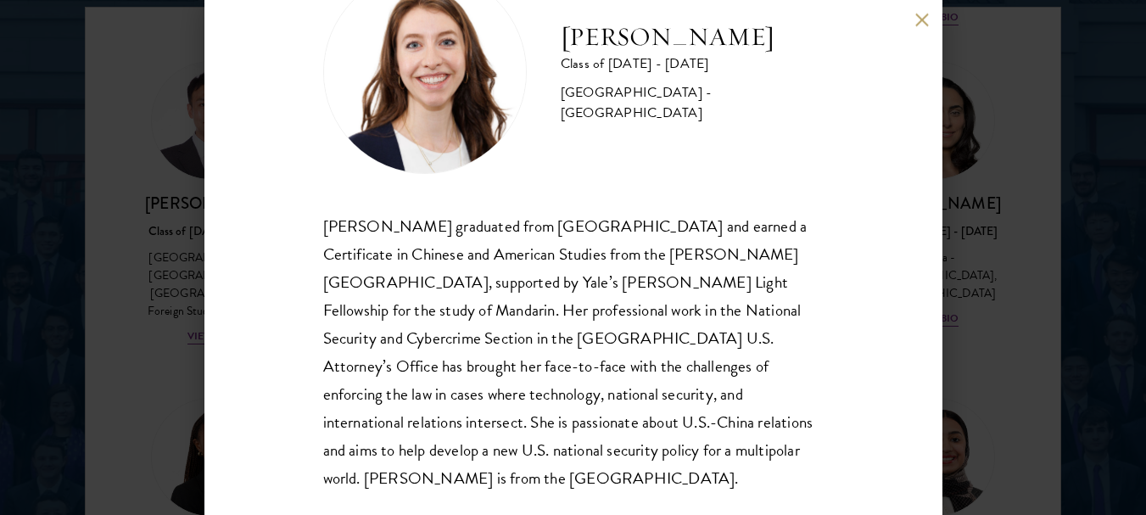
click at [922, 15] on button at bounding box center [922, 20] width 14 height 14
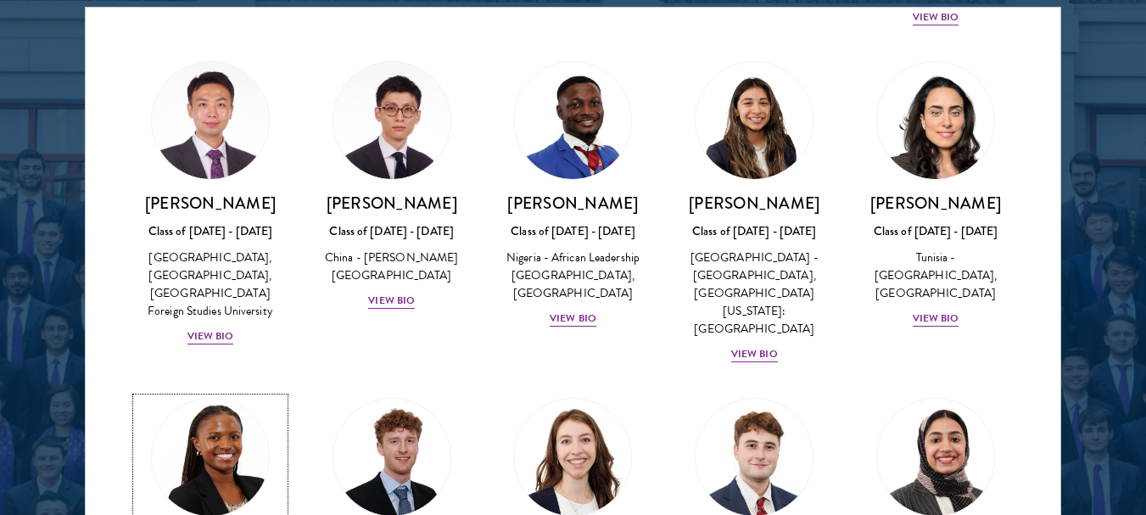
click at [187, 393] on img at bounding box center [210, 457] width 129 height 129
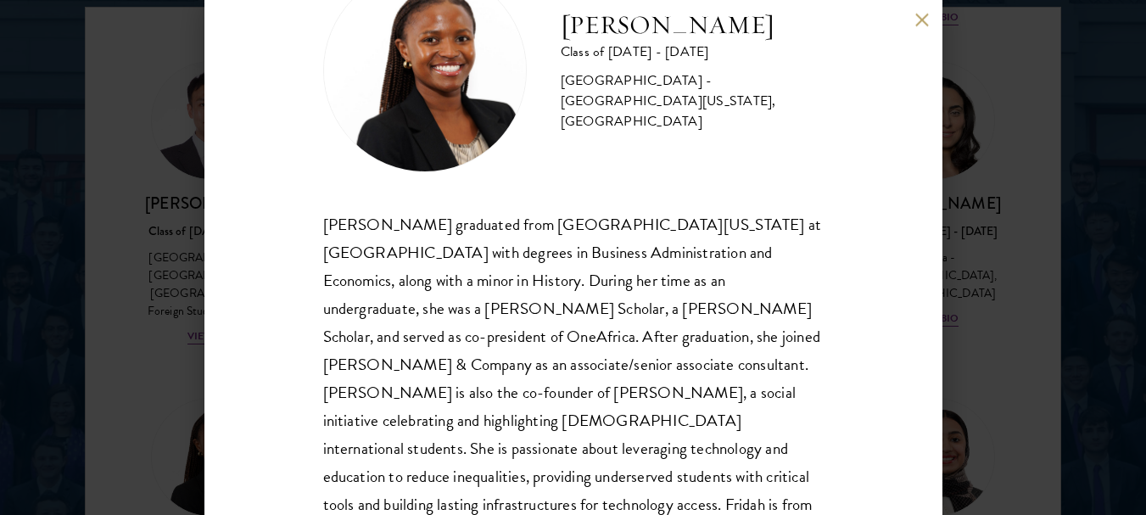
scroll to position [109, 0]
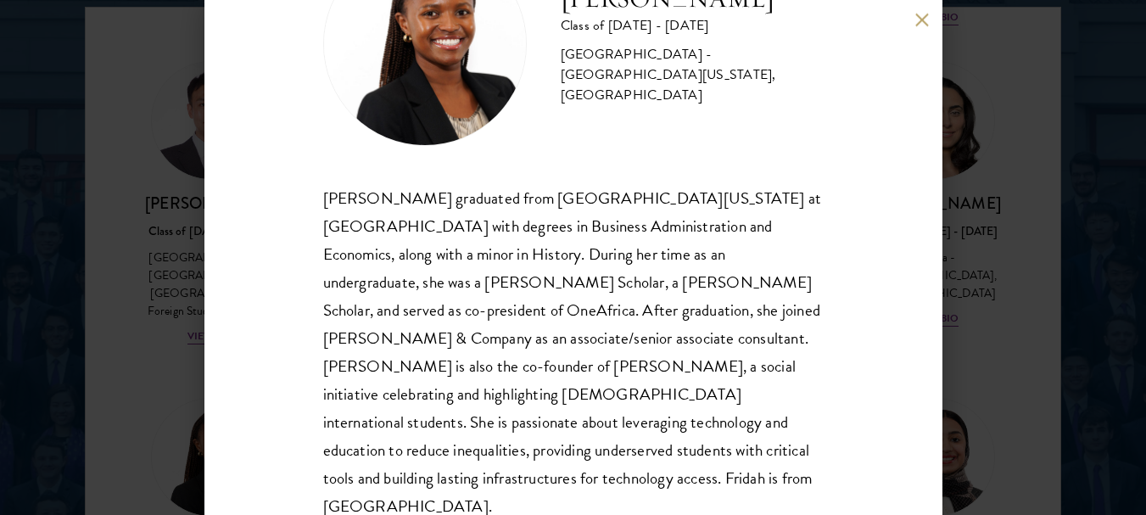
click at [567, 141] on div "[PERSON_NAME] Class of [DATE] - [DATE] [GEOGRAPHIC_DATA] - [GEOGRAPHIC_DATA][US…" at bounding box center [573, 44] width 500 height 204
click at [924, 15] on button at bounding box center [922, 20] width 14 height 14
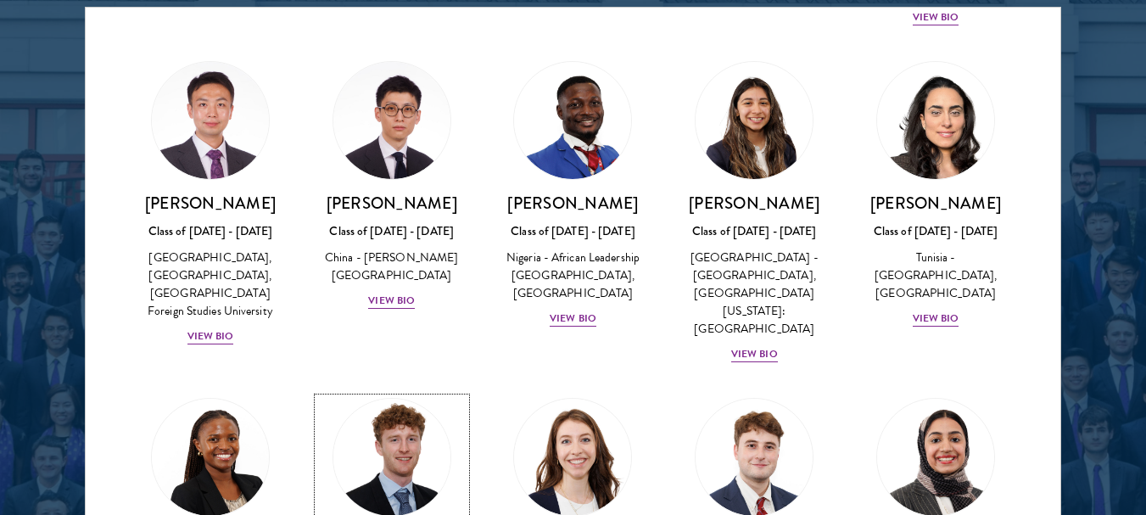
click at [390, 393] on img at bounding box center [391, 457] width 129 height 129
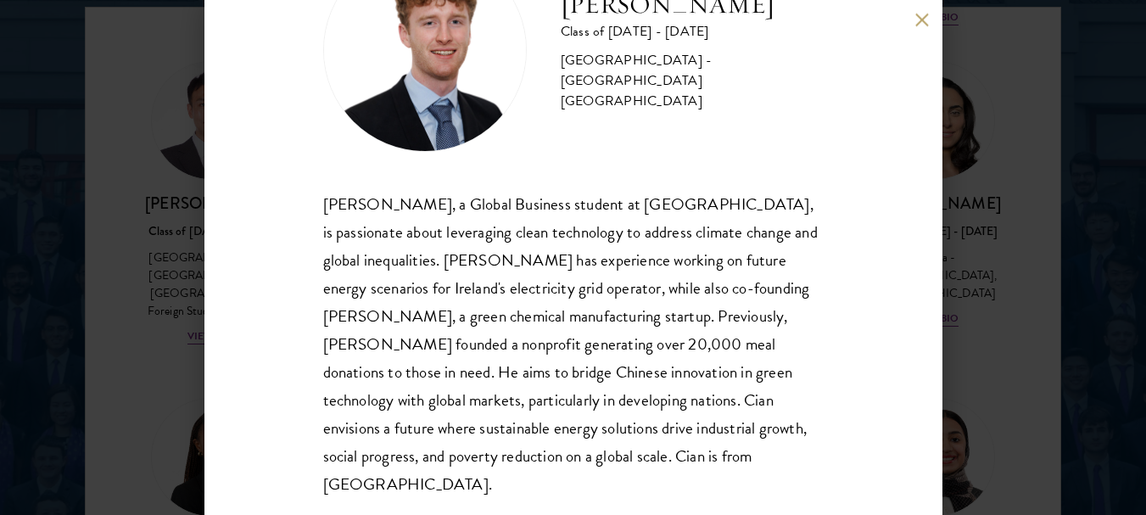
scroll to position [109, 0]
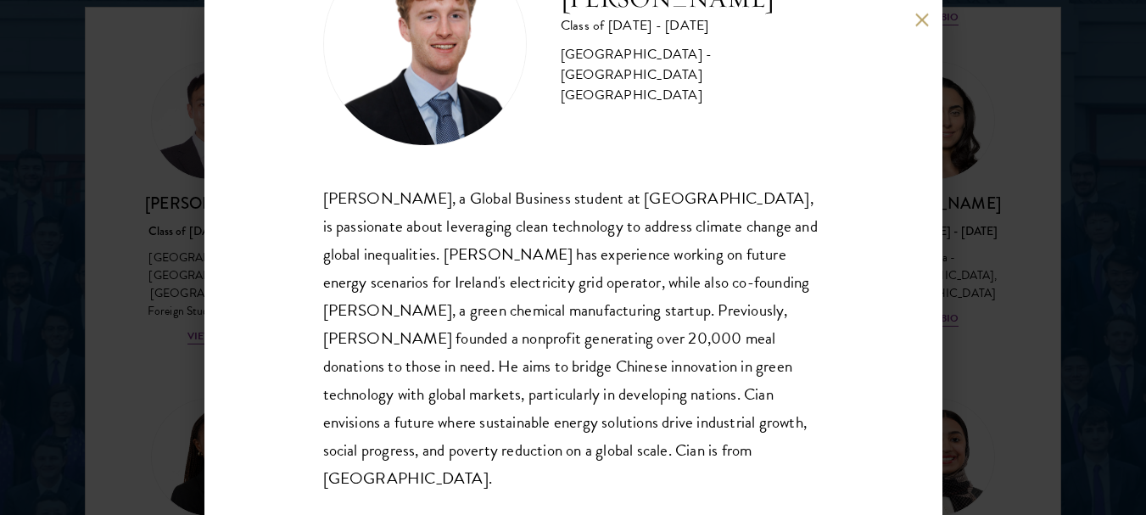
click at [924, 19] on button at bounding box center [922, 20] width 14 height 14
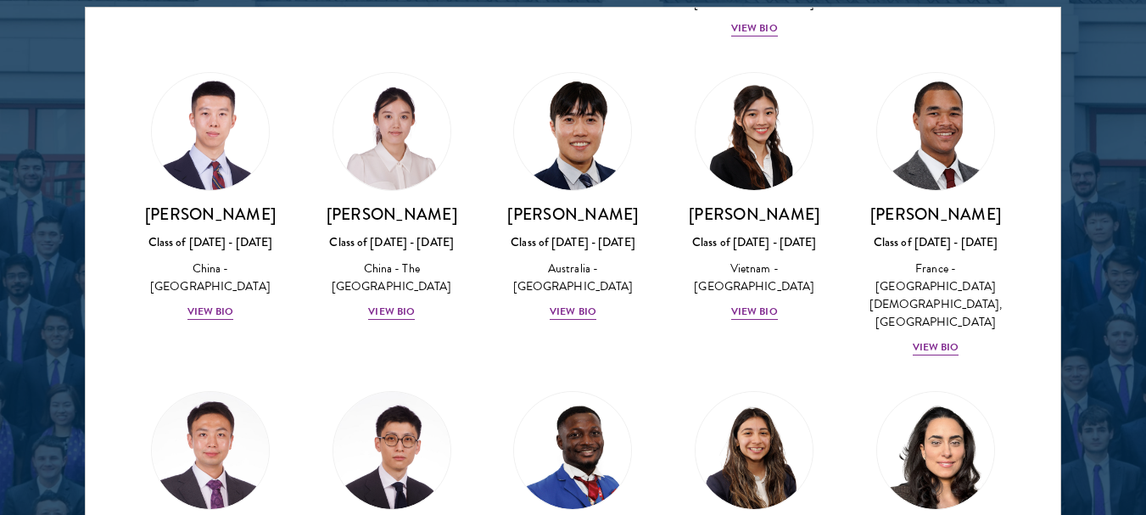
scroll to position [4945, 0]
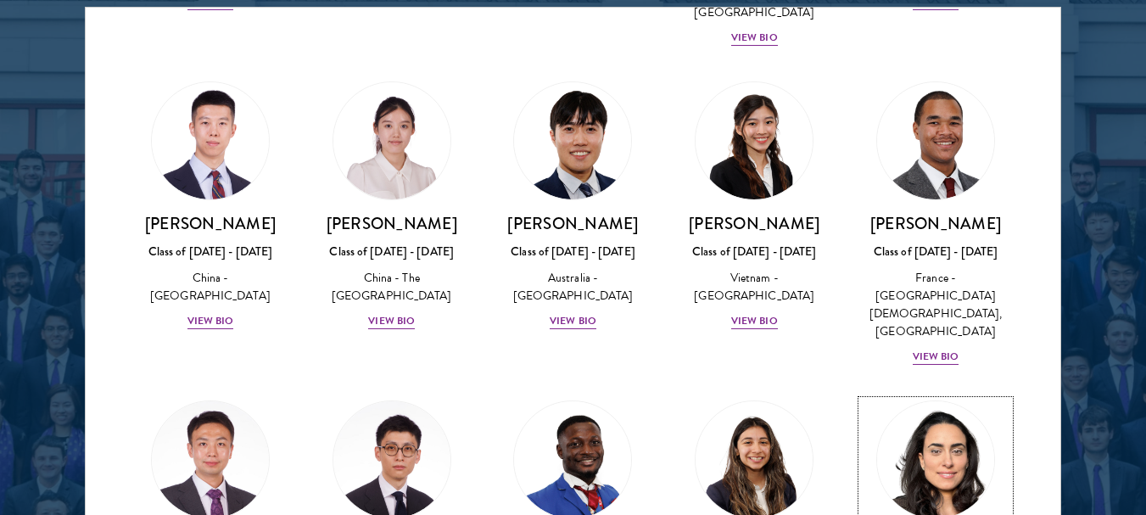
click at [963, 395] on img at bounding box center [935, 459] width 129 height 129
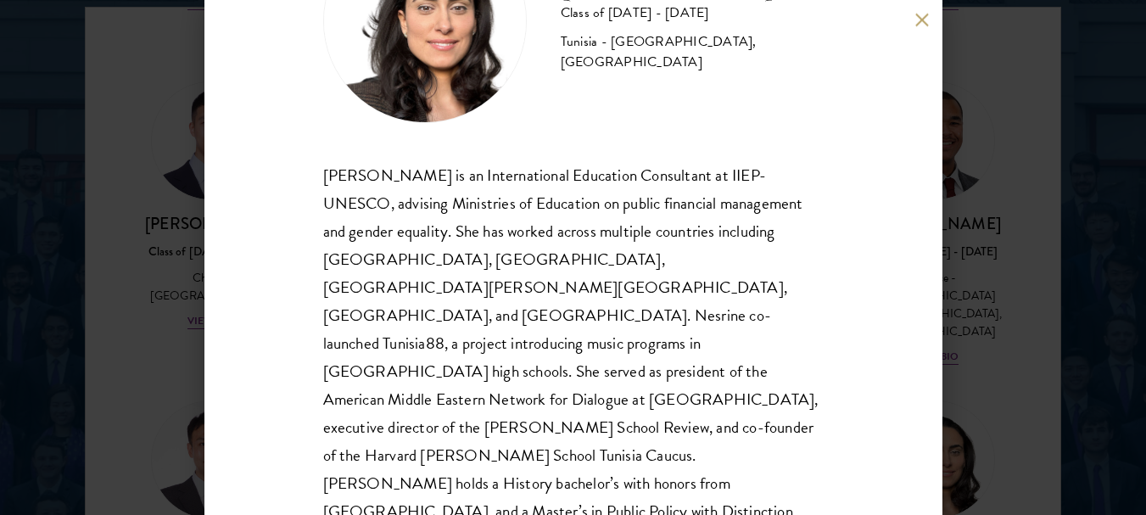
scroll to position [137, 0]
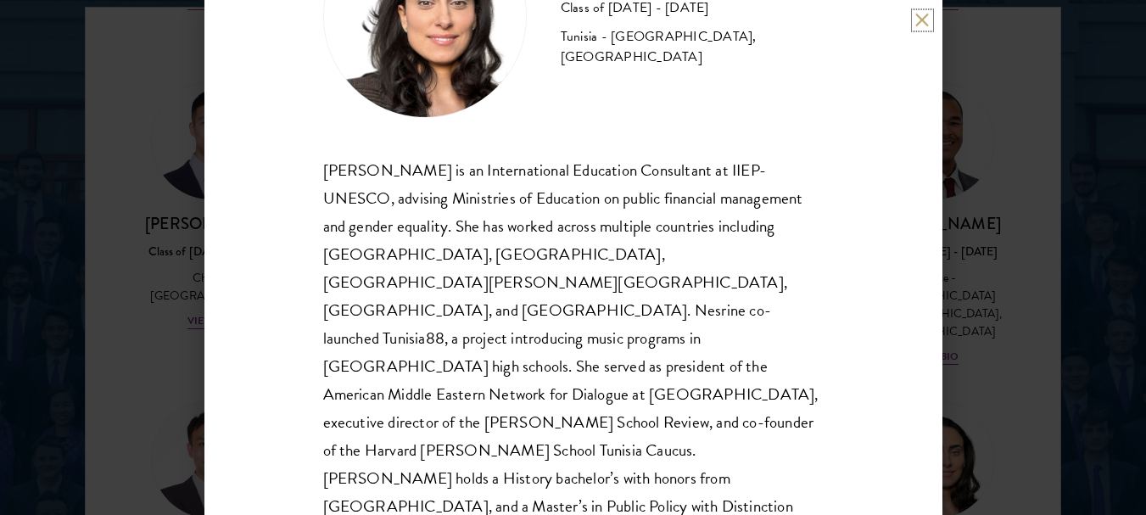
click at [919, 19] on button at bounding box center [922, 20] width 14 height 14
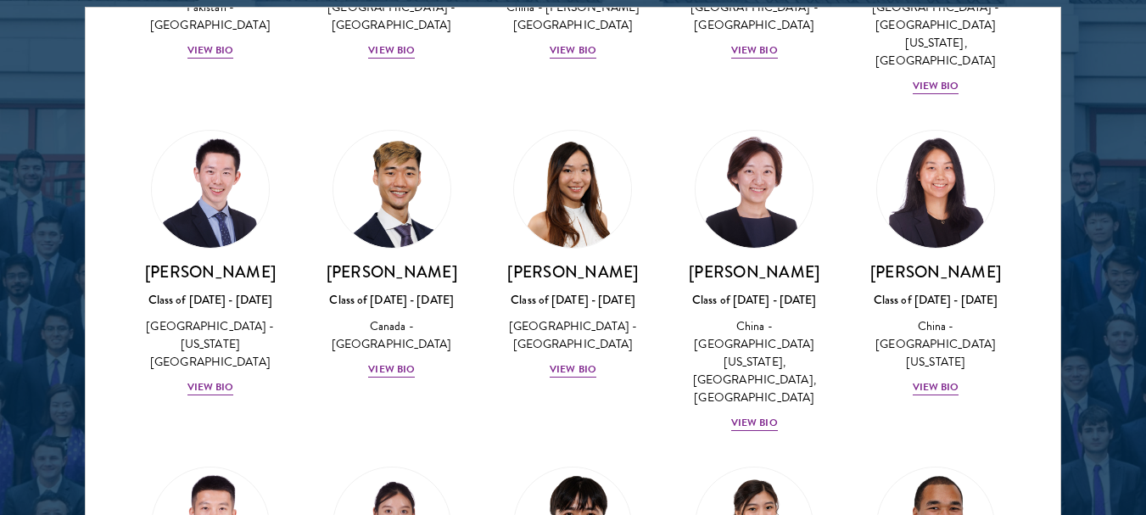
scroll to position [4537, 0]
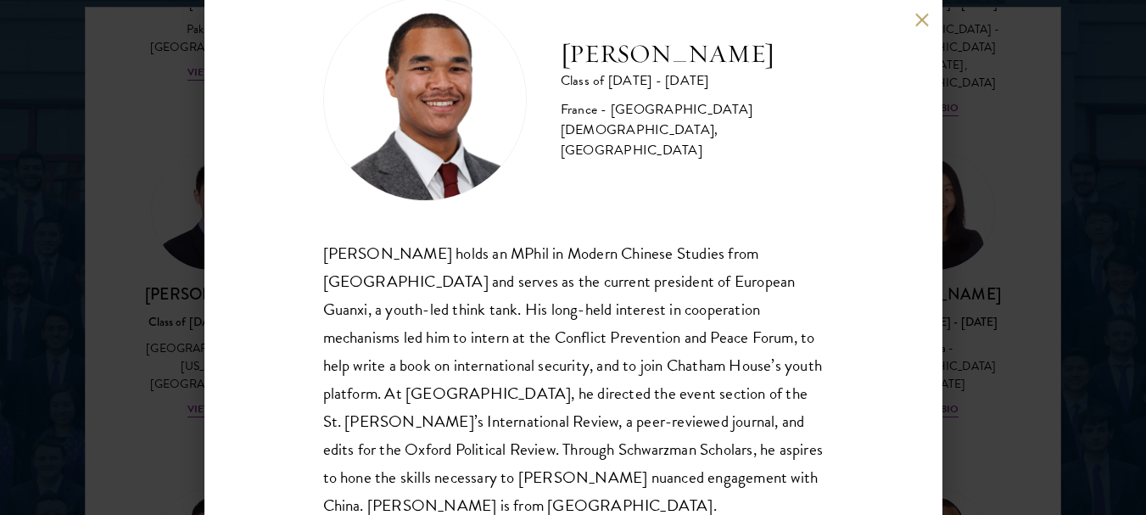
scroll to position [81, 0]
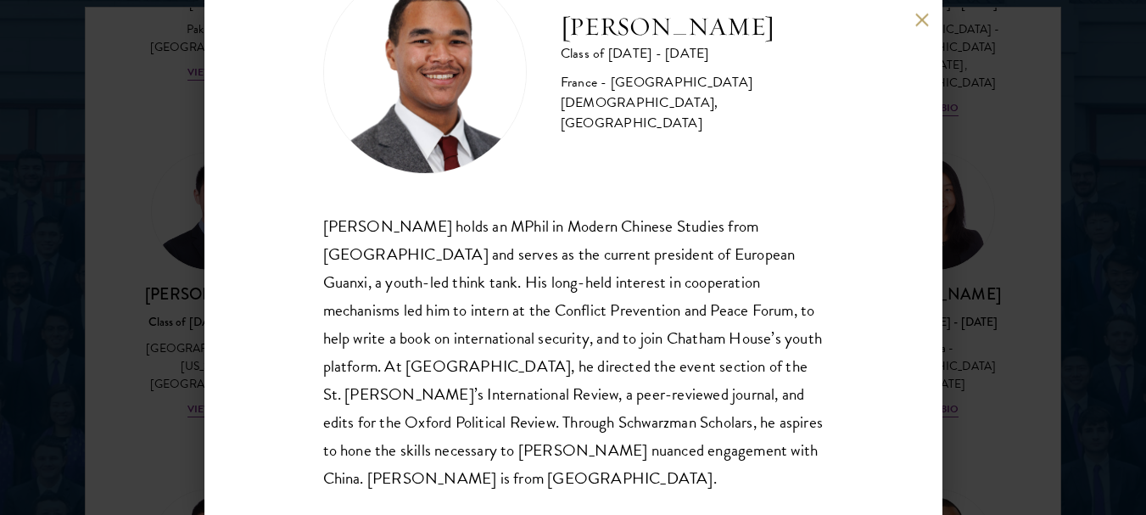
click at [919, 20] on button at bounding box center [922, 20] width 14 height 14
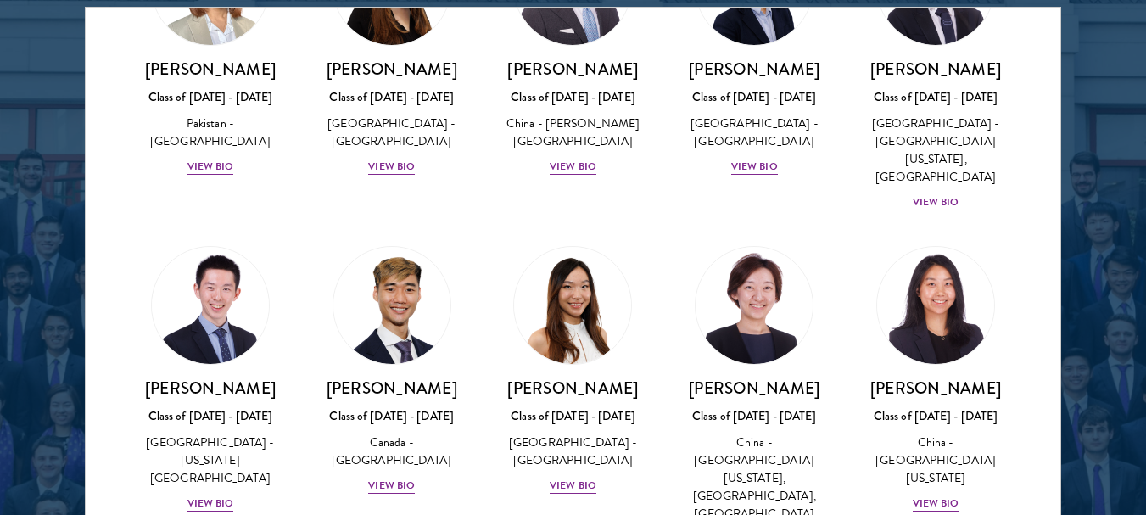
scroll to position [4402, 0]
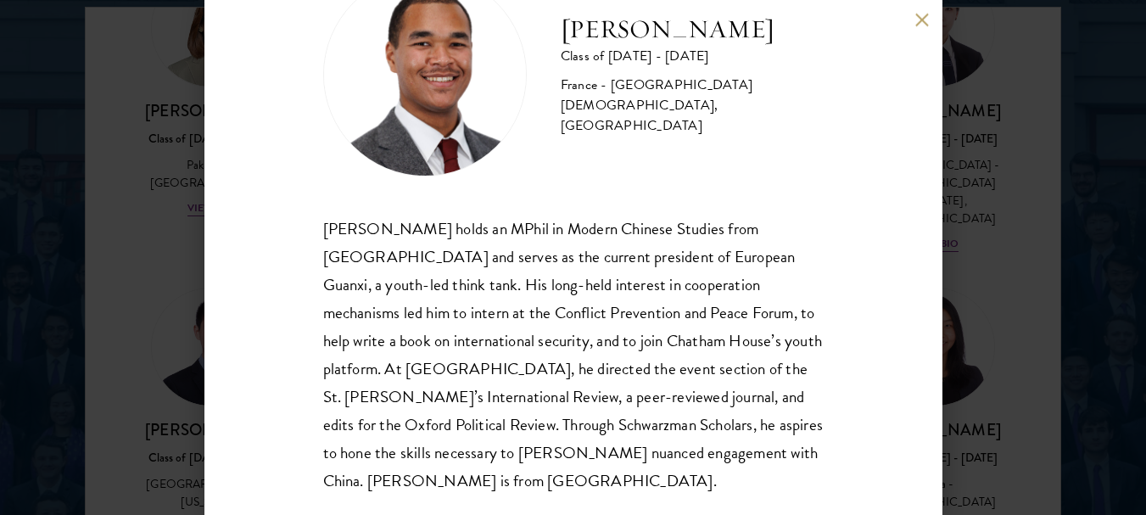
scroll to position [81, 0]
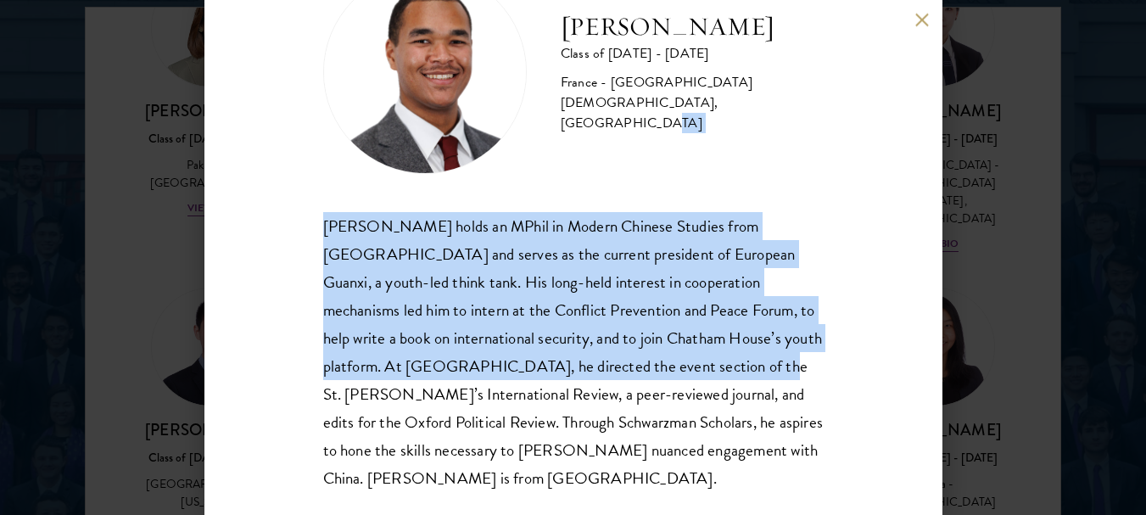
drag, startPoint x: 673, startPoint y: 380, endPoint x: 773, endPoint y: 140, distance: 259.7
click at [773, 140] on div "[PERSON_NAME] Class of [DATE] - [DATE] France - [GEOGRAPHIC_DATA][DEMOGRAPHIC_D…" at bounding box center [573, 231] width 500 height 522
click at [781, 151] on div "[PERSON_NAME] Class of [DATE] - [DATE] France - [GEOGRAPHIC_DATA][DEMOGRAPHIC_D…" at bounding box center [573, 72] width 500 height 204
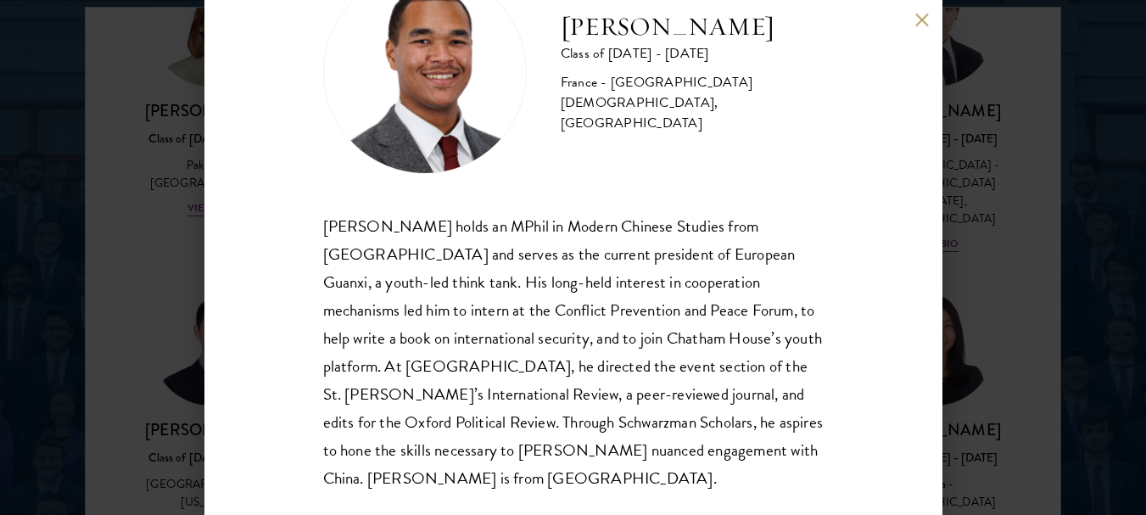
click at [913, 23] on div "[PERSON_NAME] Class of [DATE] - [DATE] France - [GEOGRAPHIC_DATA][DEMOGRAPHIC_D…" at bounding box center [573, 257] width 738 height 515
click at [924, 15] on button at bounding box center [922, 20] width 14 height 14
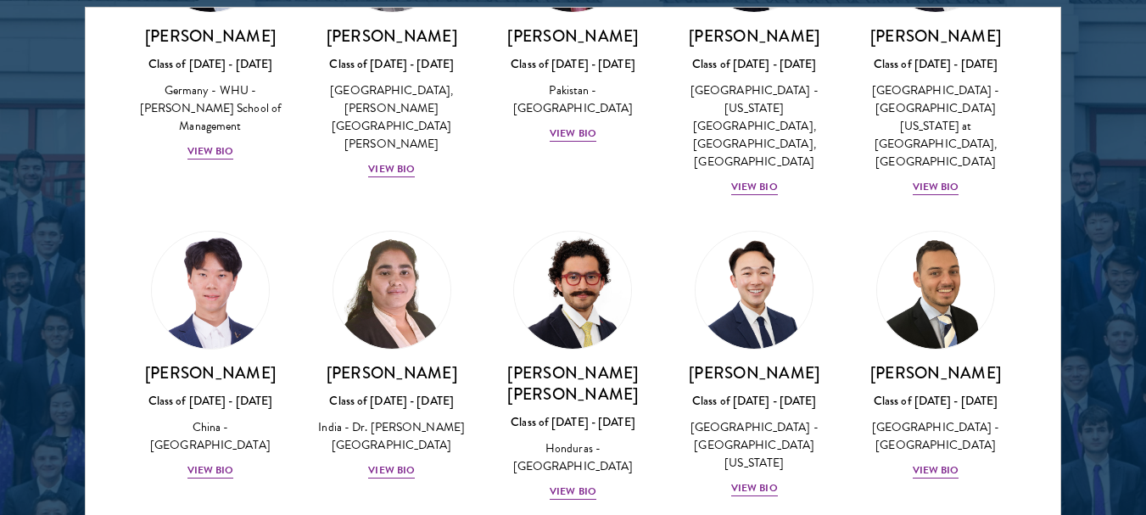
scroll to position [3527, 0]
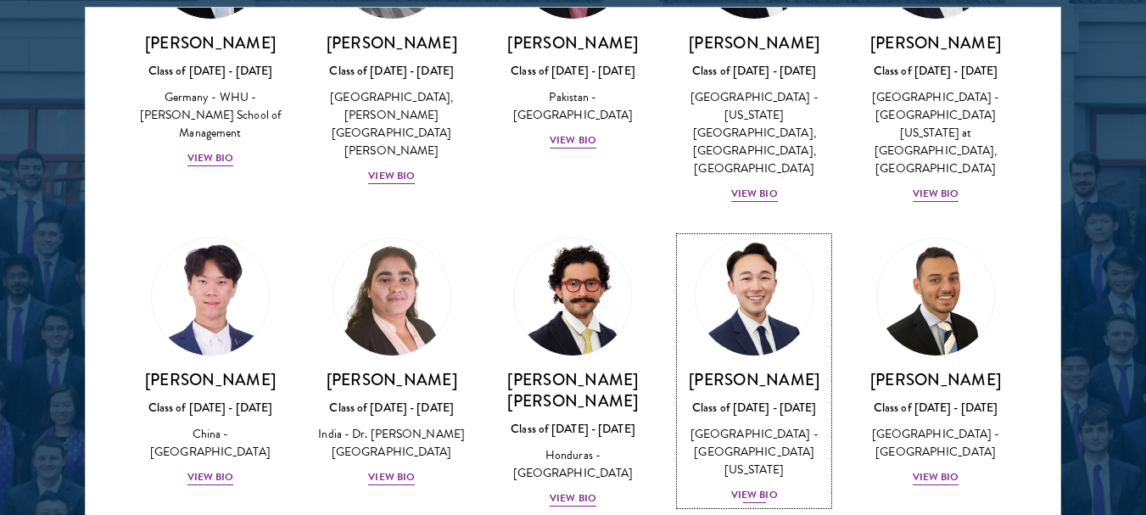
click at [750, 232] on img at bounding box center [754, 296] width 129 height 129
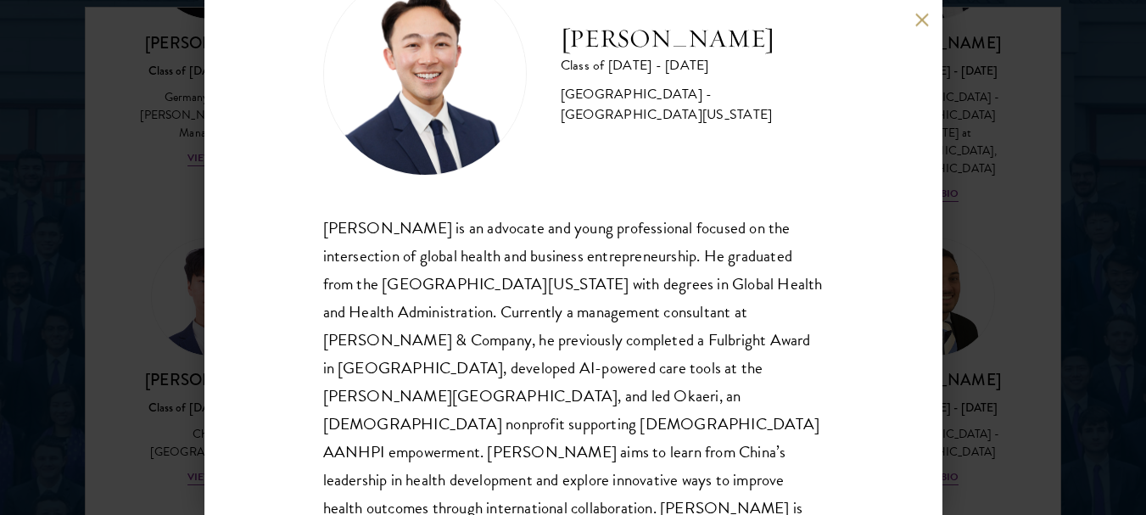
scroll to position [109, 0]
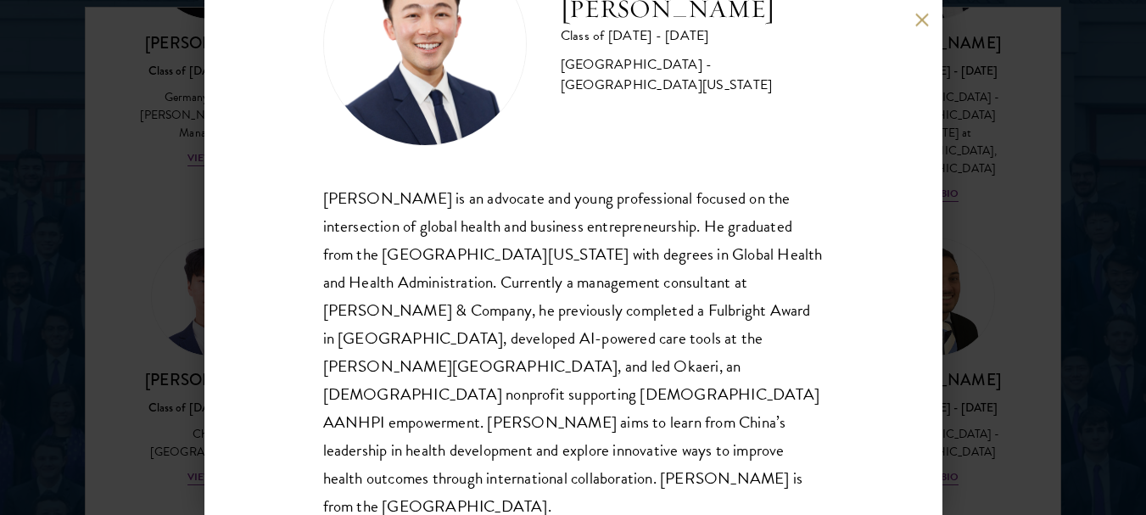
click at [925, 20] on button at bounding box center [922, 20] width 14 height 14
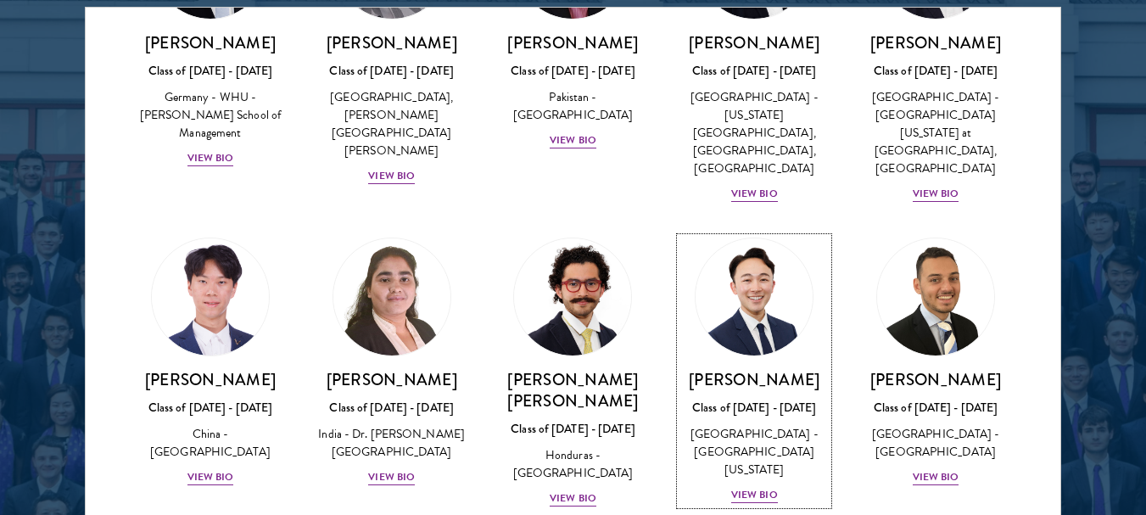
scroll to position [3501, 0]
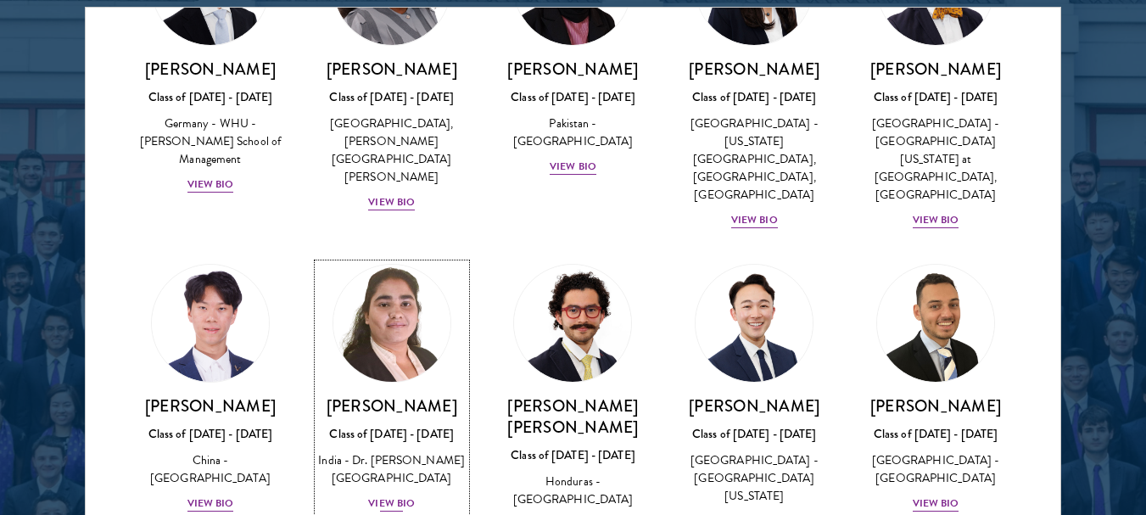
click at [393, 259] on img at bounding box center [391, 323] width 129 height 129
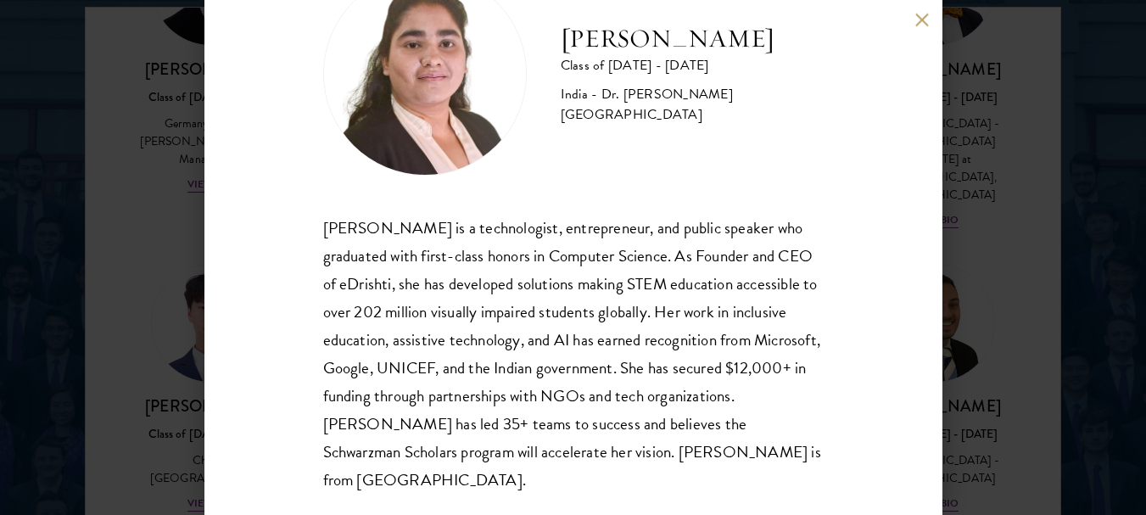
scroll to position [81, 0]
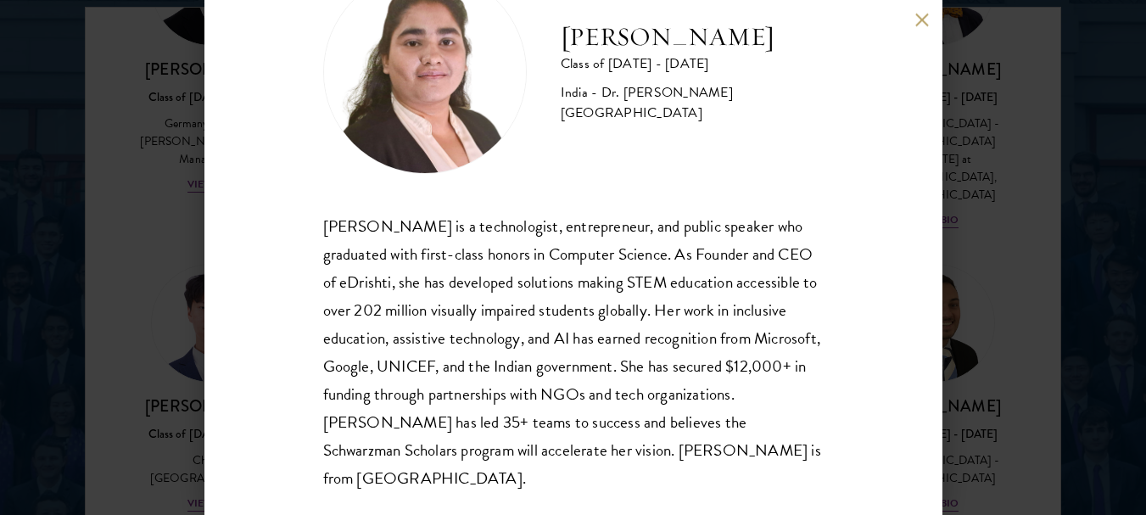
click at [920, 14] on button at bounding box center [922, 20] width 14 height 14
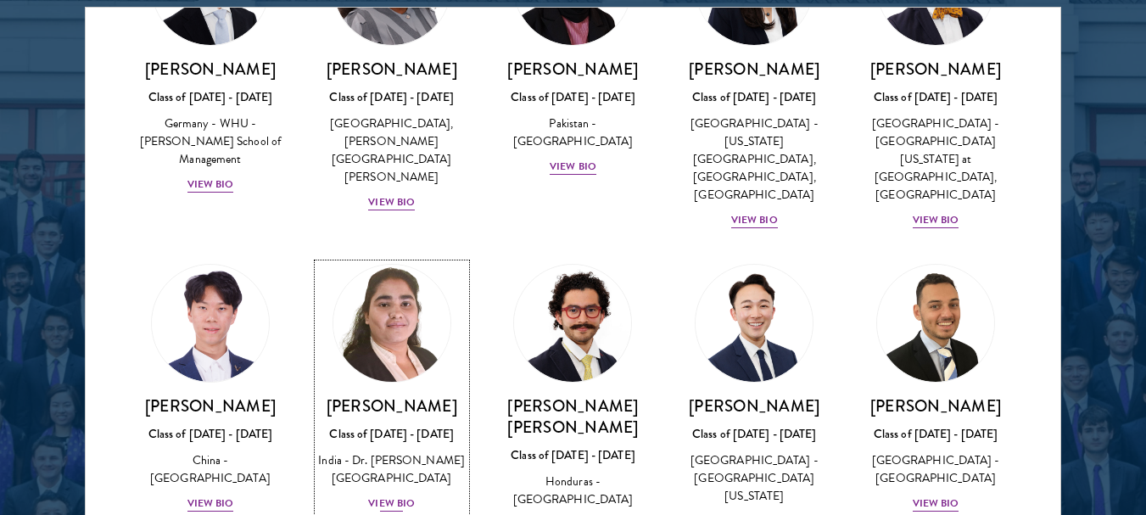
click at [378, 259] on img at bounding box center [391, 323] width 129 height 129
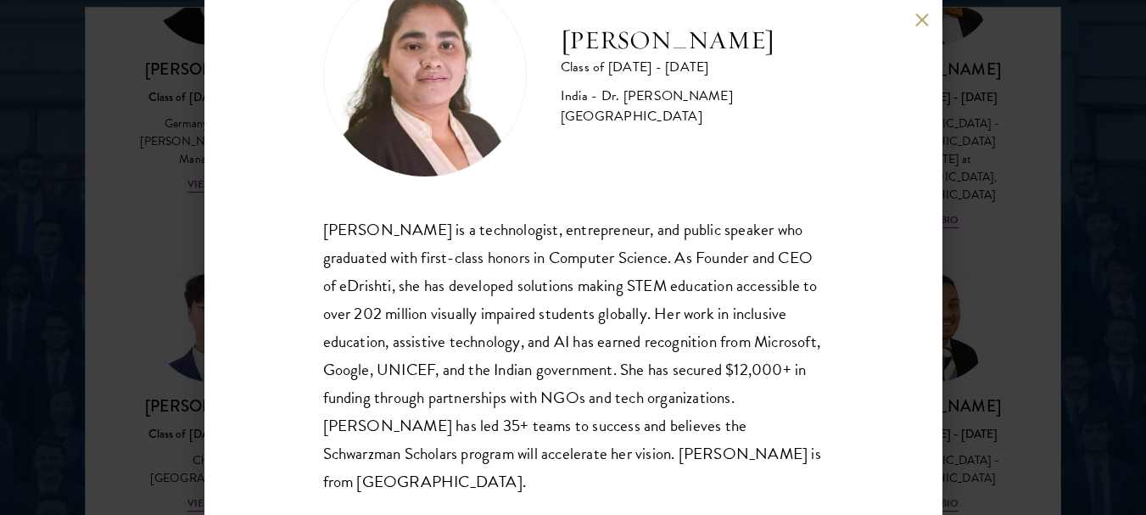
scroll to position [81, 0]
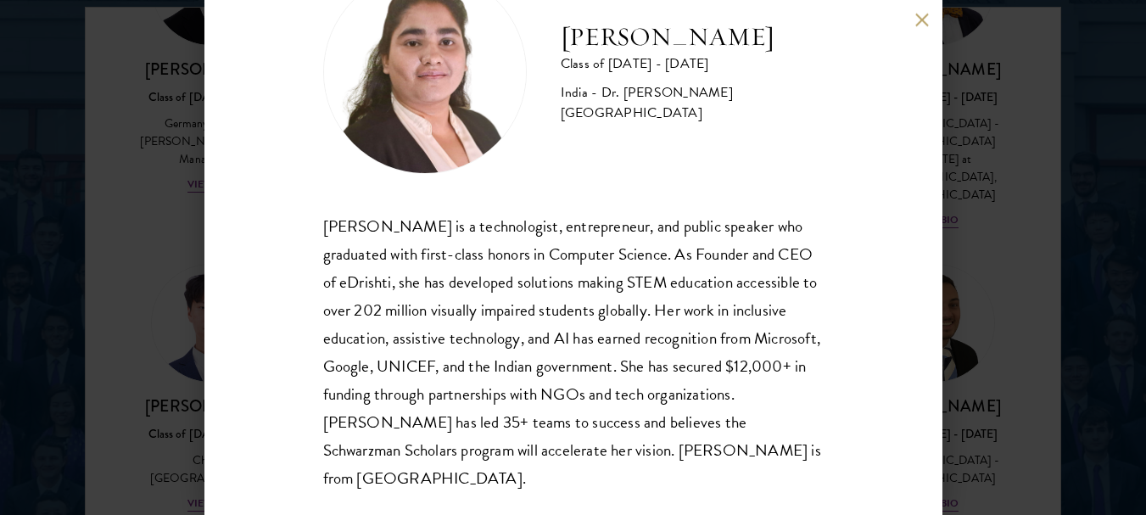
click at [922, 14] on button at bounding box center [922, 20] width 14 height 14
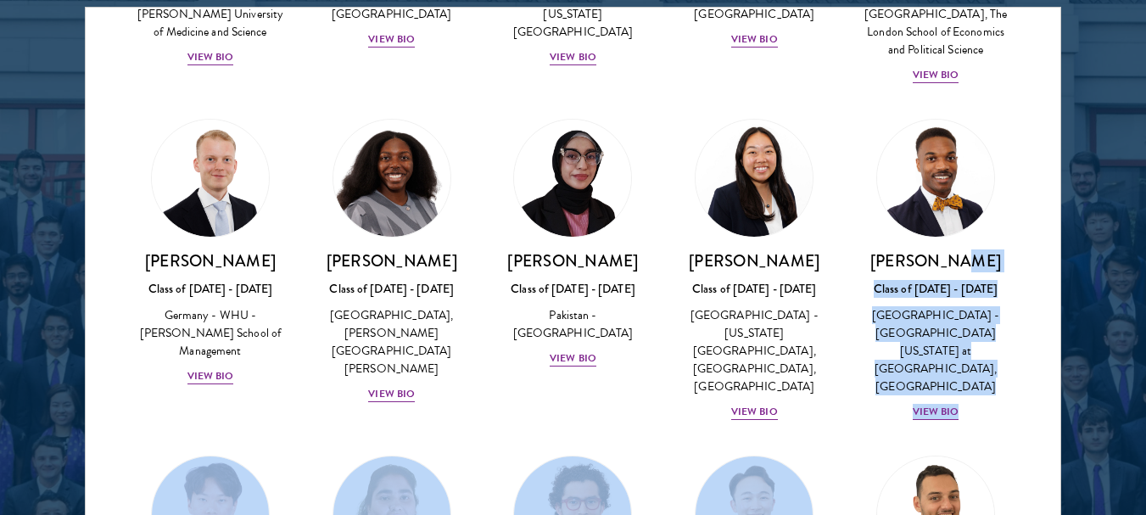
drag, startPoint x: 1053, startPoint y: 7, endPoint x: 1052, endPoint y: 17, distance: 10.3
click at [1052, 17] on div "Viewing all scholars - 141 results Clear filters Amber Class of [DATE] - [DATE]…" at bounding box center [573, 261] width 976 height 509
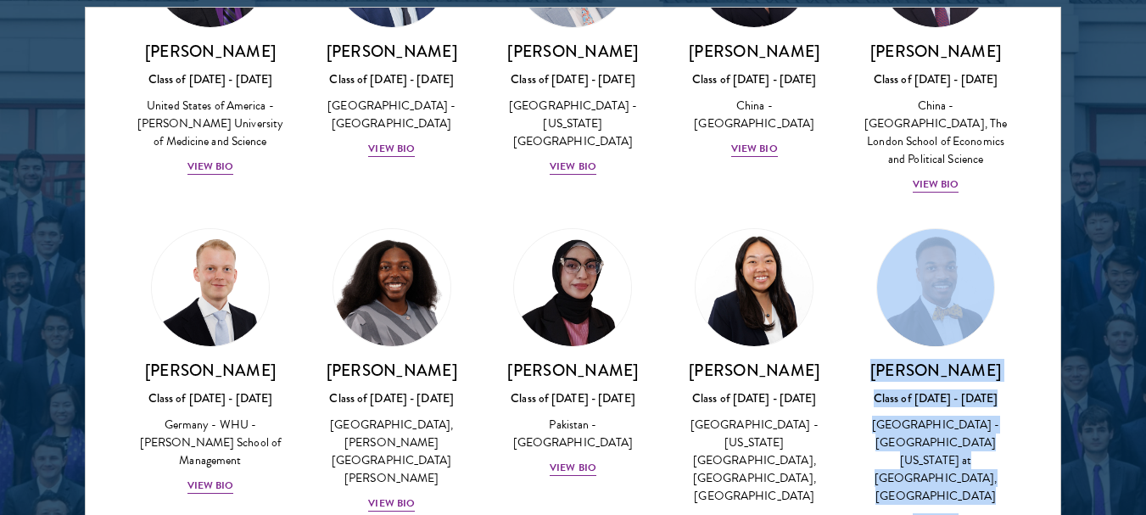
scroll to position [3193, 0]
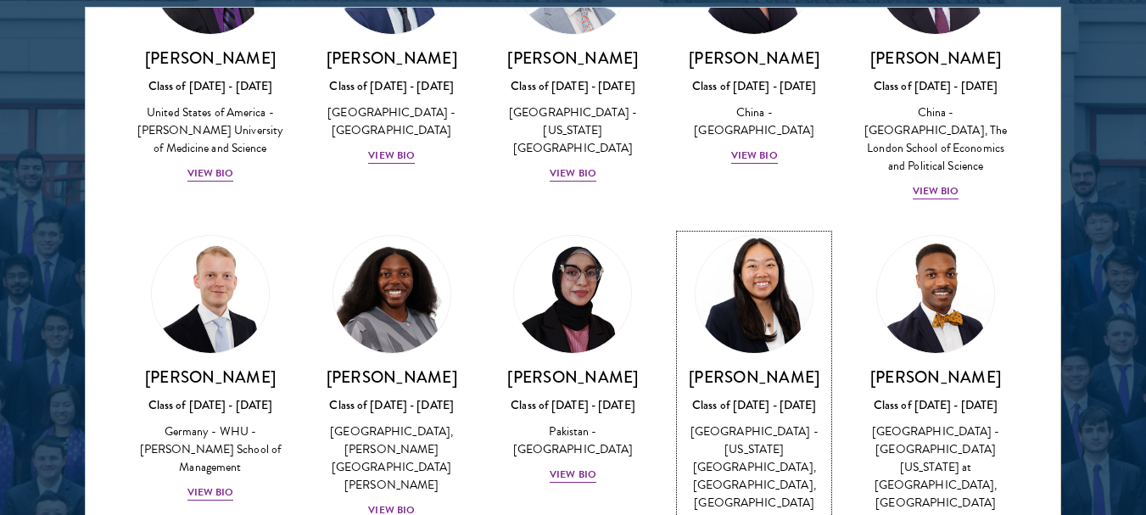
click at [741, 230] on img at bounding box center [754, 294] width 129 height 129
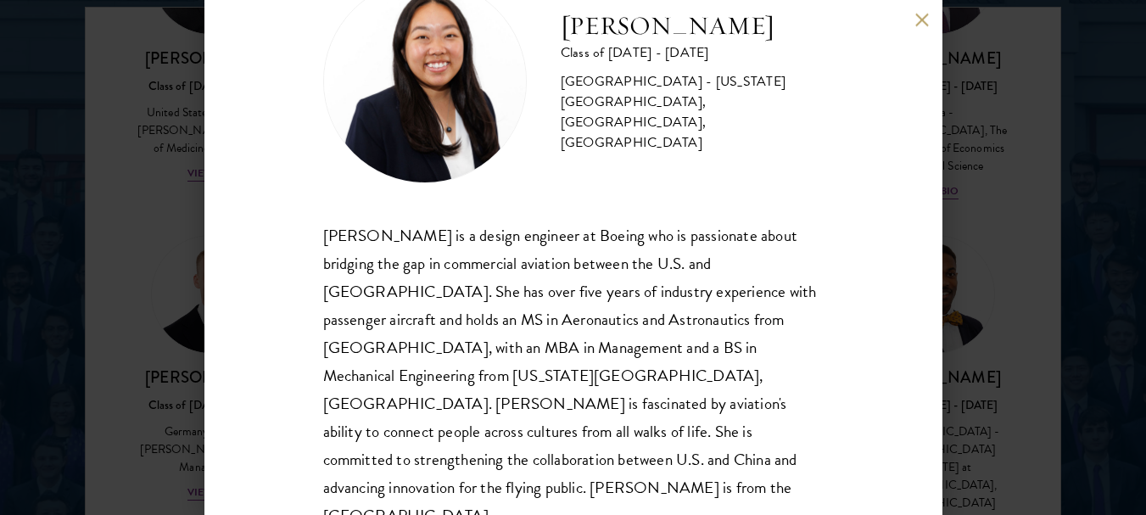
scroll to position [81, 0]
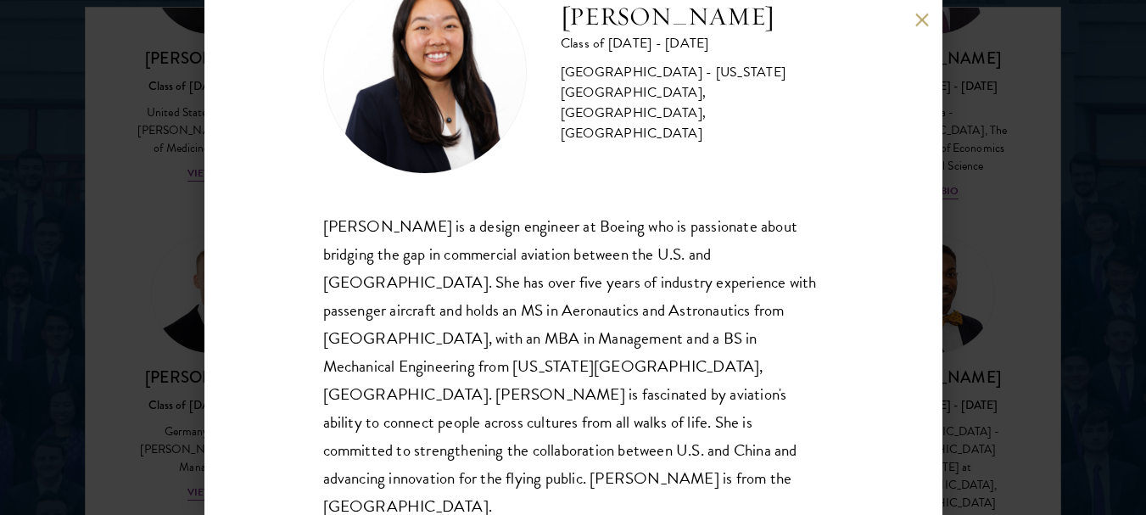
click at [915, 19] on button at bounding box center [922, 20] width 14 height 14
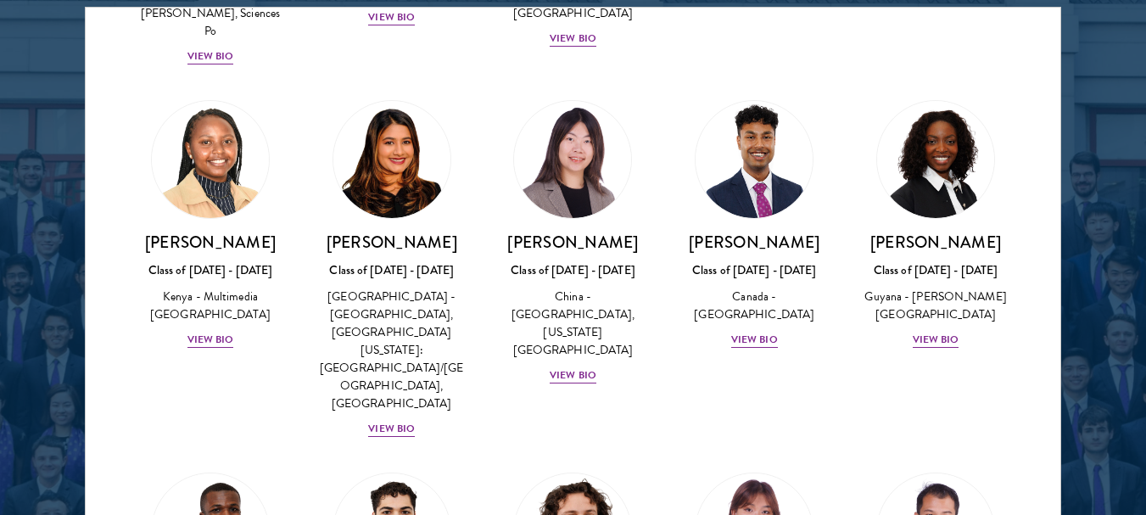
scroll to position [2616, 0]
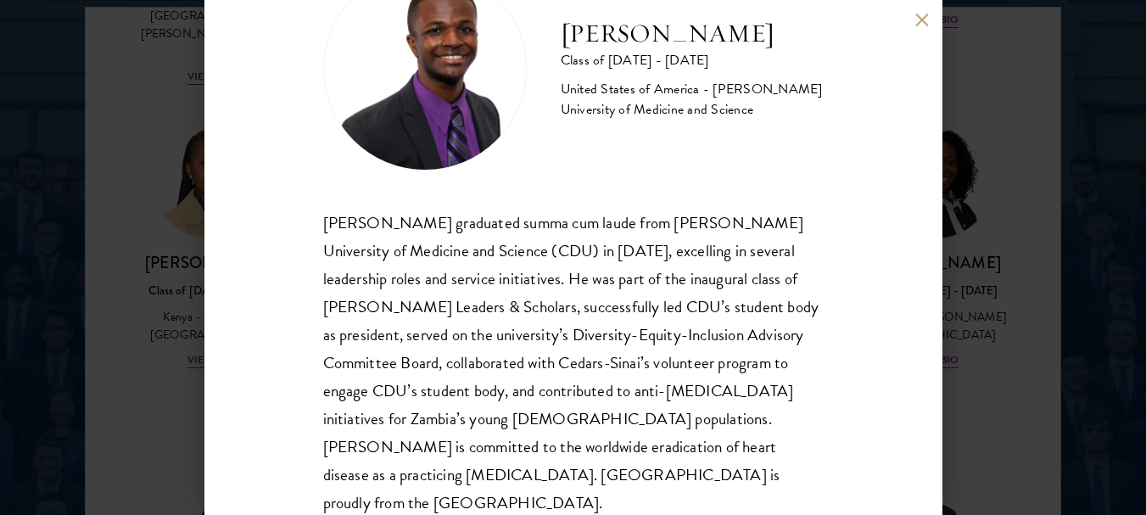
scroll to position [109, 0]
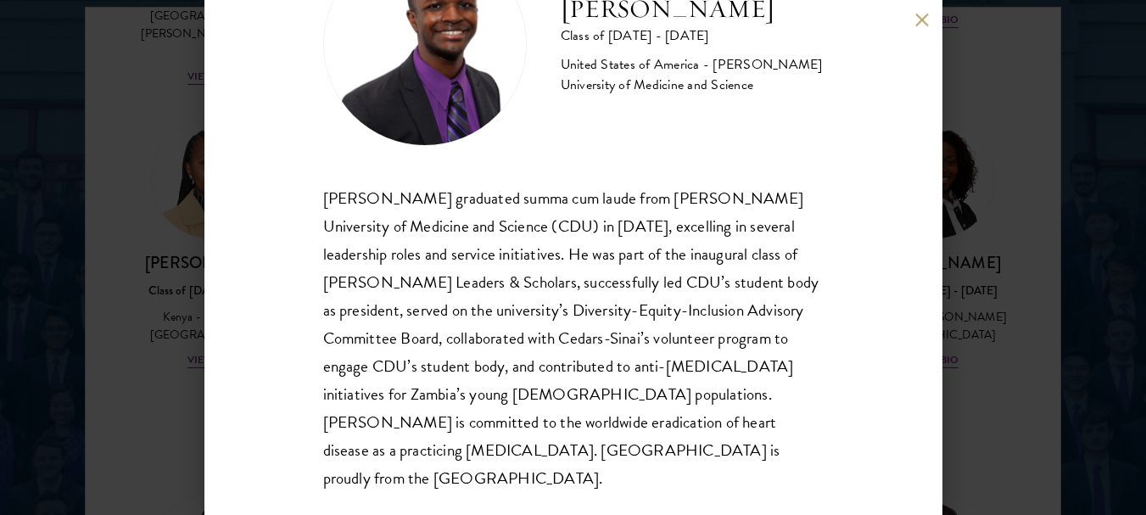
click at [922, 12] on div "[PERSON_NAME] Class of [DATE] - [DATE] [GEOGRAPHIC_DATA] - [PERSON_NAME] Univer…" at bounding box center [573, 257] width 738 height 515
click at [923, 13] on button at bounding box center [922, 20] width 14 height 14
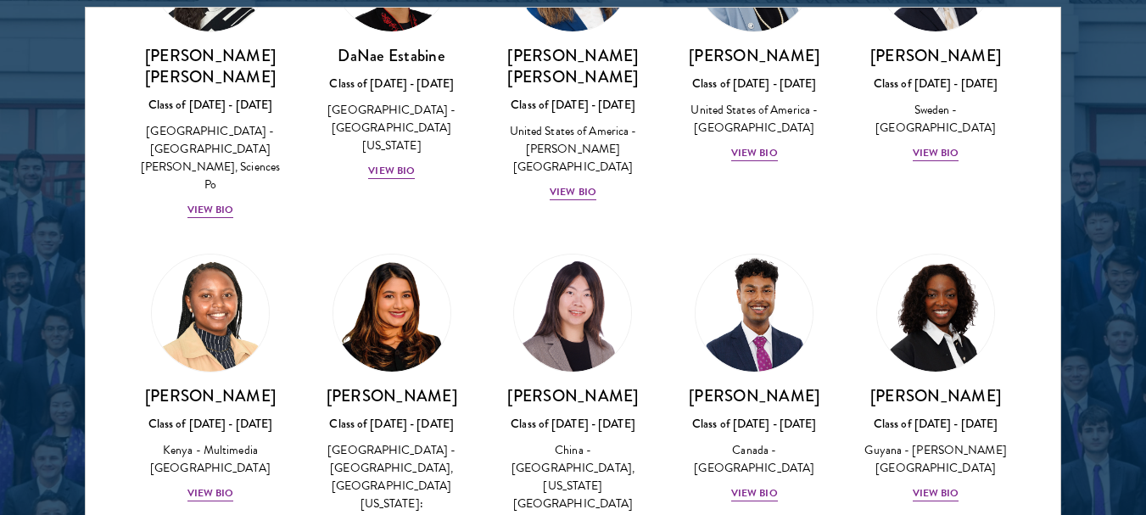
scroll to position [2471, 0]
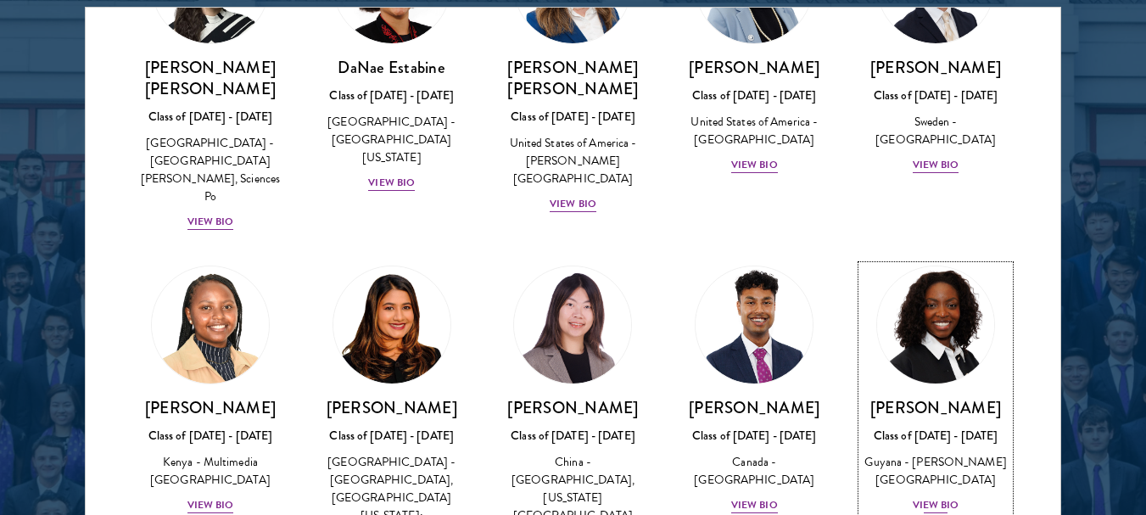
click at [933, 260] on img at bounding box center [935, 324] width 129 height 129
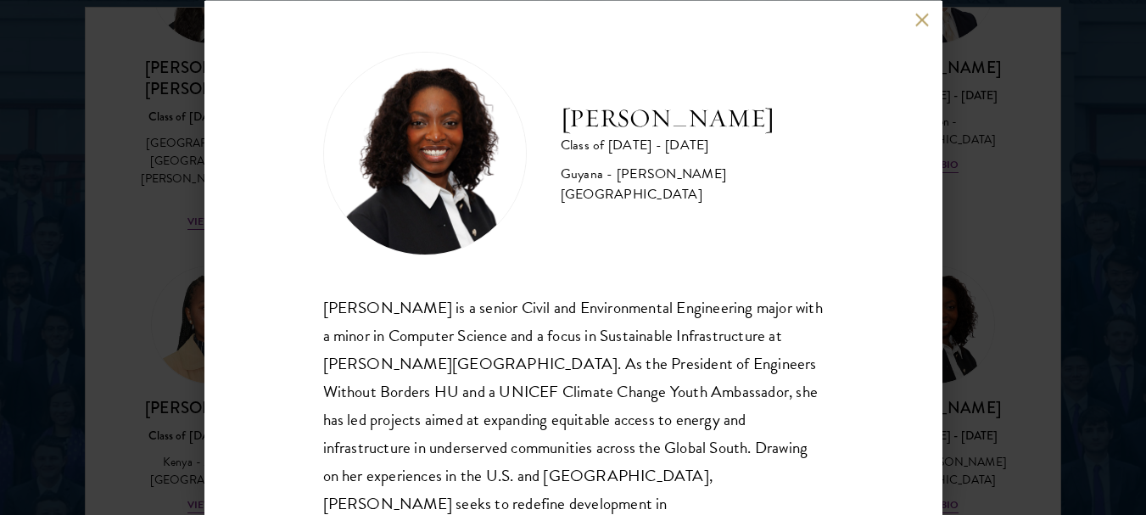
scroll to position [81, 0]
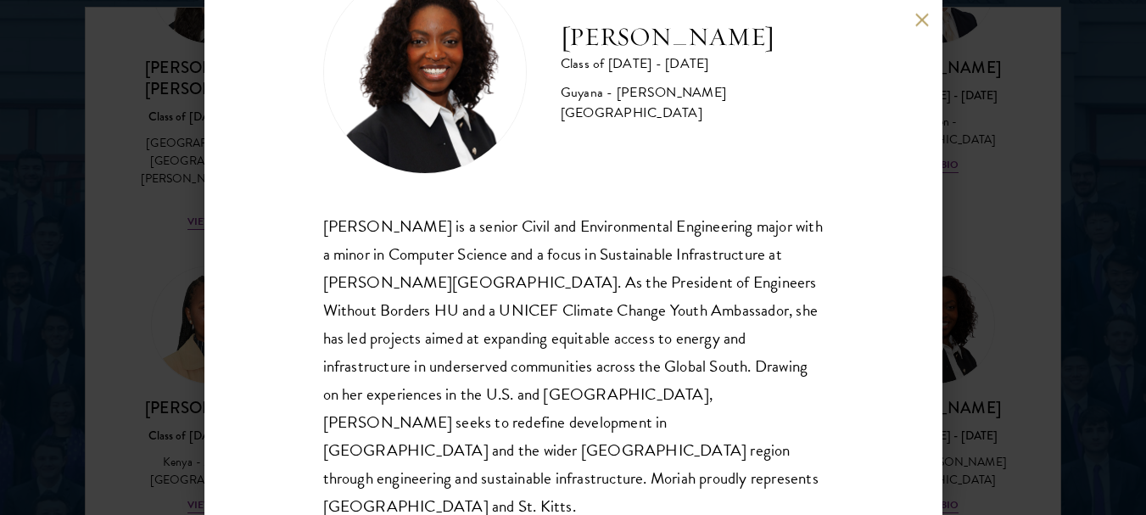
click at [917, 17] on button at bounding box center [922, 20] width 14 height 14
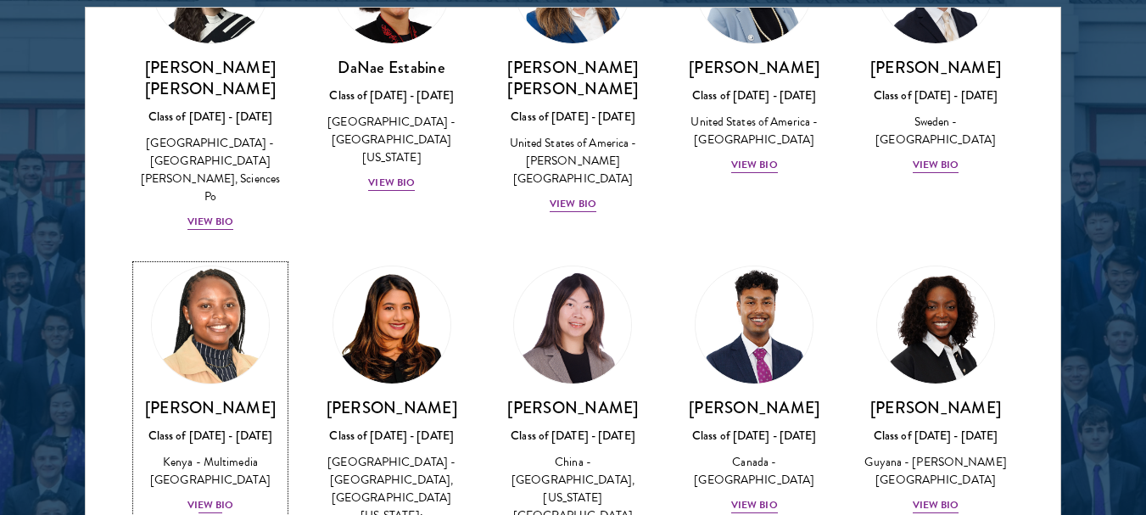
click at [198, 260] on img at bounding box center [210, 324] width 129 height 129
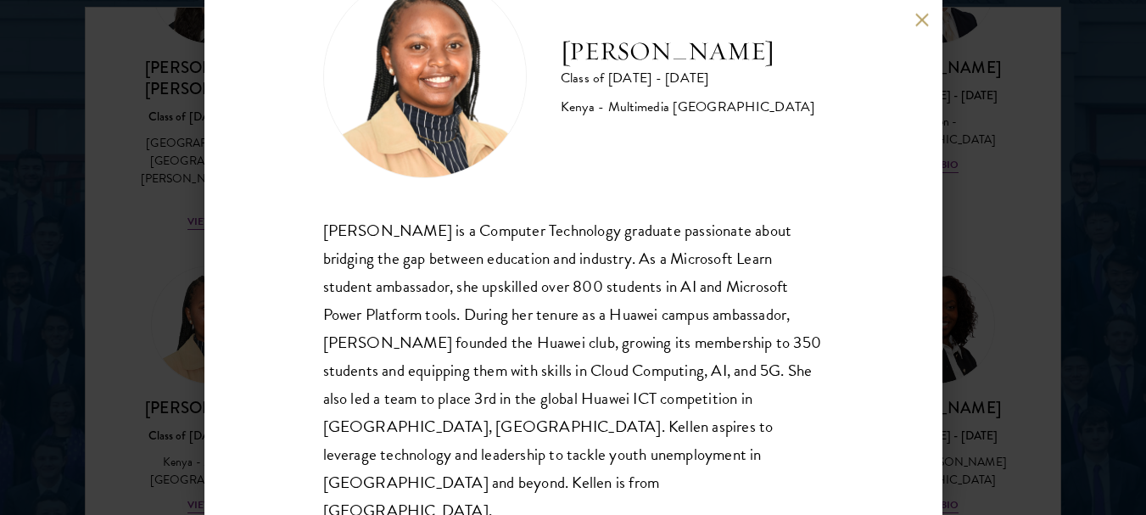
scroll to position [81, 0]
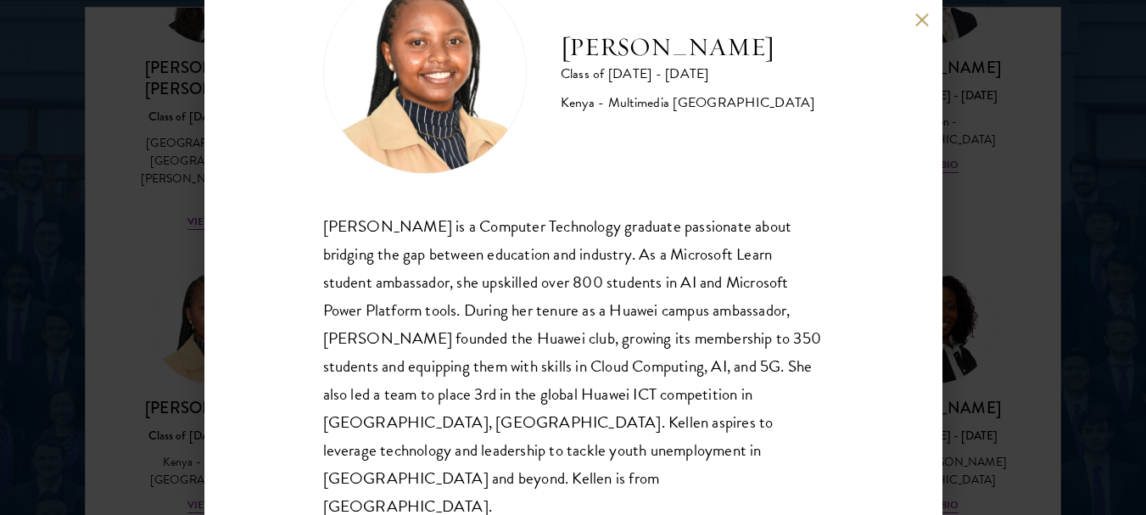
click at [924, 22] on button at bounding box center [922, 20] width 14 height 14
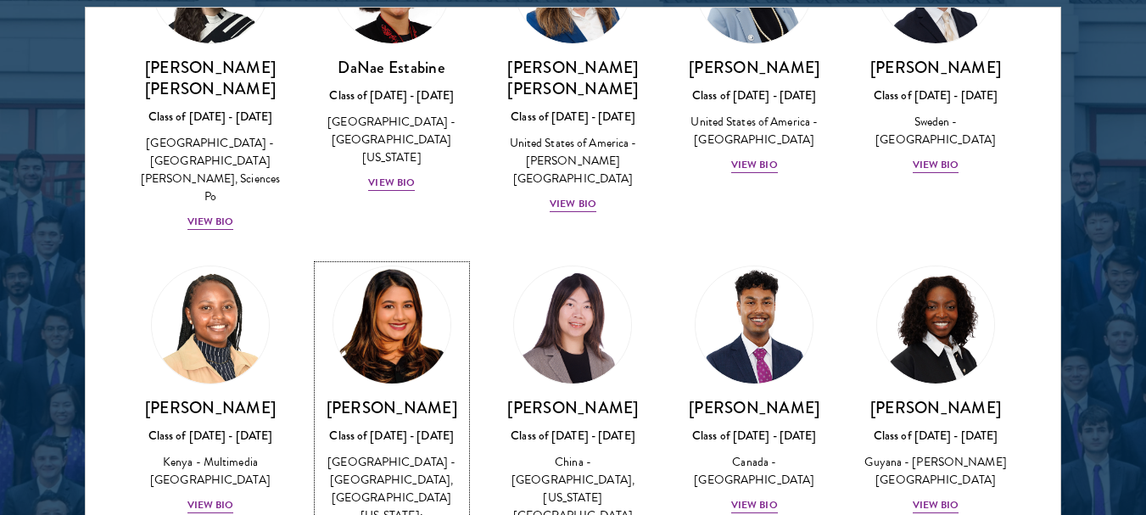
click at [396, 260] on img at bounding box center [391, 324] width 129 height 129
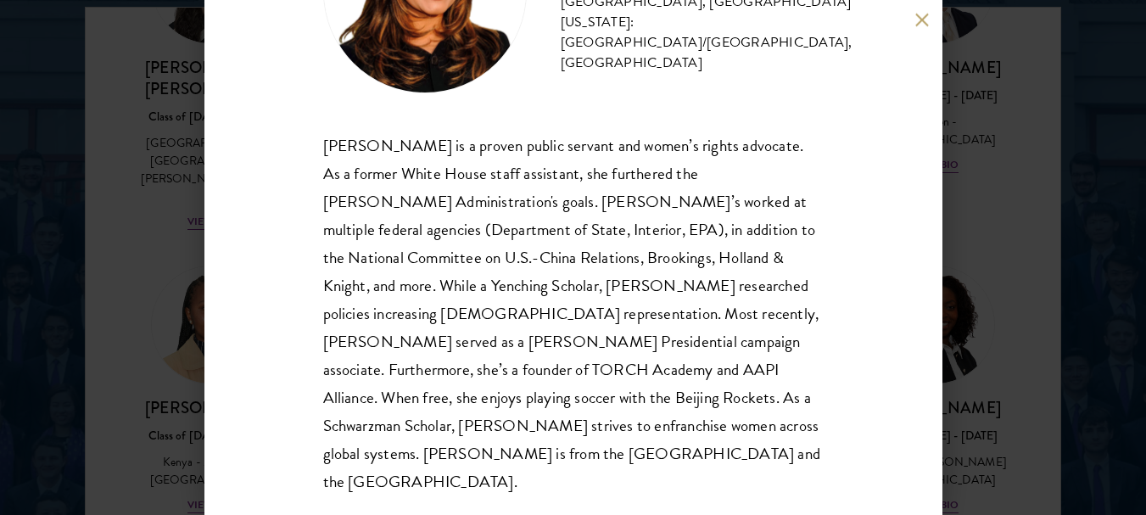
scroll to position [165, 0]
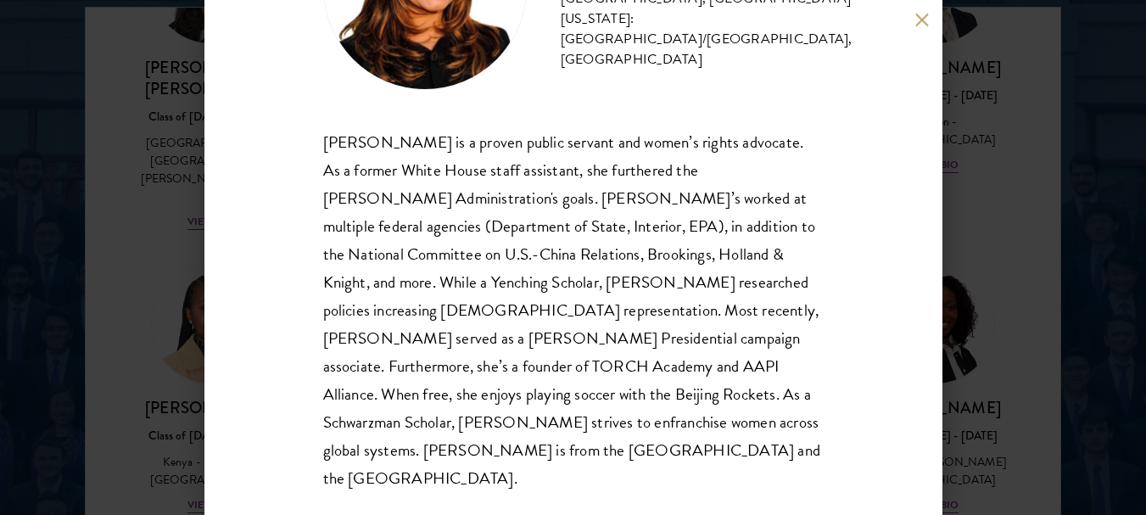
click at [917, 15] on button at bounding box center [922, 20] width 14 height 14
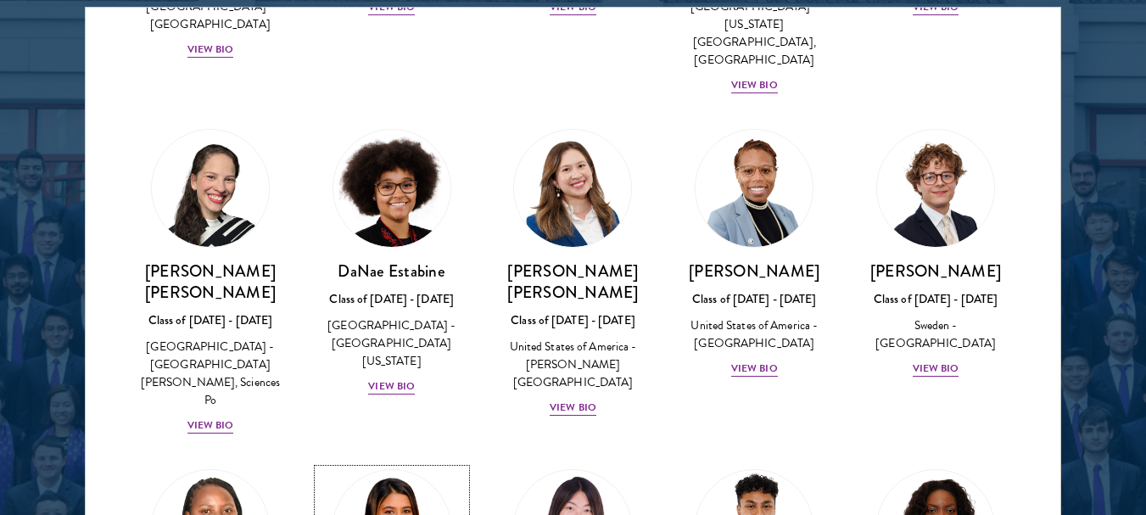
scroll to position [2234, 0]
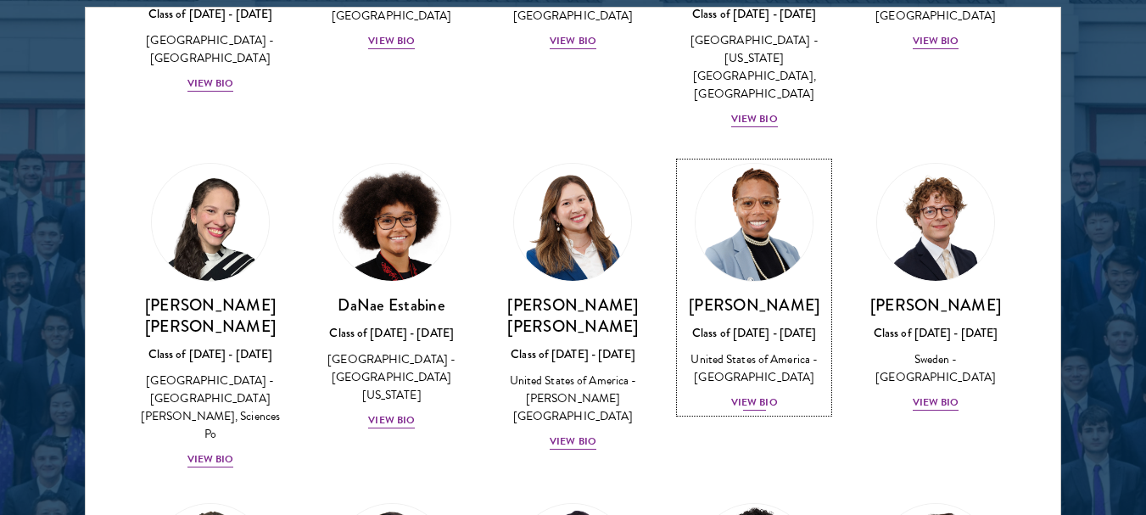
click at [768, 158] on img at bounding box center [754, 222] width 129 height 129
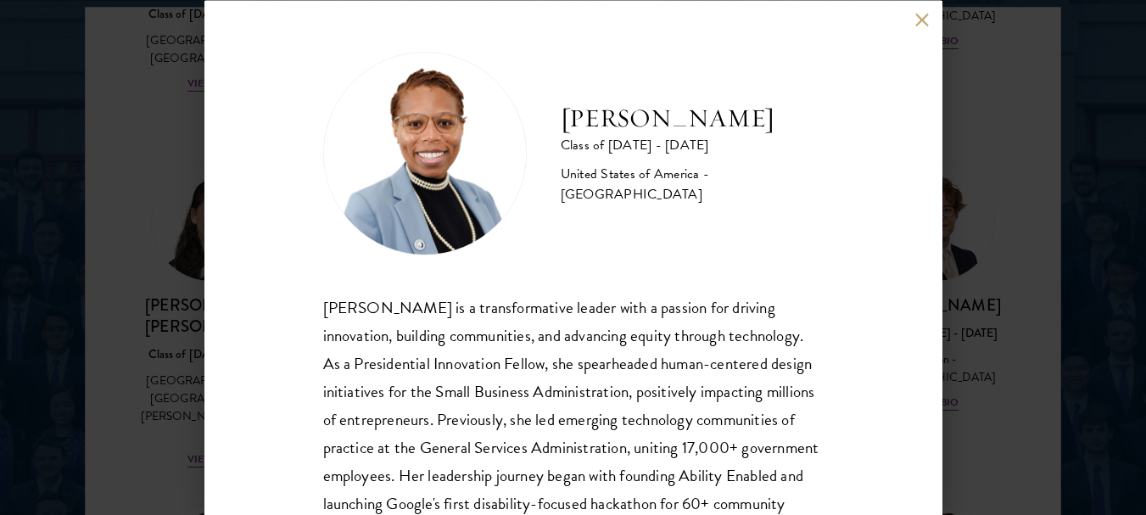
click at [921, 19] on button at bounding box center [922, 20] width 14 height 14
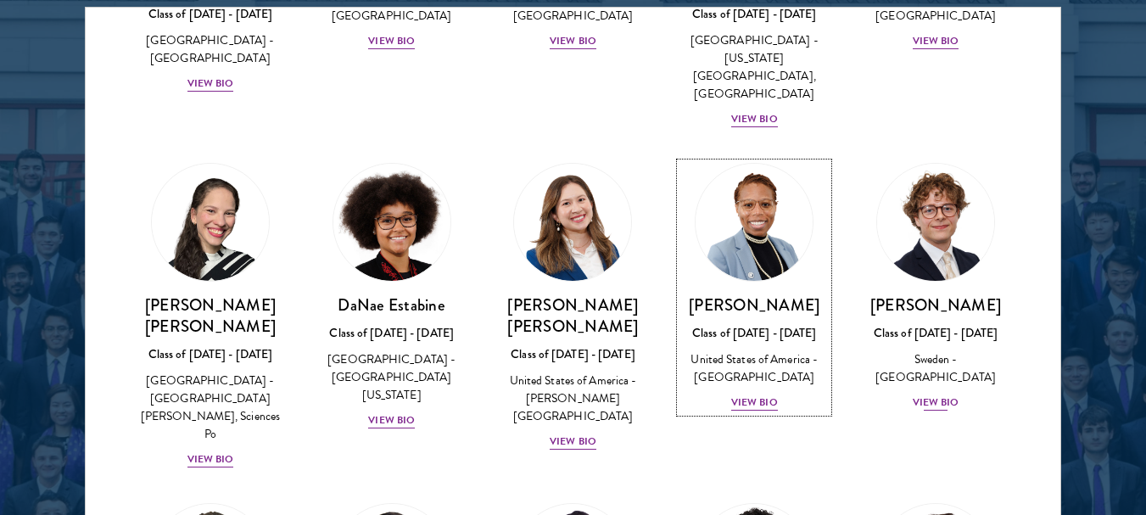
scroll to position [2222, 0]
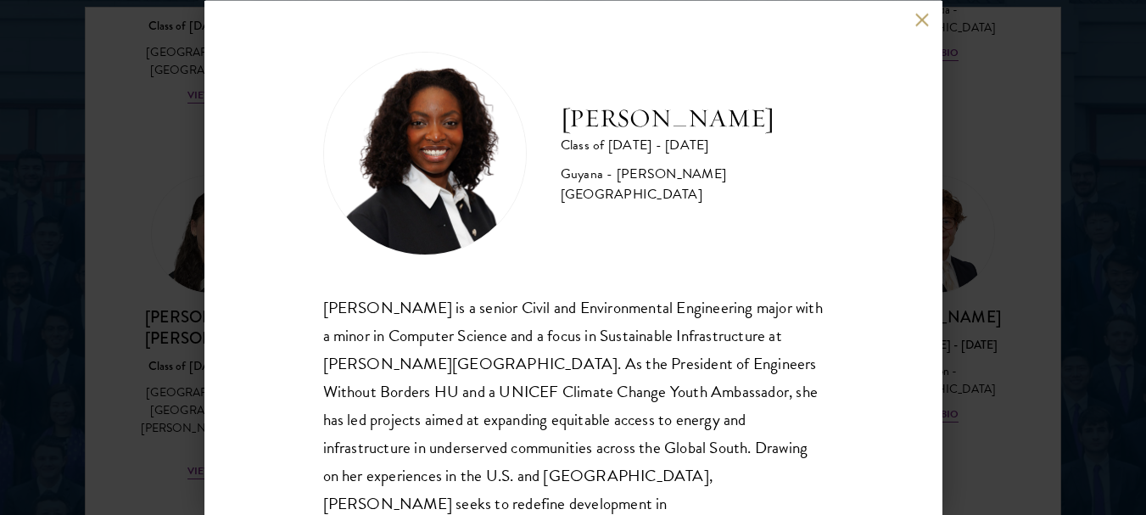
click at [927, 20] on button at bounding box center [922, 20] width 14 height 14
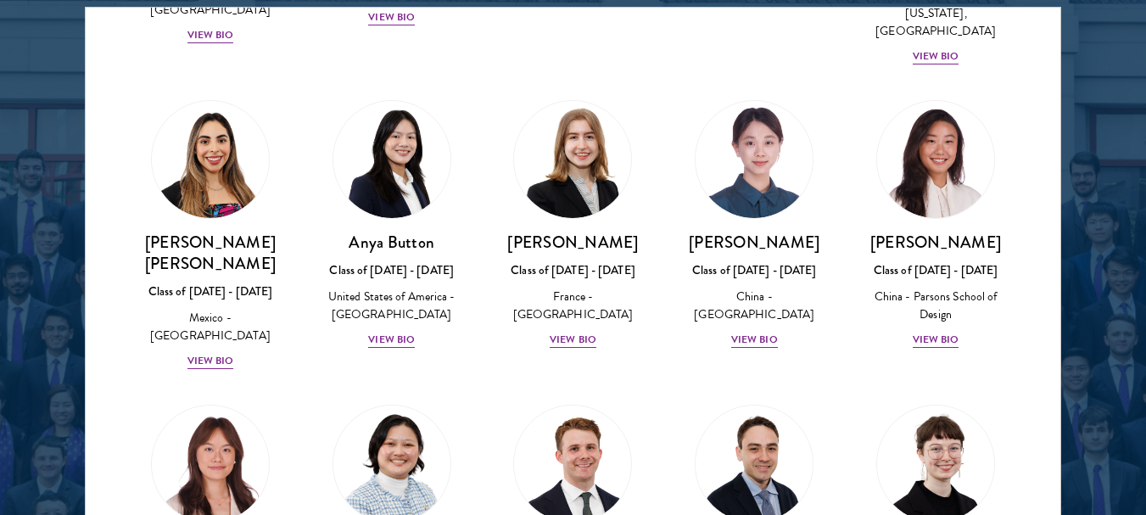
scroll to position [1251, 0]
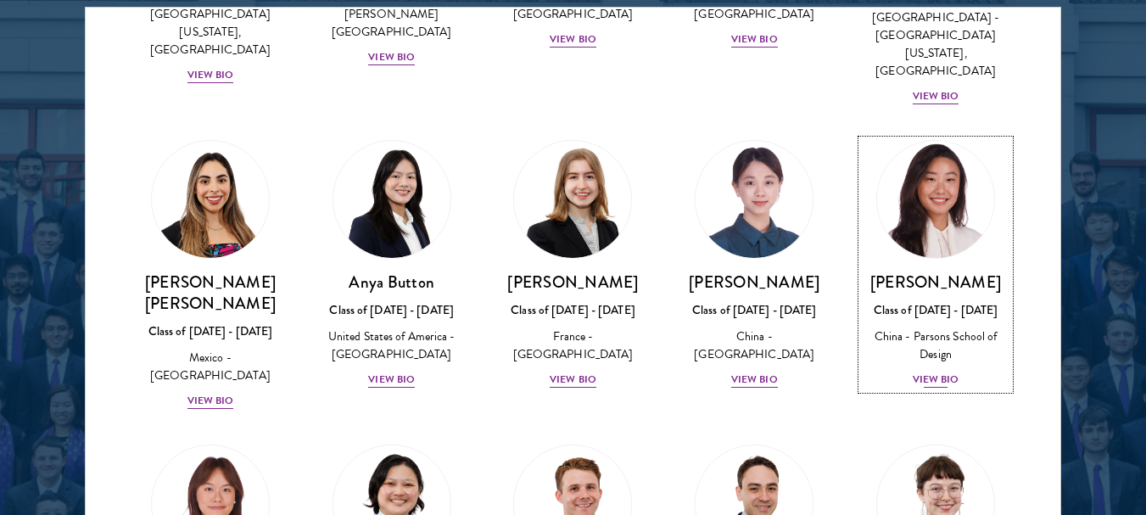
click at [930, 135] on img at bounding box center [935, 199] width 129 height 129
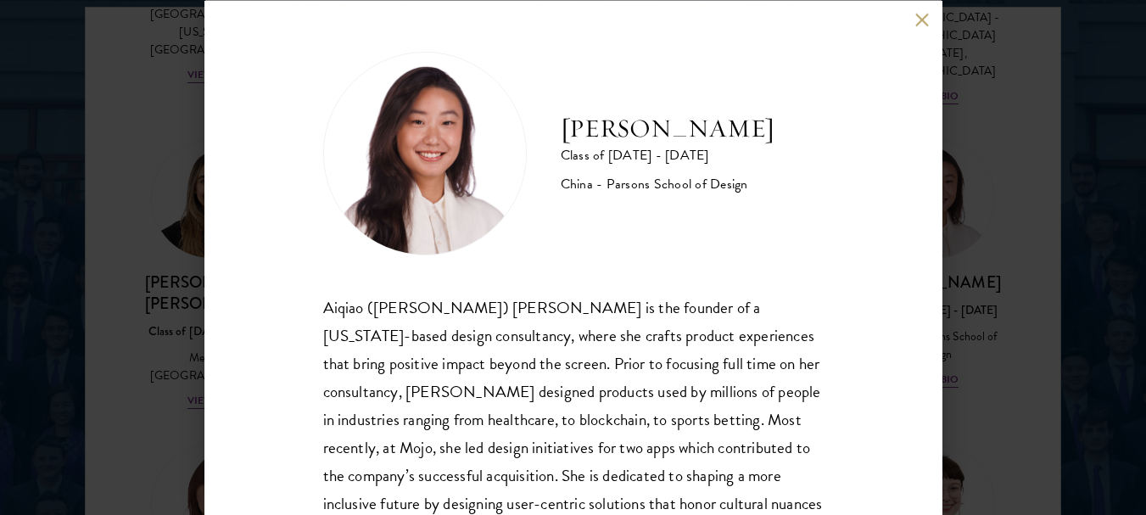
click at [922, 20] on button at bounding box center [922, 20] width 14 height 14
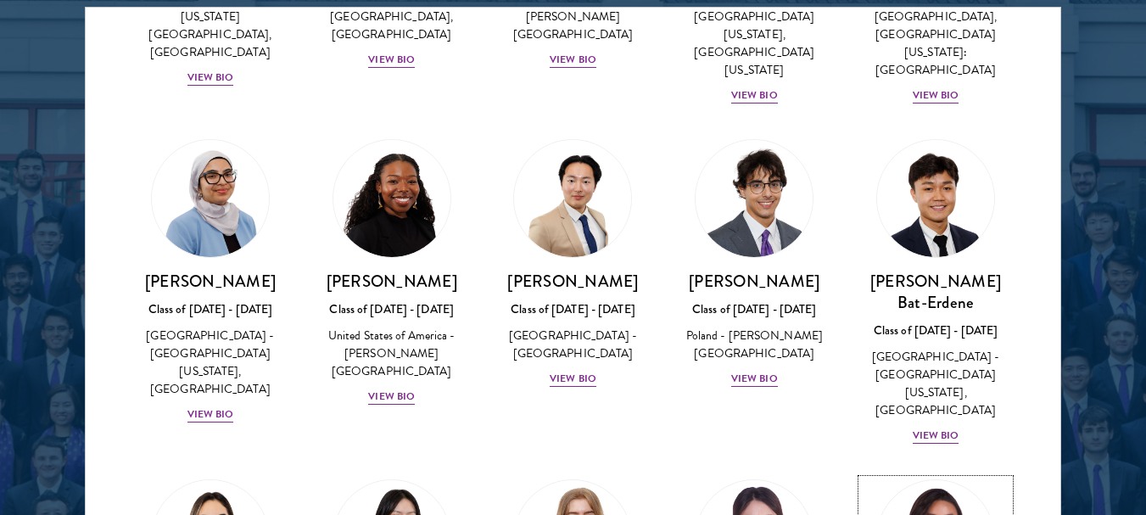
scroll to position [878, 0]
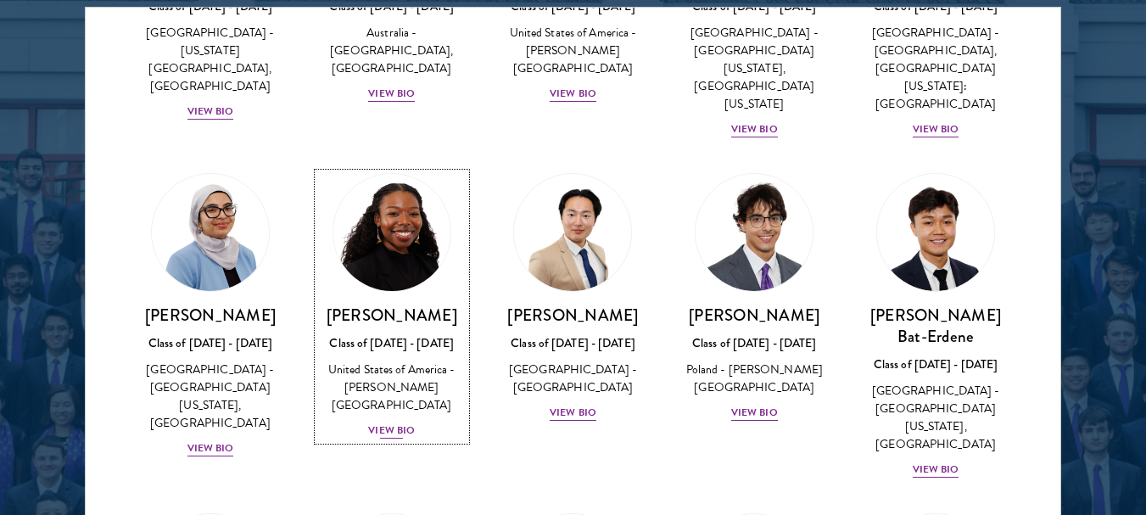
click at [401, 224] on img at bounding box center [391, 232] width 129 height 129
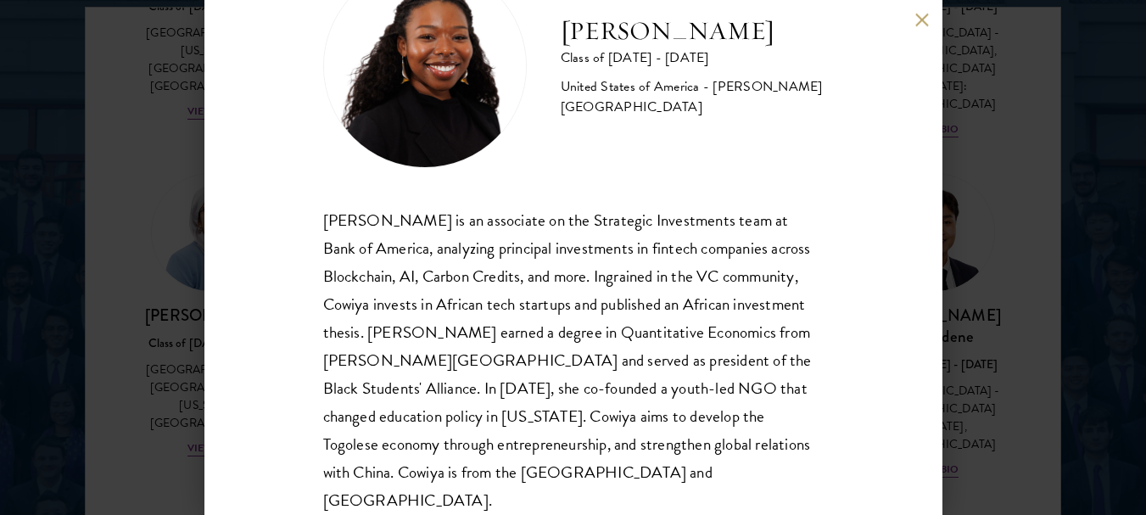
scroll to position [102, 0]
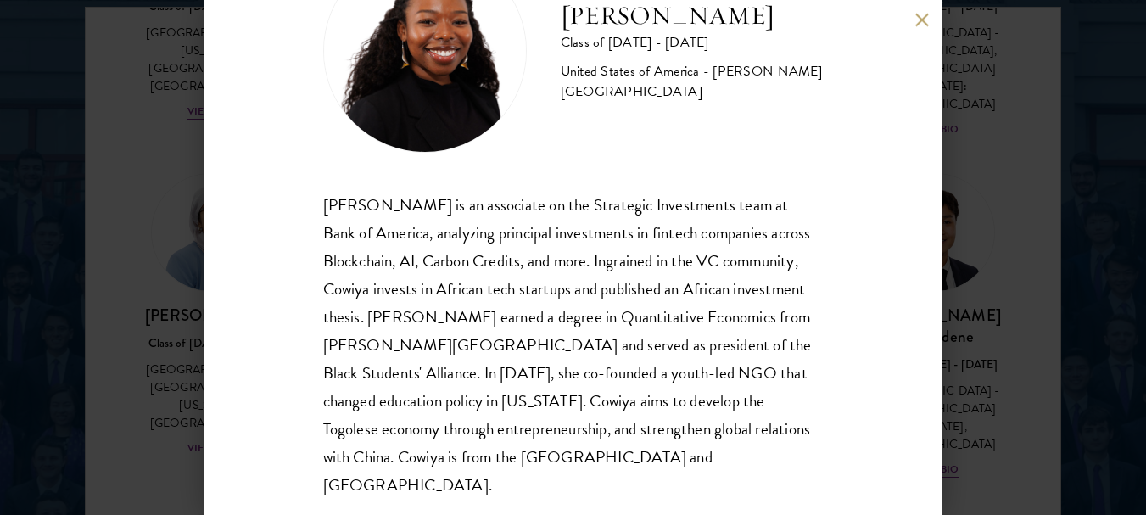
click at [923, 13] on button at bounding box center [922, 20] width 14 height 14
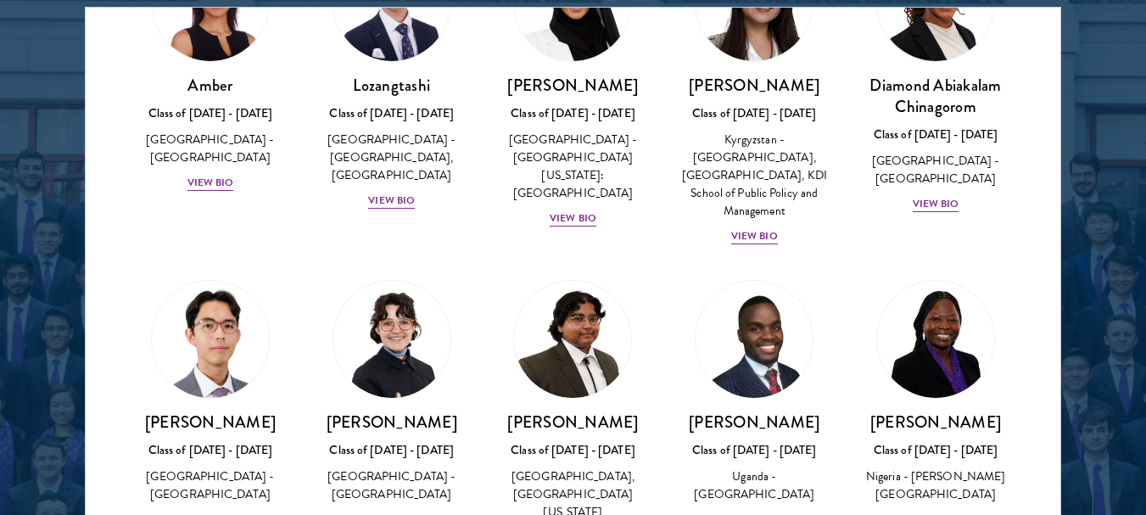
scroll to position [131, 0]
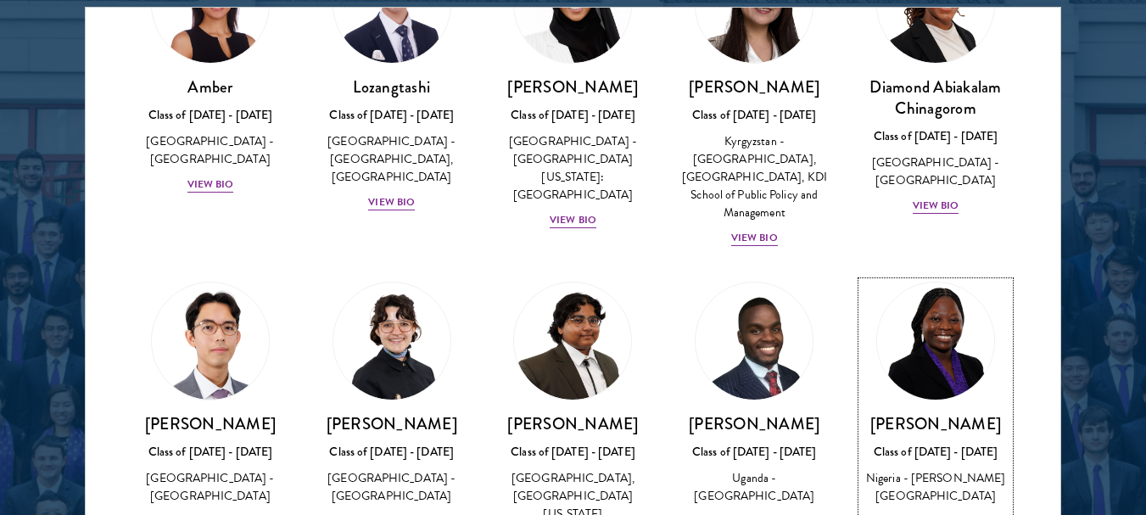
click at [947, 362] on img at bounding box center [935, 340] width 129 height 129
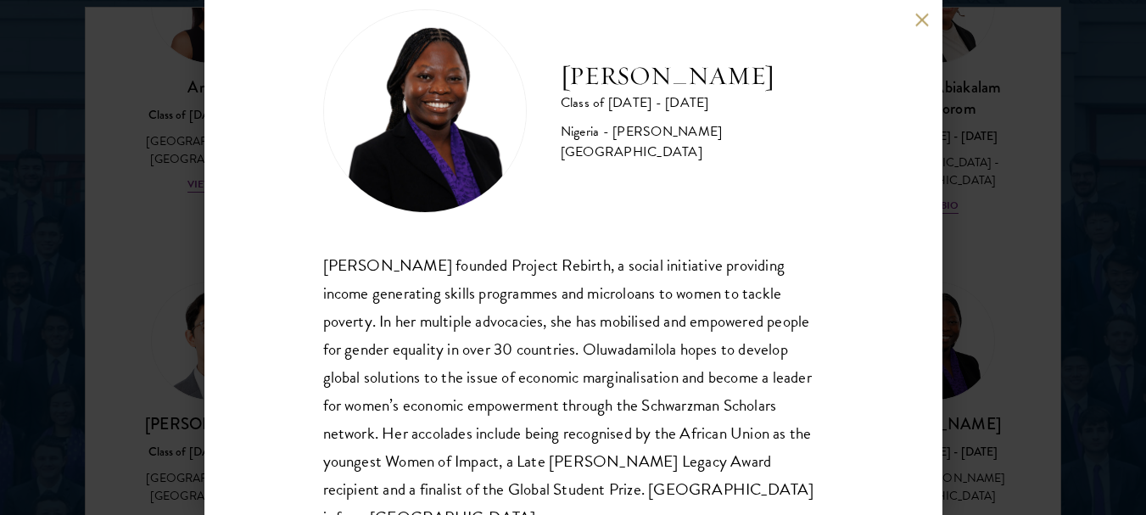
scroll to position [41, 0]
click at [913, 22] on div "[PERSON_NAME] Class of [DATE] - [DATE] [GEOGRAPHIC_DATA] - [PERSON_NAME][GEOGRA…" at bounding box center [573, 257] width 738 height 515
click at [927, 18] on button at bounding box center [922, 20] width 14 height 14
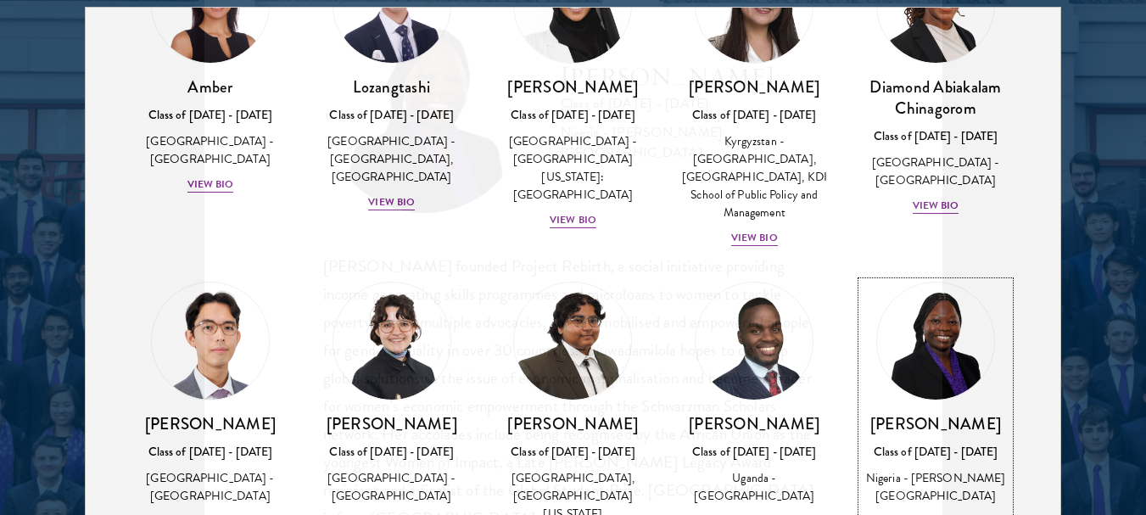
scroll to position [169, 0]
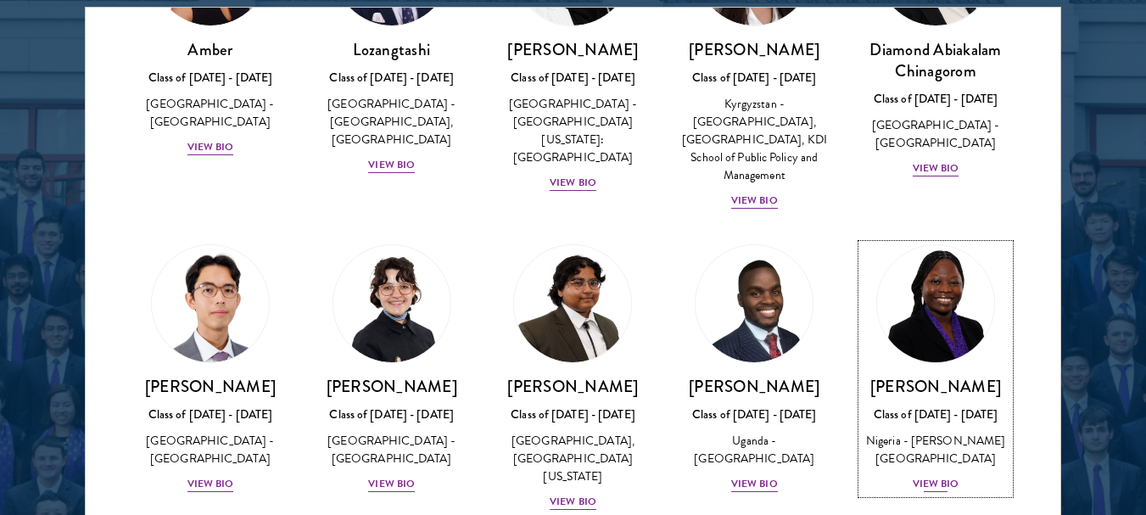
click at [917, 304] on img at bounding box center [935, 303] width 129 height 129
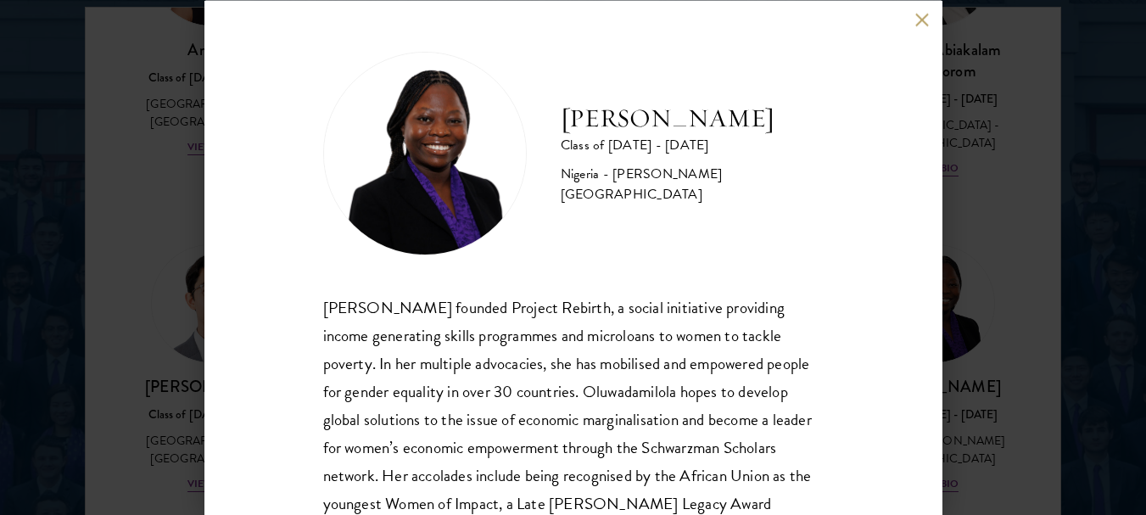
click at [925, 17] on button at bounding box center [922, 20] width 14 height 14
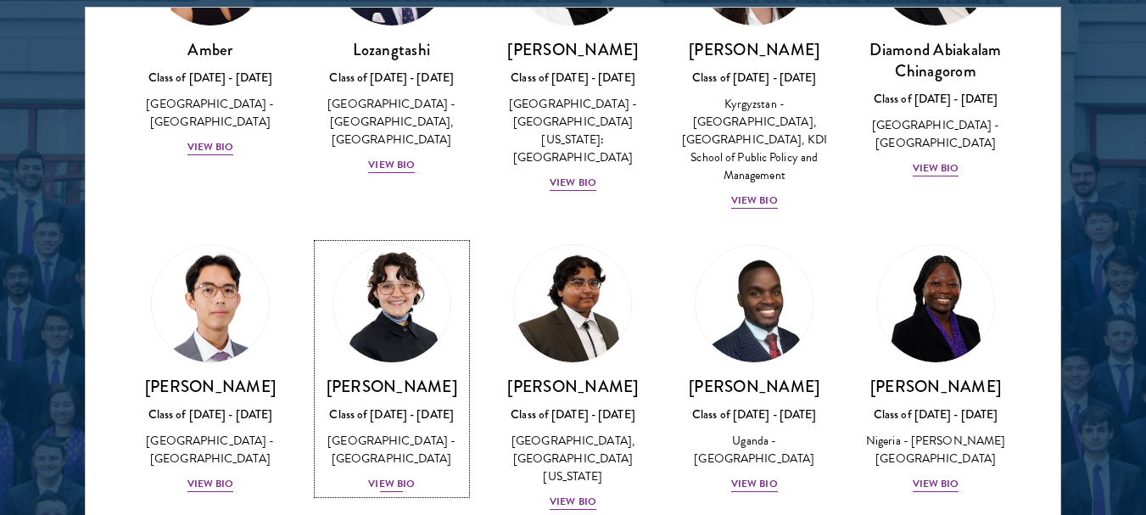
click at [390, 313] on img at bounding box center [391, 303] width 129 height 129
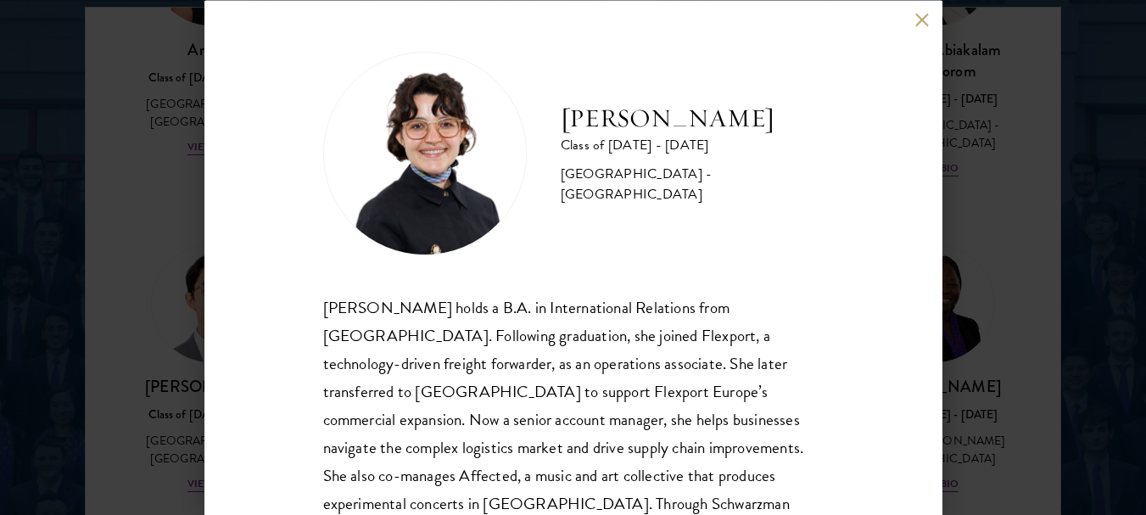
click at [924, 21] on button at bounding box center [922, 20] width 14 height 14
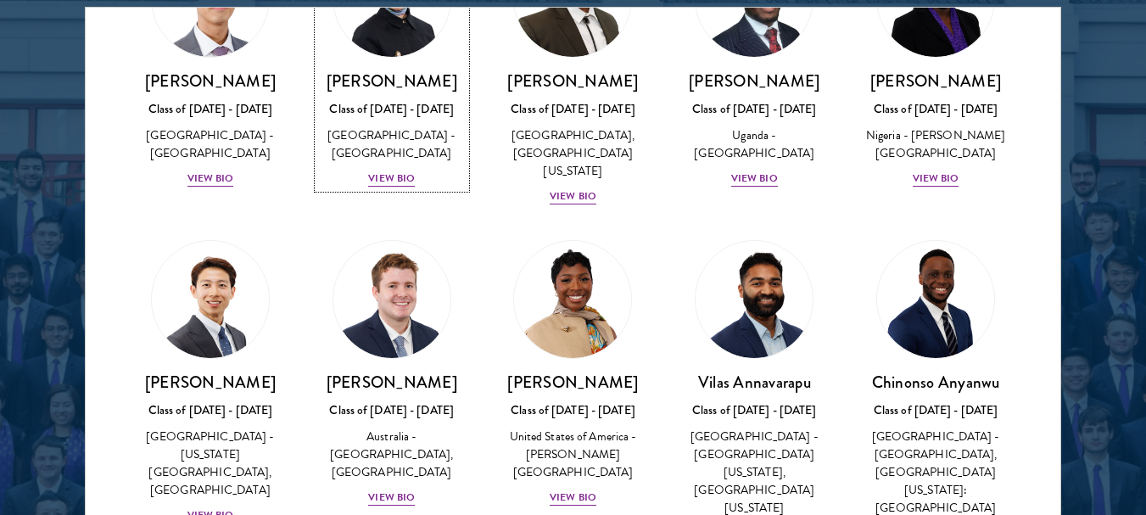
scroll to position [485, 0]
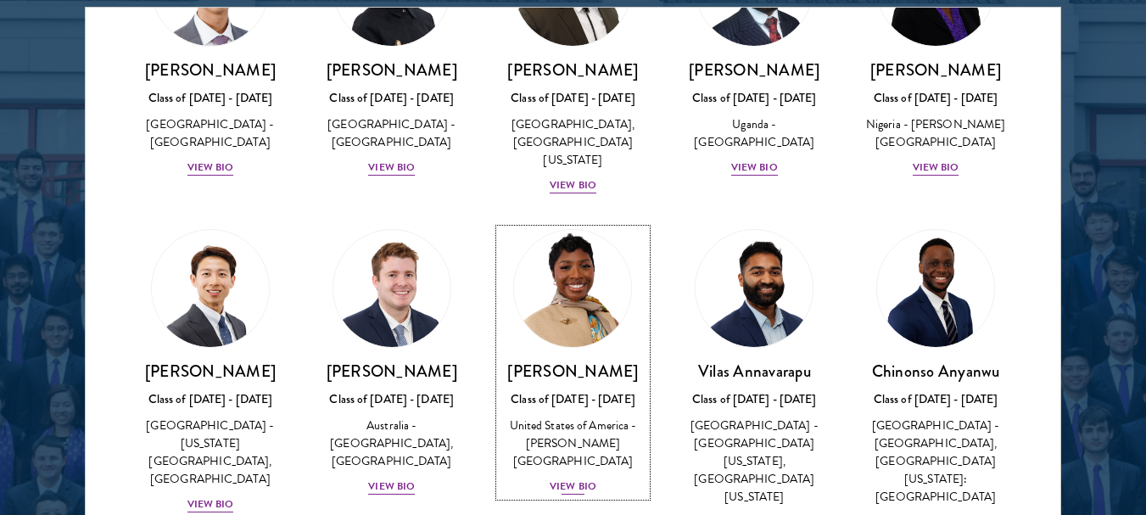
click at [582, 288] on img at bounding box center [573, 288] width 129 height 129
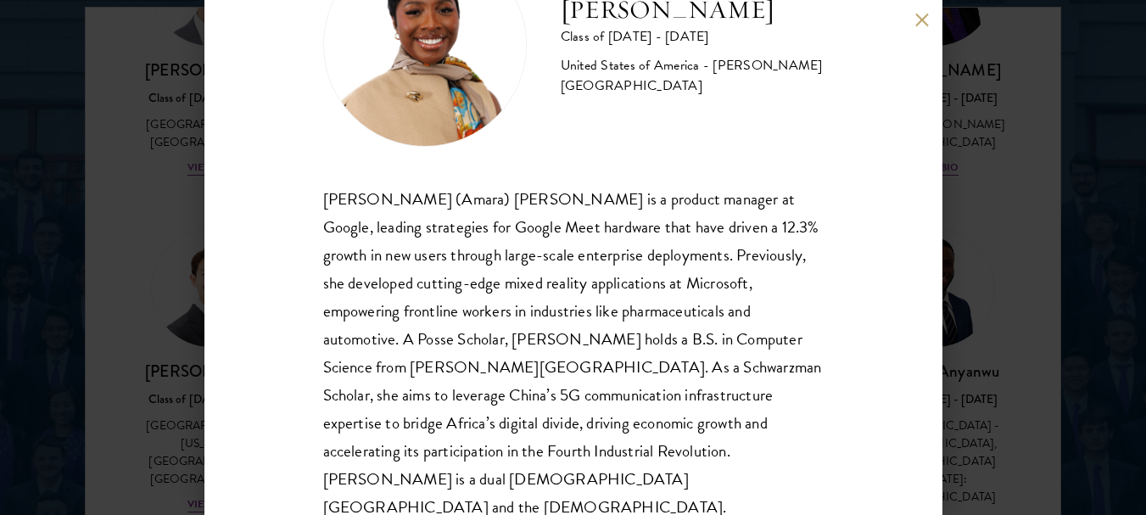
scroll to position [109, 0]
click at [922, 14] on button at bounding box center [922, 20] width 14 height 14
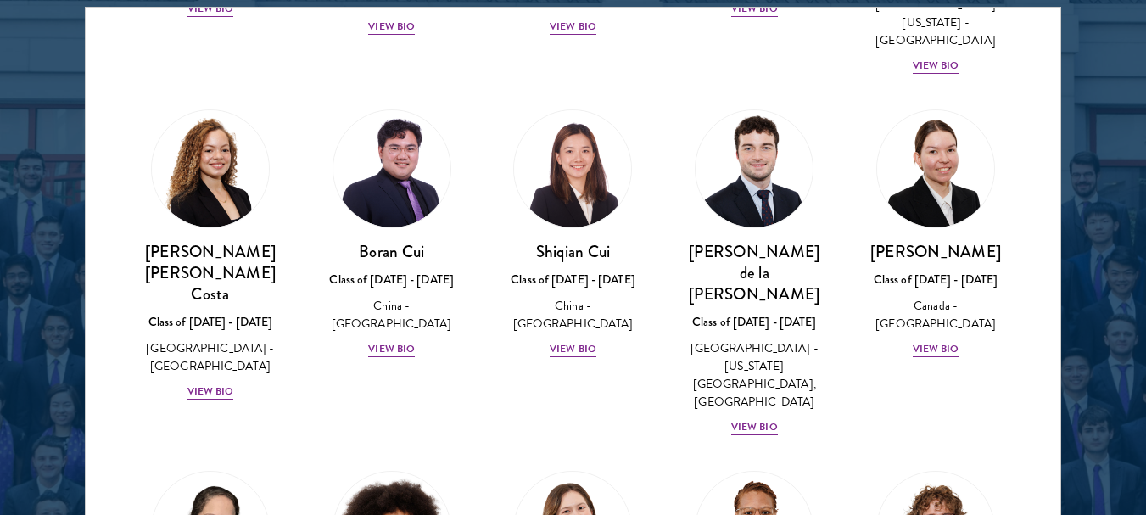
scroll to position [1944, 0]
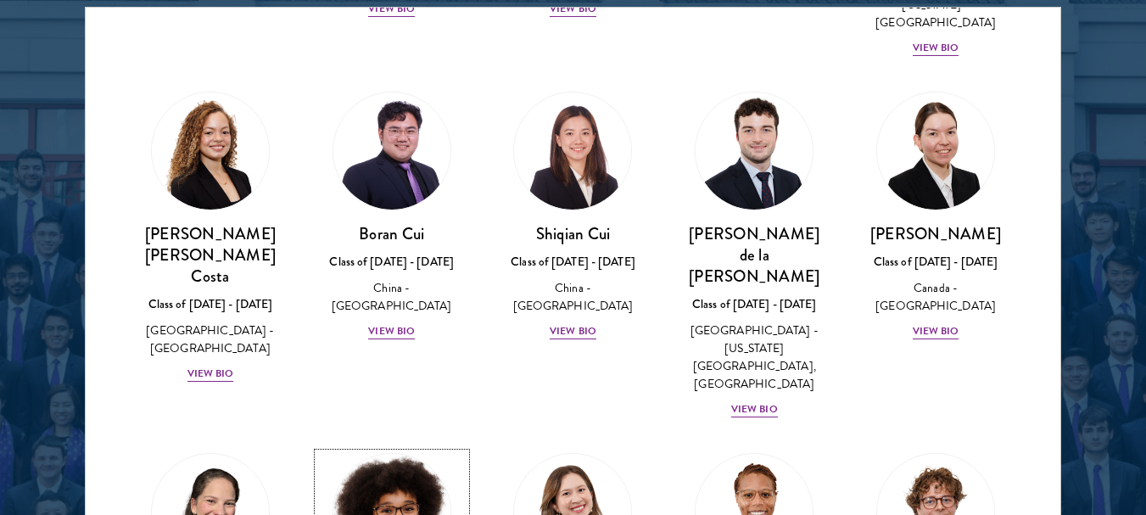
click at [403, 448] on img at bounding box center [391, 512] width 129 height 129
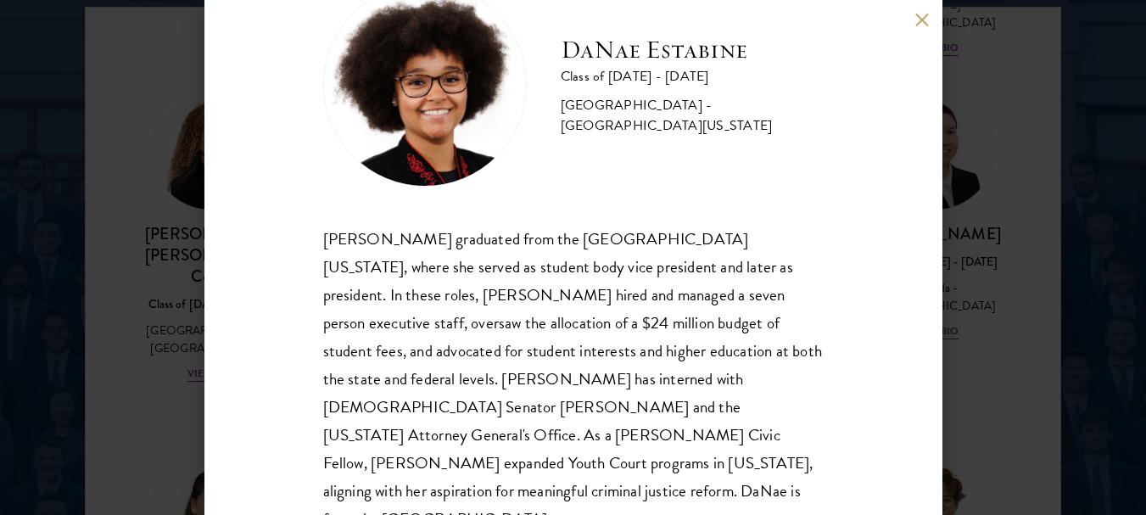
scroll to position [81, 0]
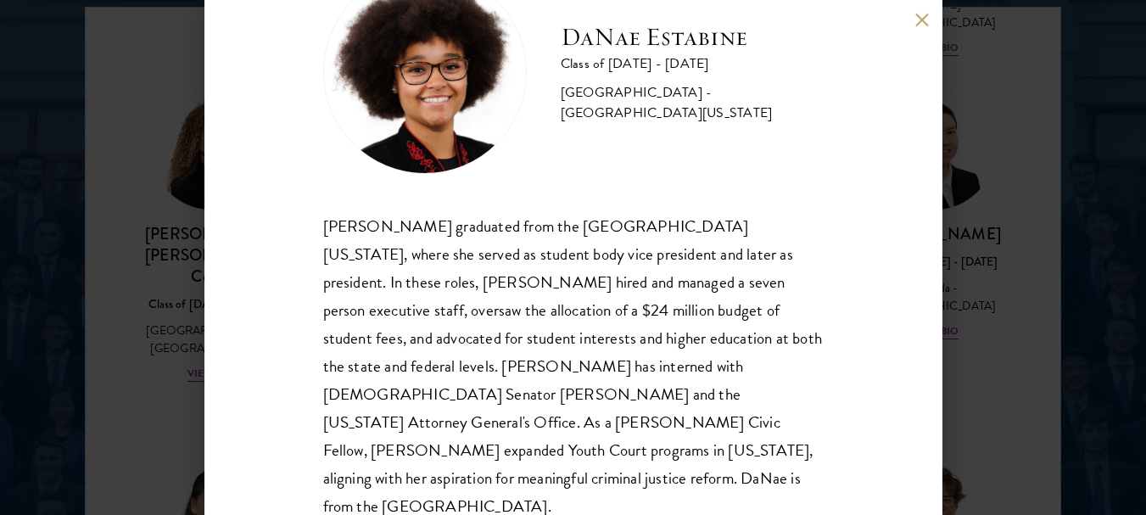
click at [920, 18] on button at bounding box center [922, 20] width 14 height 14
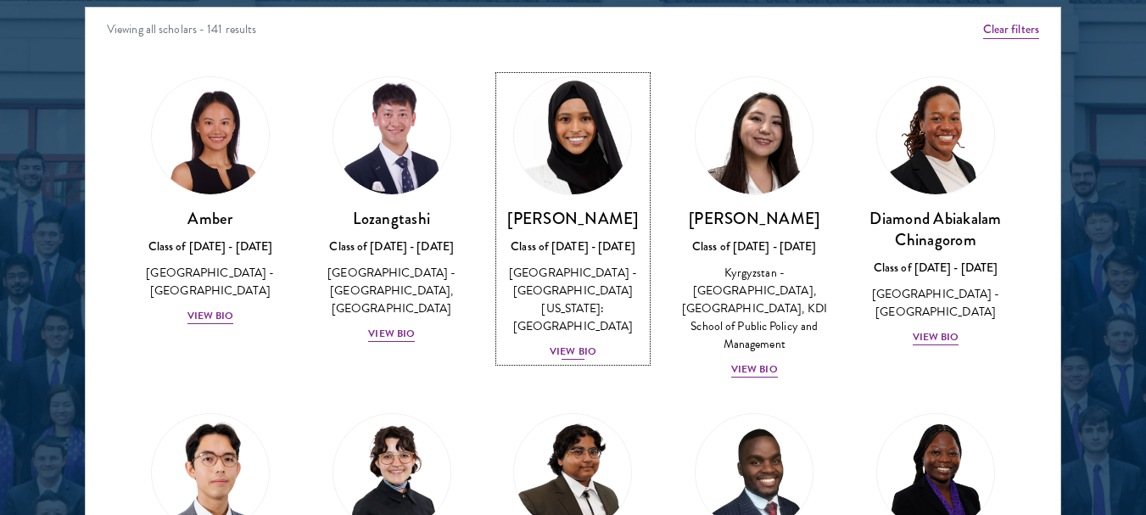
click at [557, 121] on img at bounding box center [573, 135] width 129 height 129
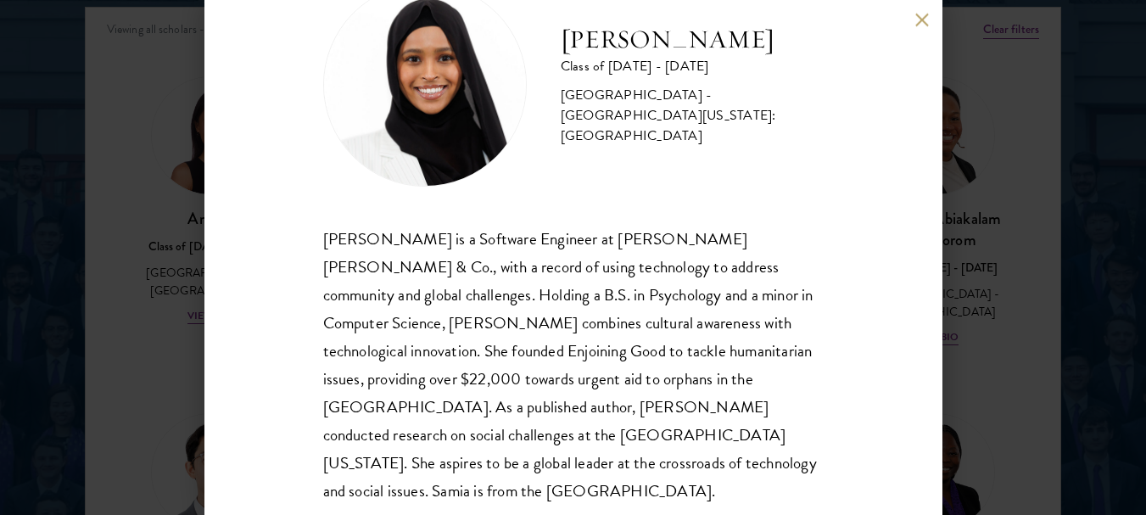
scroll to position [81, 0]
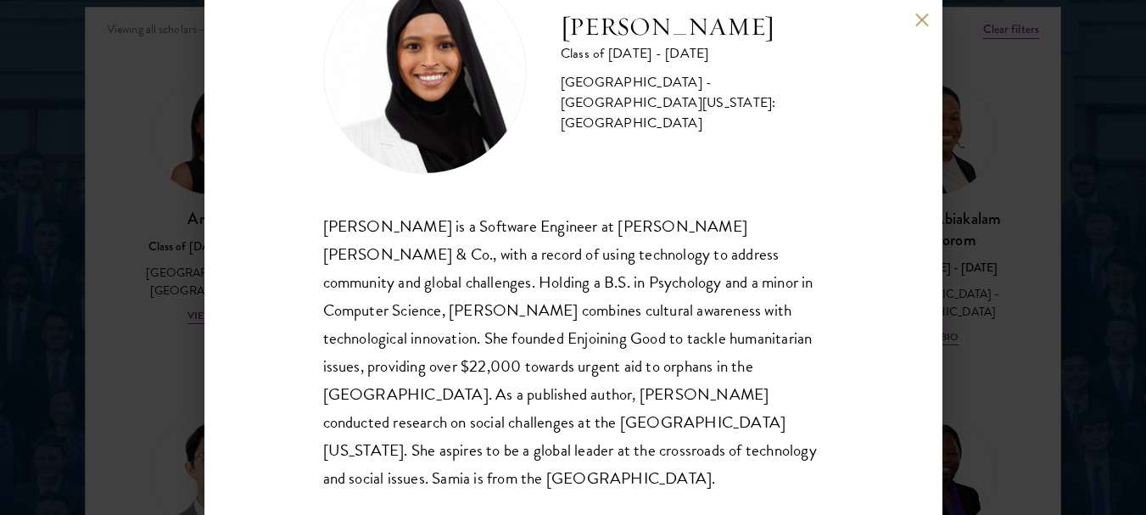
click at [919, 20] on button at bounding box center [922, 20] width 14 height 14
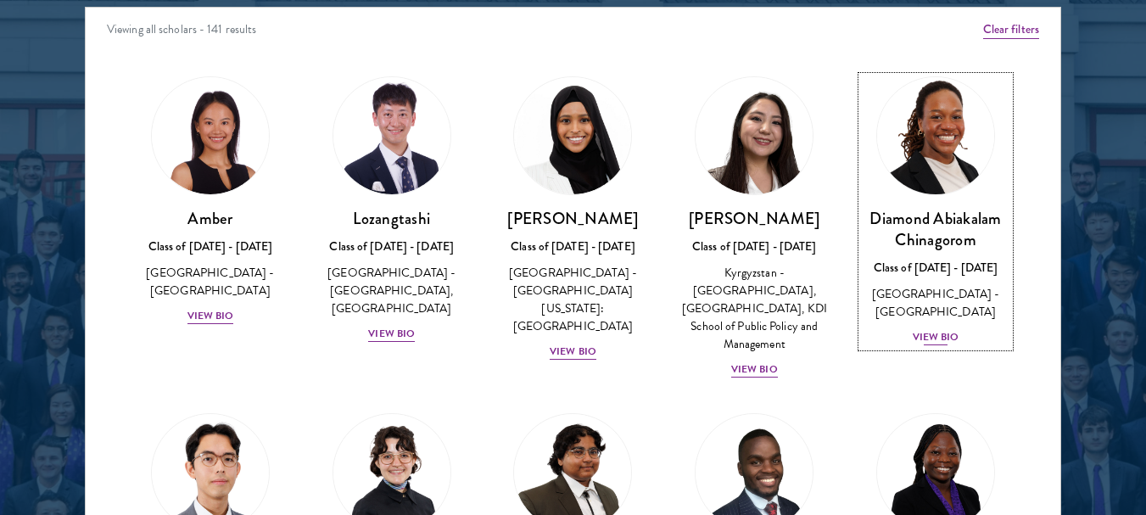
click at [925, 152] on img at bounding box center [935, 135] width 129 height 129
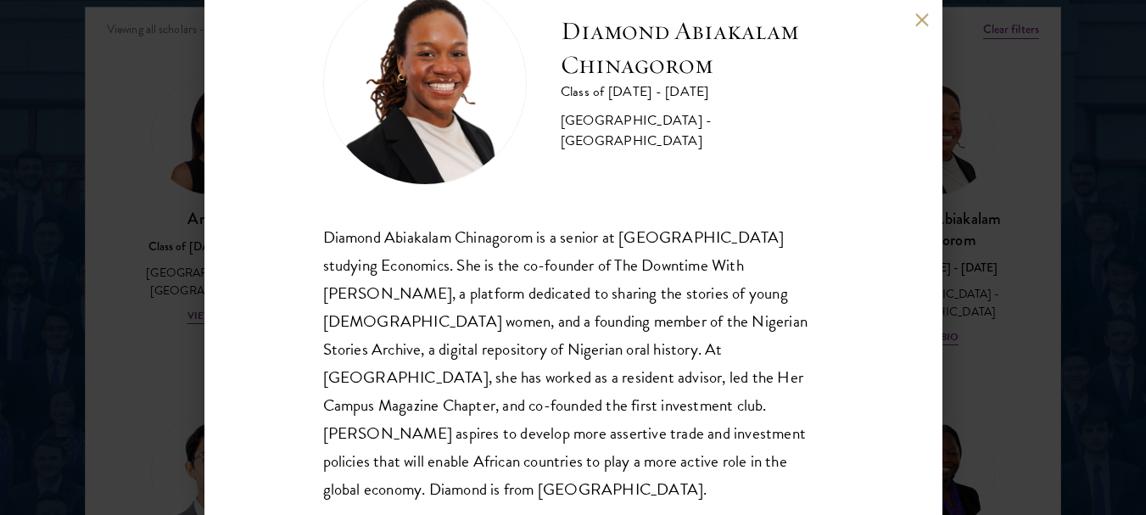
scroll to position [81, 0]
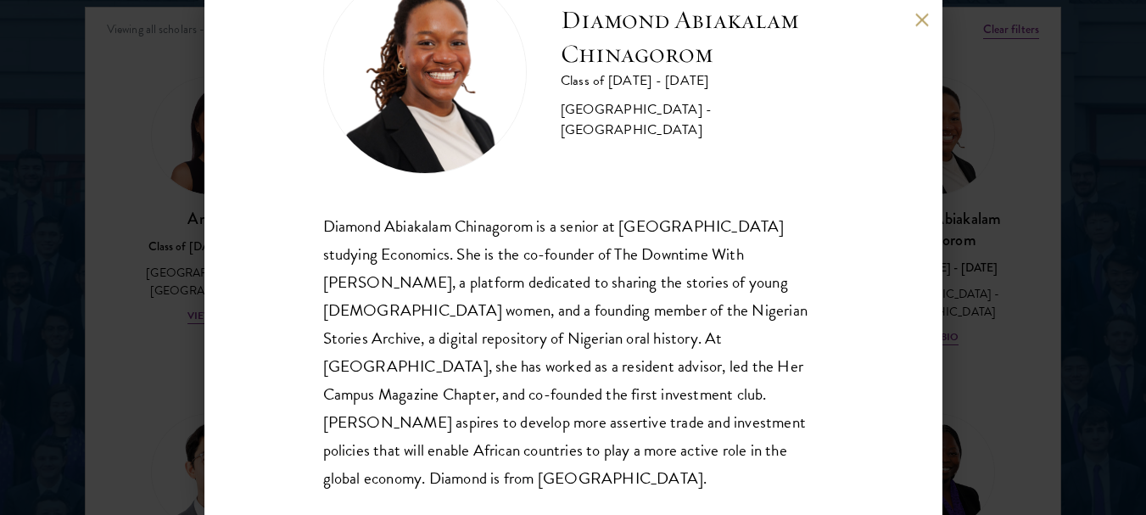
click at [920, 22] on button at bounding box center [922, 20] width 14 height 14
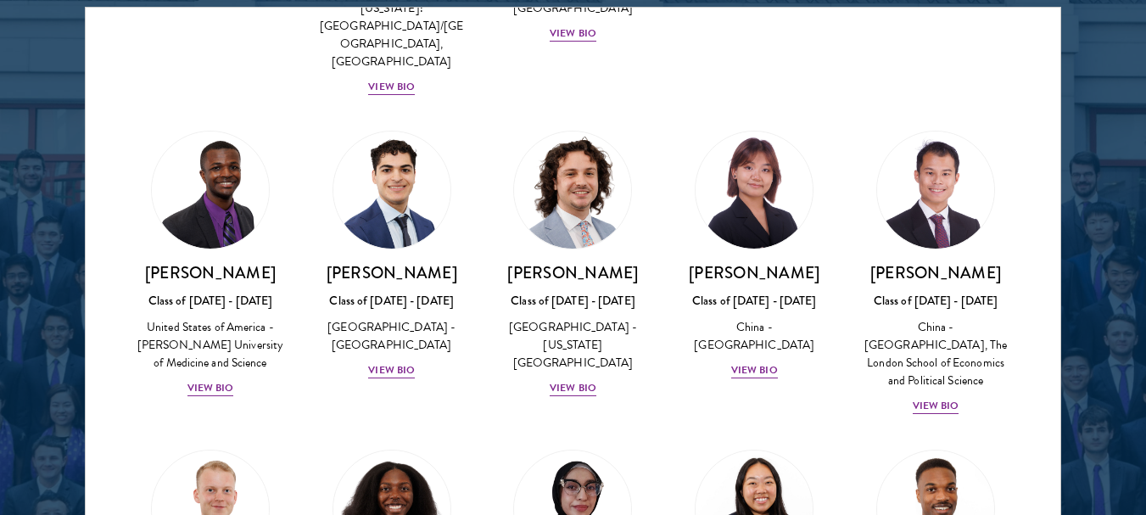
scroll to position [3008, 0]
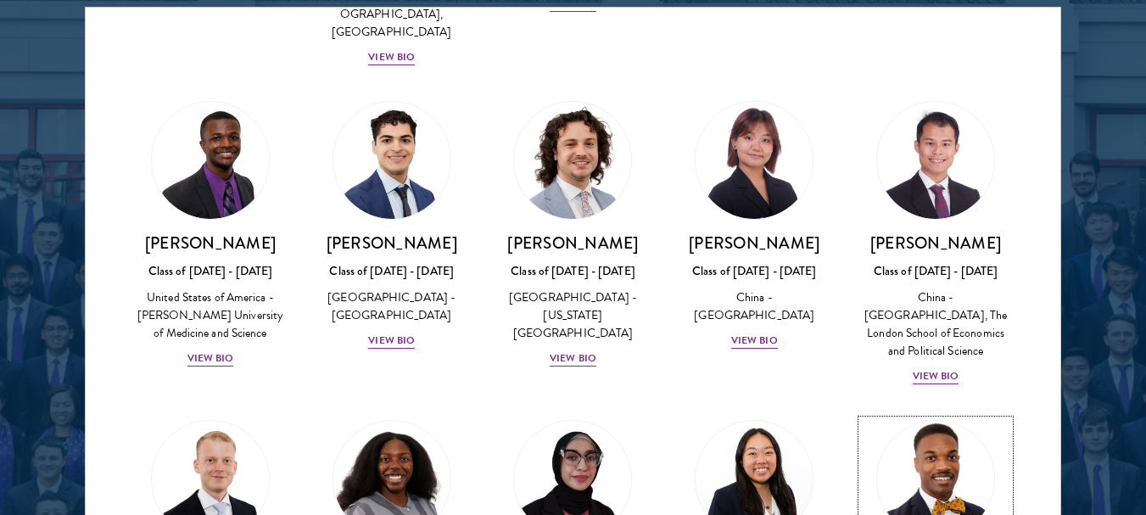
click at [925, 415] on img at bounding box center [935, 479] width 129 height 129
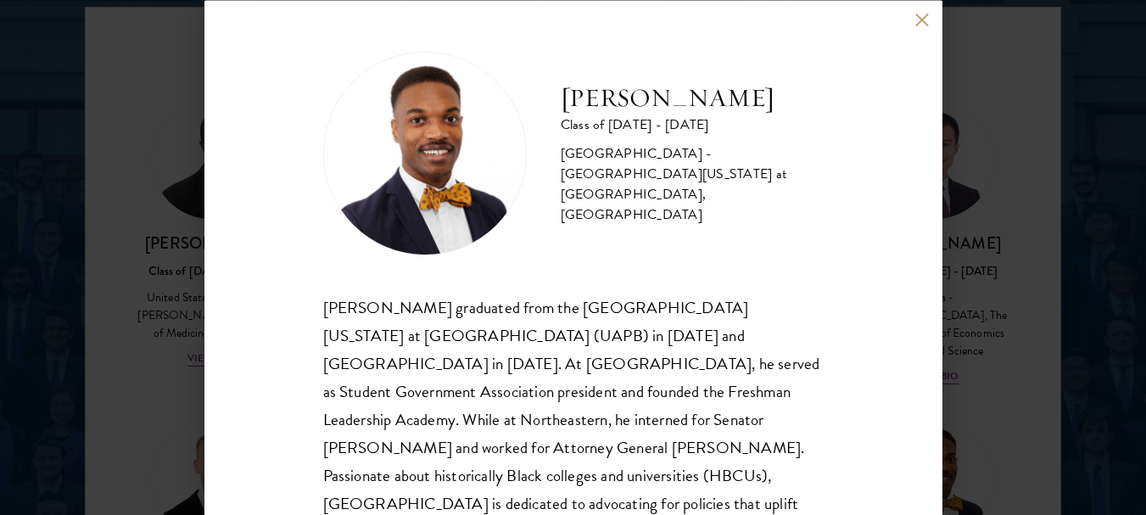
click at [925, 24] on button at bounding box center [922, 20] width 14 height 14
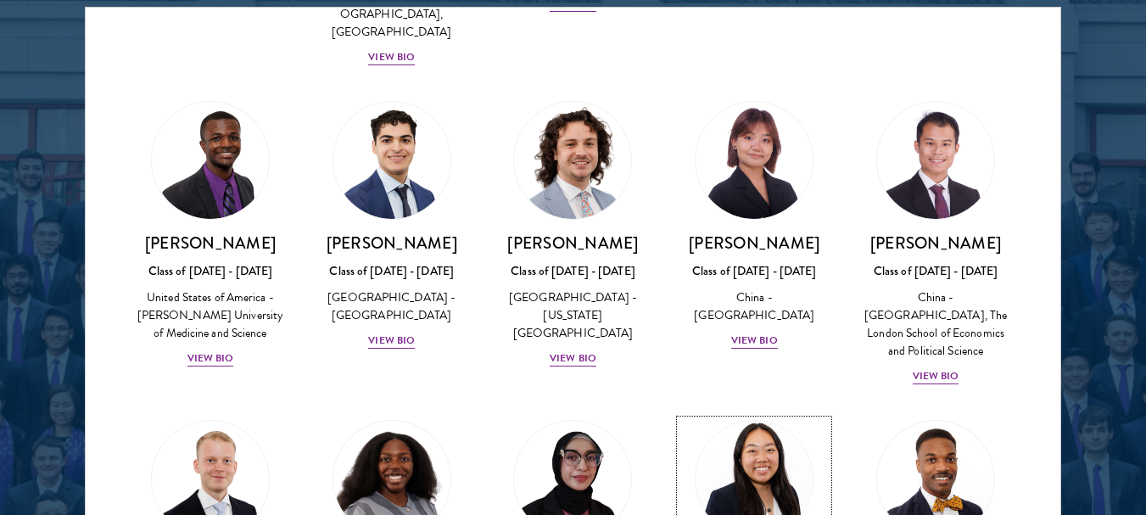
click at [776, 415] on img at bounding box center [754, 479] width 129 height 129
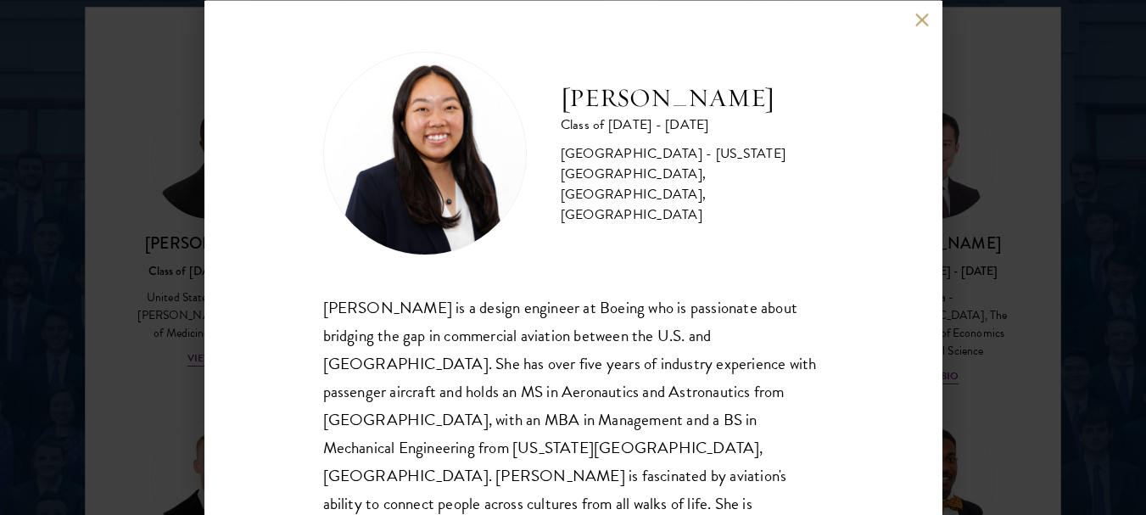
click at [916, 22] on button at bounding box center [922, 20] width 14 height 14
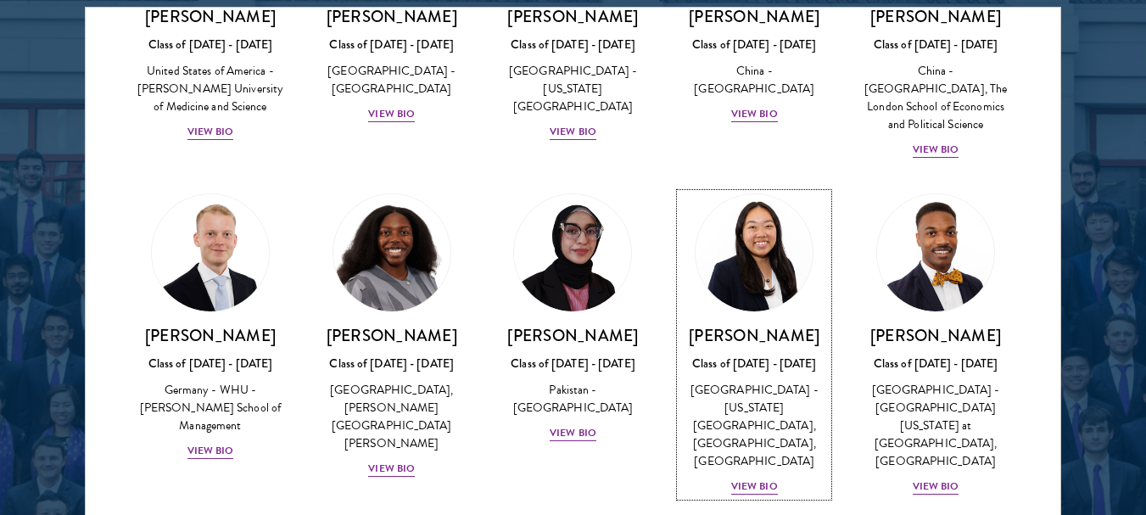
scroll to position [3280, 0]
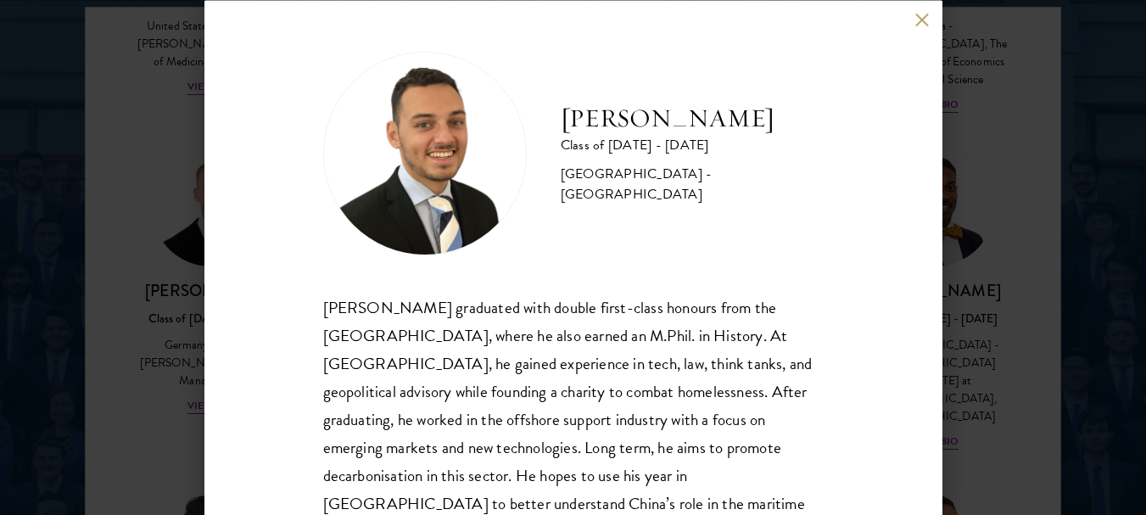
click at [924, 19] on button at bounding box center [922, 20] width 14 height 14
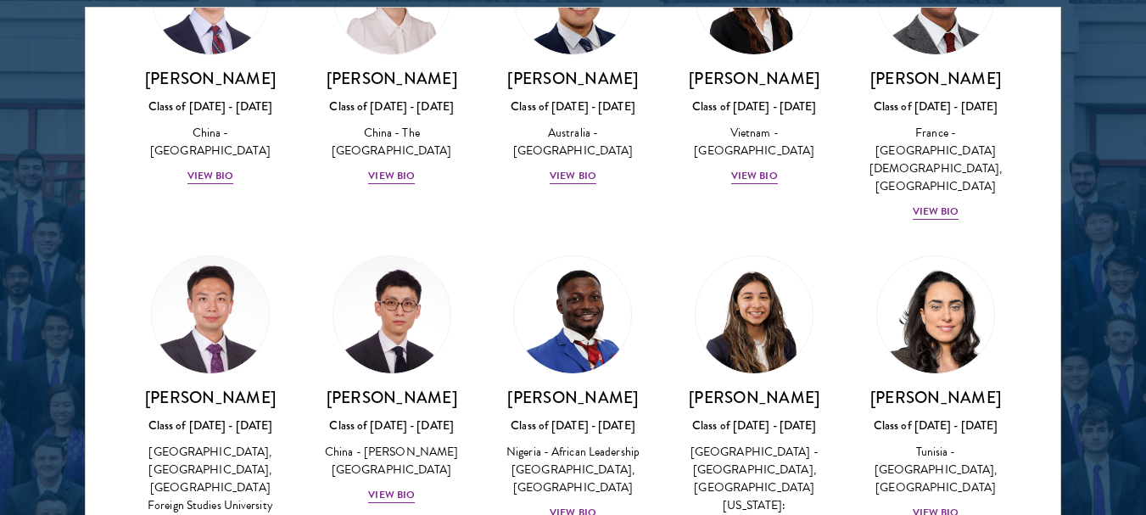
scroll to position [5100, 0]
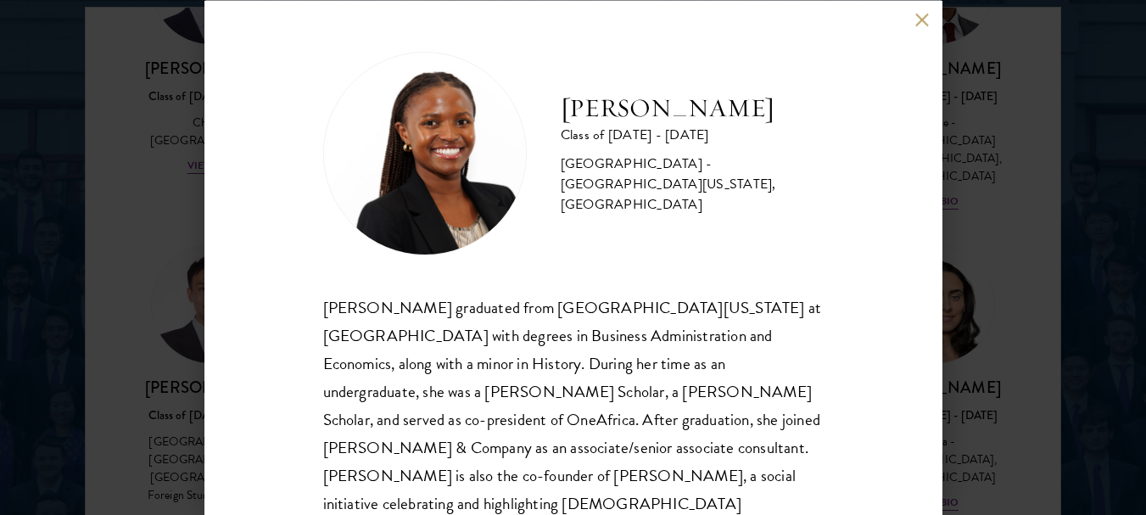
click at [922, 16] on button at bounding box center [922, 20] width 14 height 14
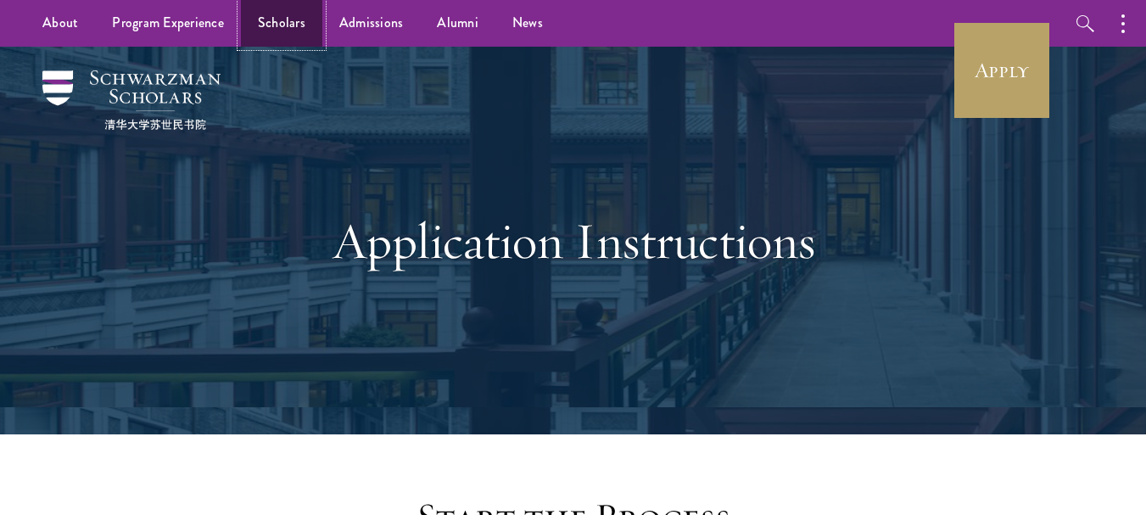
click at [287, 29] on link "Scholars" at bounding box center [281, 23] width 81 height 47
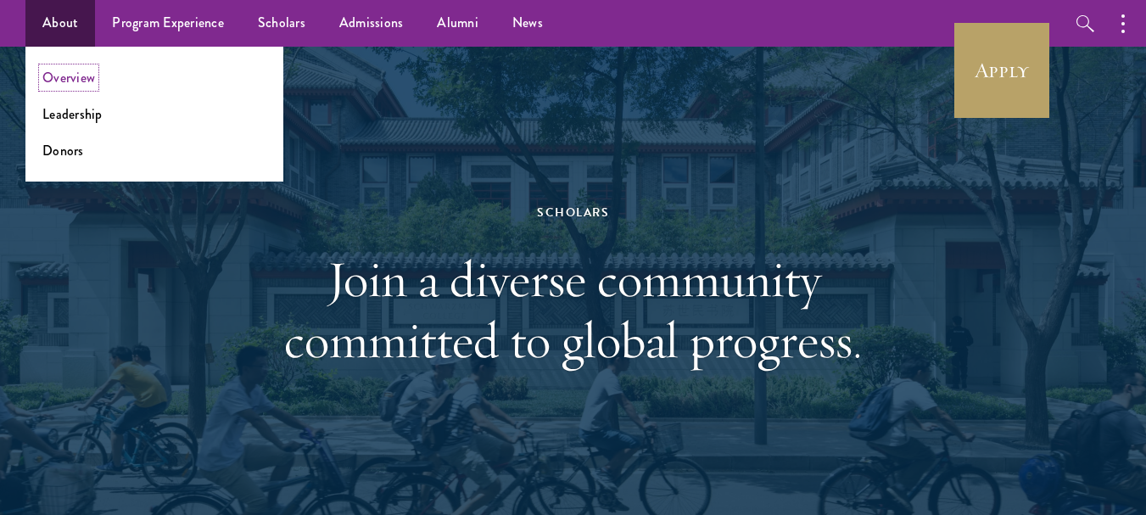
click at [67, 80] on link "Overview" at bounding box center [68, 78] width 53 height 20
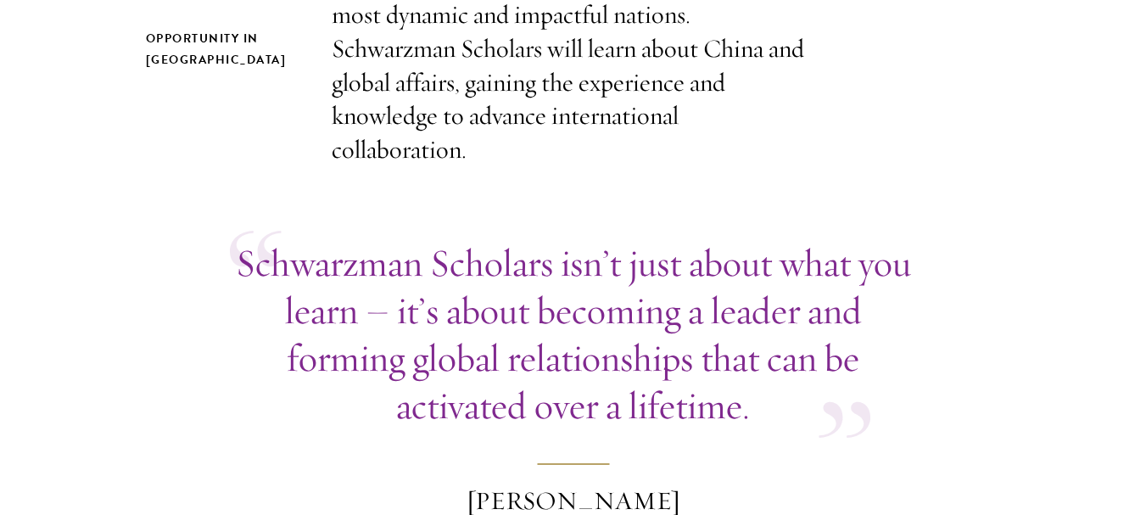
scroll to position [710, 0]
